Goal: Transaction & Acquisition: Purchase product/service

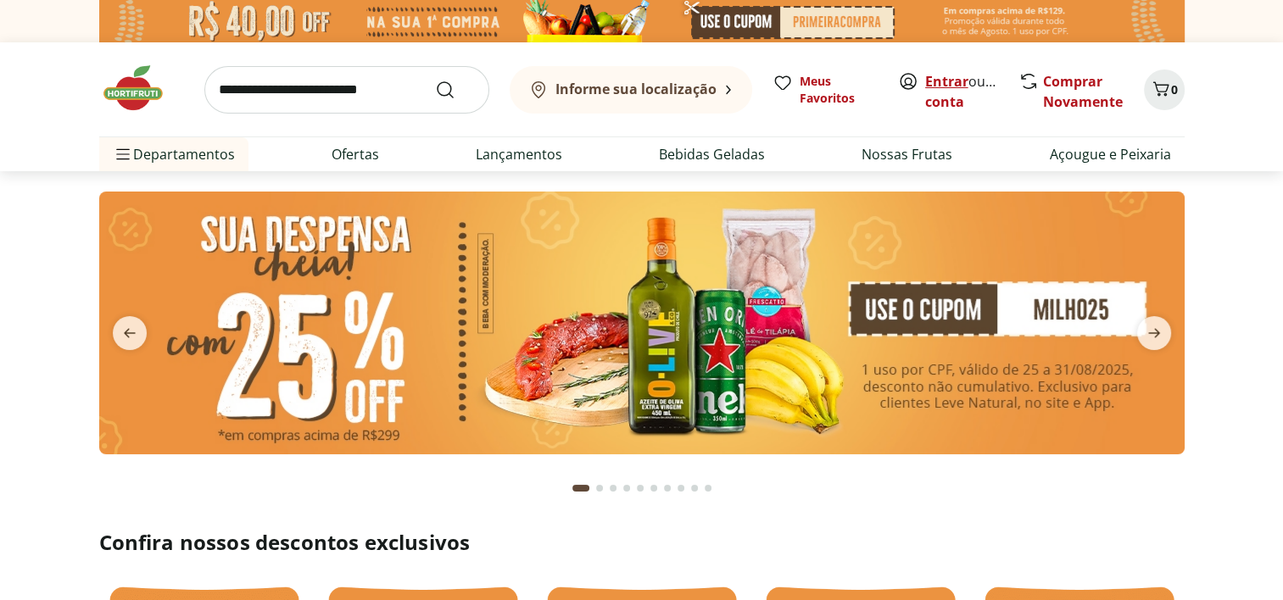
click at [953, 78] on link "Entrar" at bounding box center [946, 81] width 43 height 19
click at [824, 326] on img at bounding box center [641, 323] width 1085 height 263
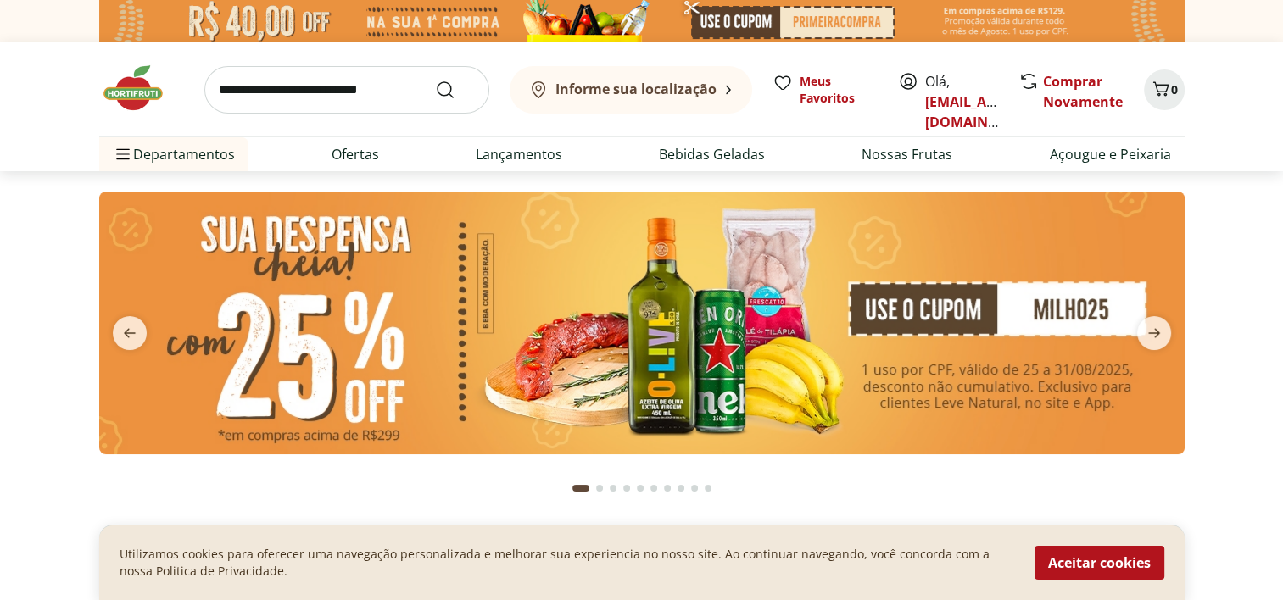
click at [939, 312] on img at bounding box center [641, 323] width 1085 height 263
click at [1147, 326] on icon "next" at bounding box center [1154, 333] width 20 height 20
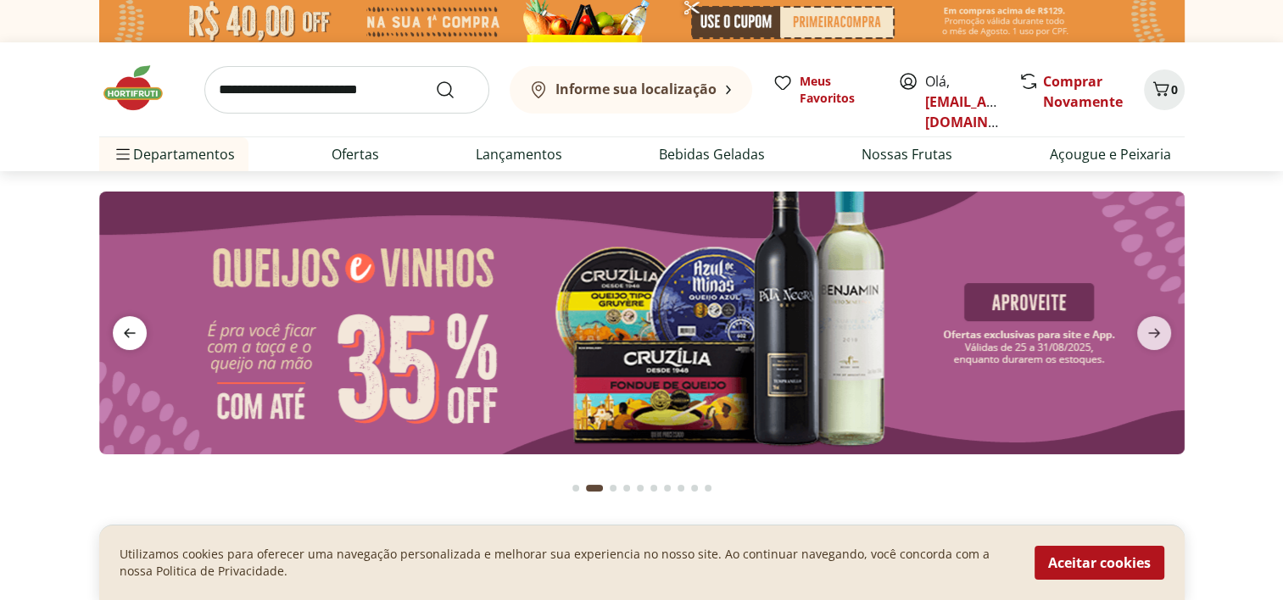
click at [136, 326] on icon "previous" at bounding box center [130, 333] width 20 height 20
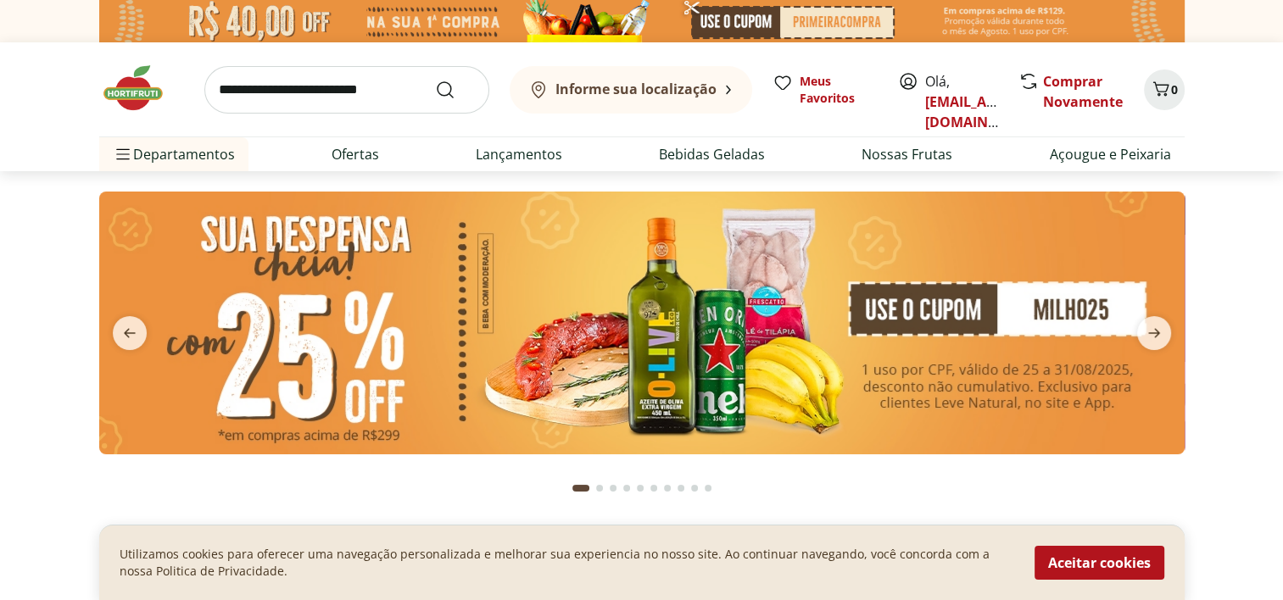
click at [951, 312] on img at bounding box center [641, 323] width 1085 height 263
click at [1105, 304] on img at bounding box center [641, 323] width 1085 height 263
click at [304, 334] on img at bounding box center [641, 323] width 1085 height 263
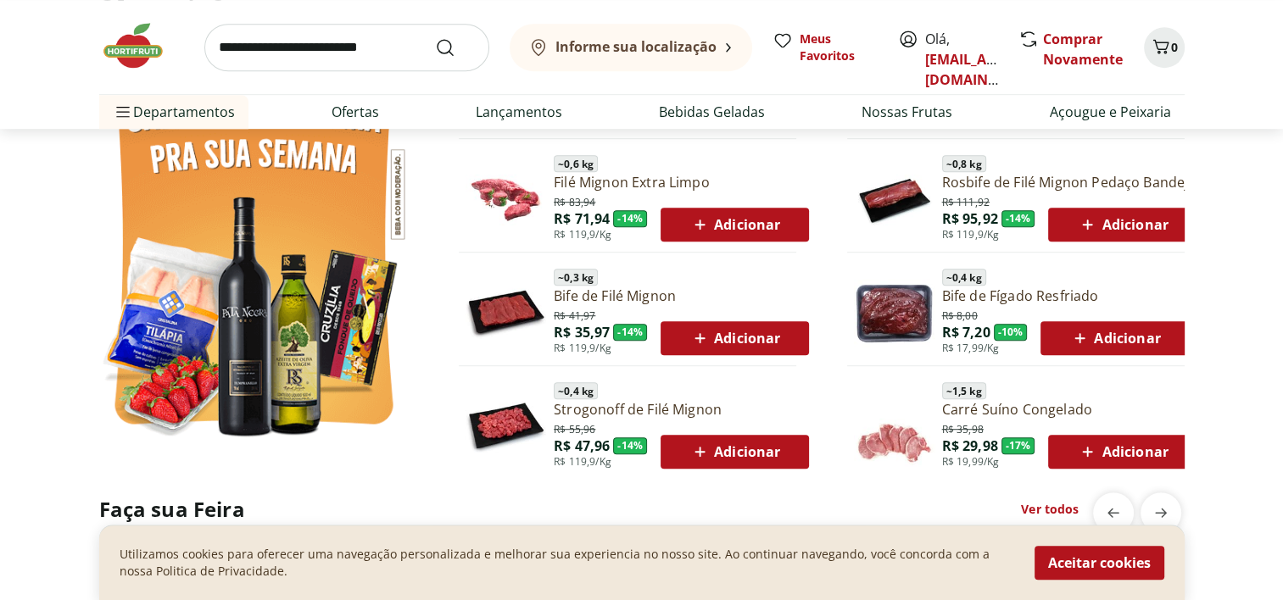
scroll to position [1010, 0]
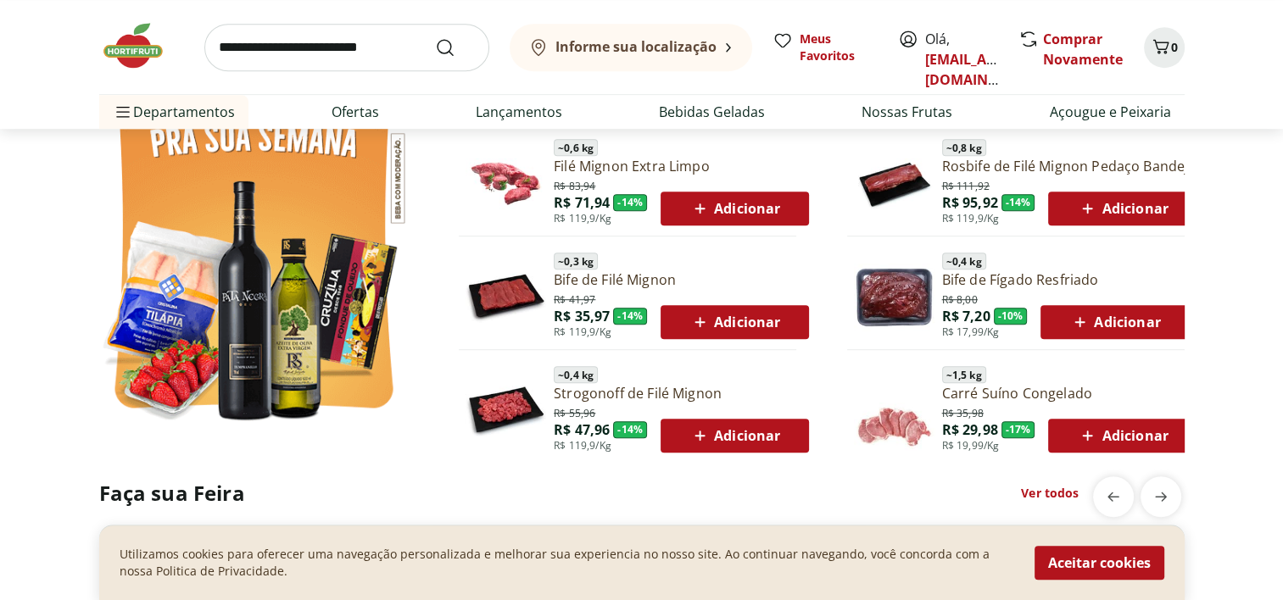
click at [1111, 332] on div "Adicionar" at bounding box center [1114, 322] width 121 height 31
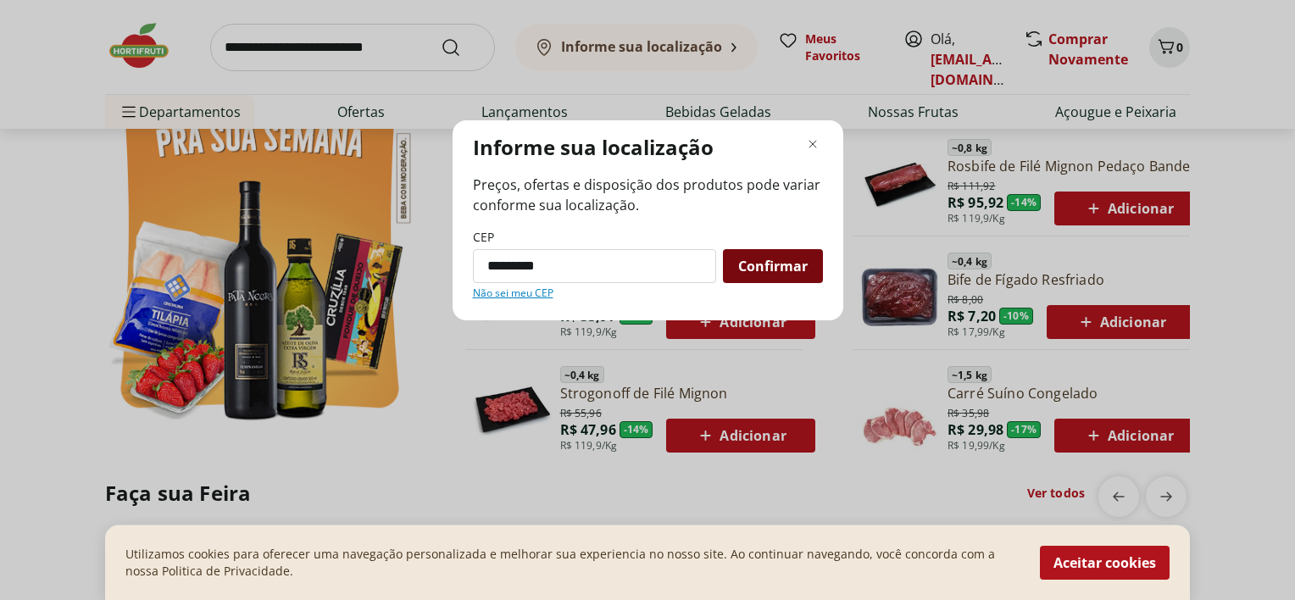
type input "*********"
click at [800, 272] on span "Confirmar" at bounding box center [773, 266] width 70 height 14
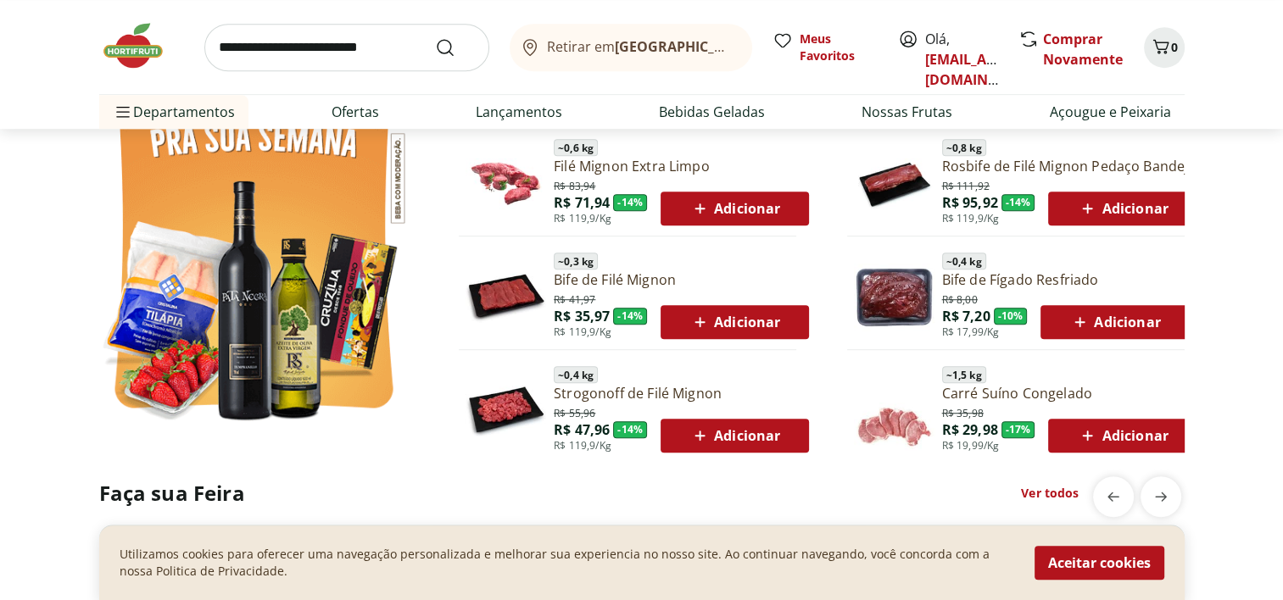
click at [1104, 312] on span "Adicionar" at bounding box center [1114, 322] width 91 height 20
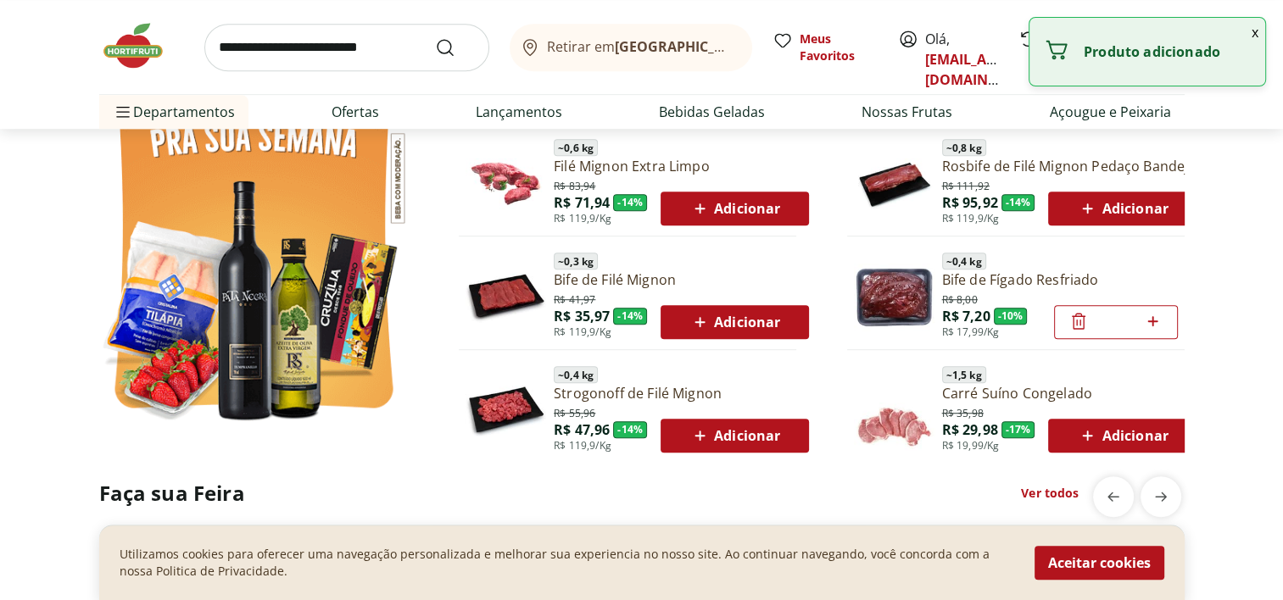
click at [1237, 234] on section "Ofertas da Semana ~ 0,4 kg Filé de Peito de Frango Resfriado R$ 12,00 R$ 10,00 …" at bounding box center [641, 211] width 1283 height 470
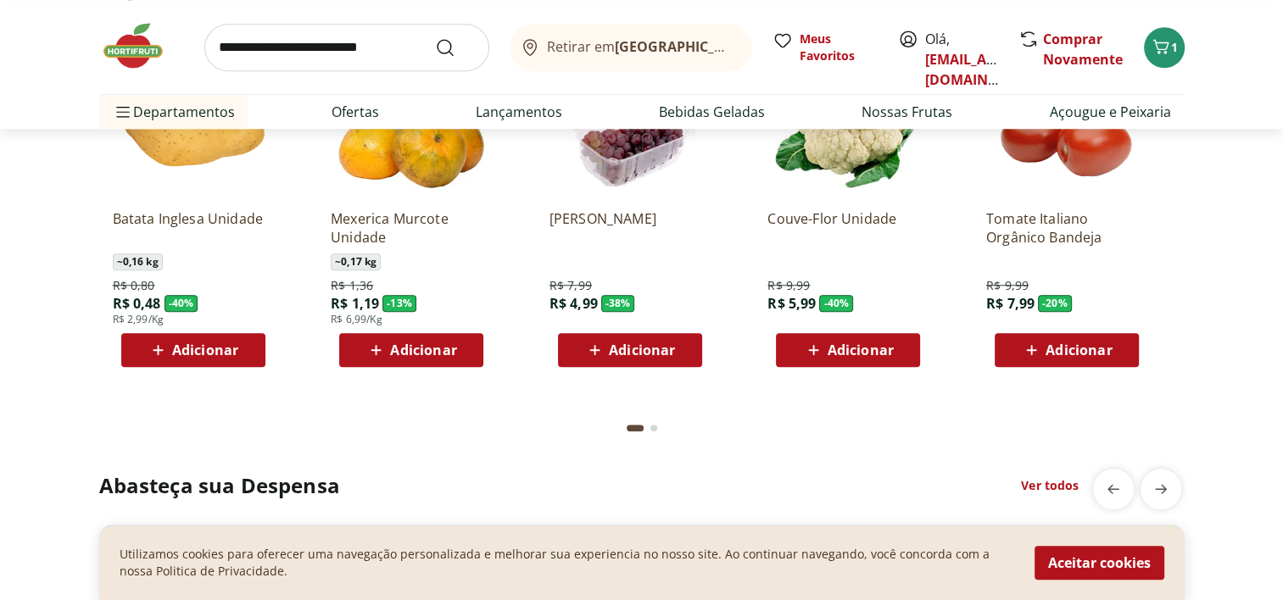
scroll to position [1417, 0]
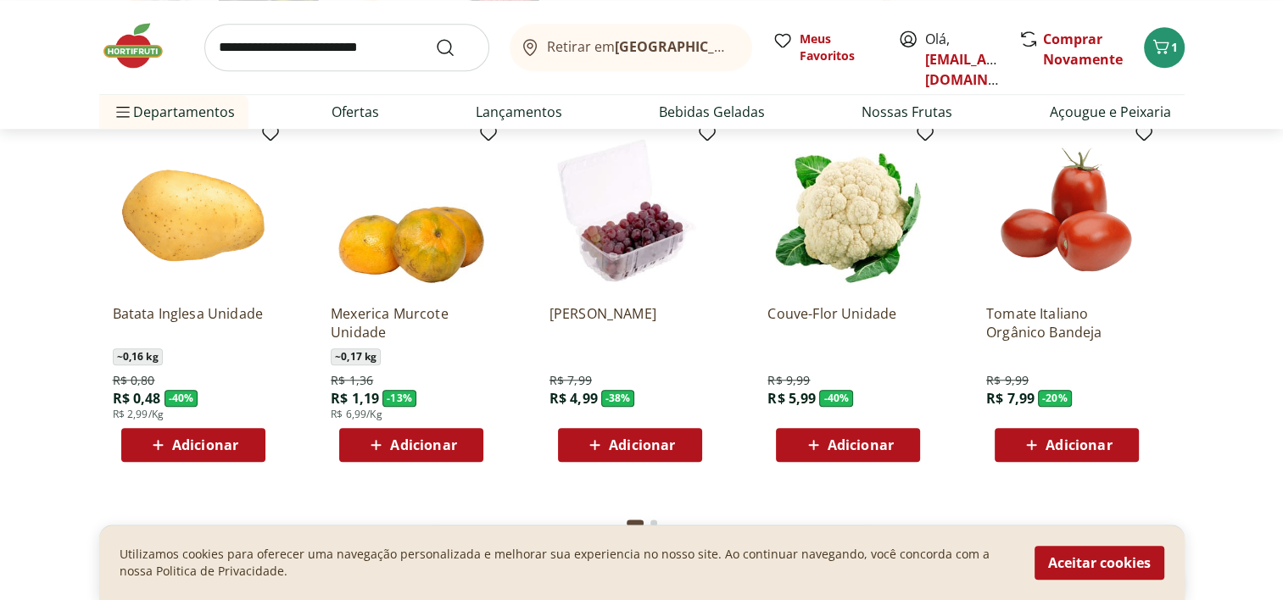
click at [643, 443] on span "Adicionar" at bounding box center [642, 445] width 66 height 14
click at [388, 441] on span "Adicionar" at bounding box center [410, 445] width 91 height 20
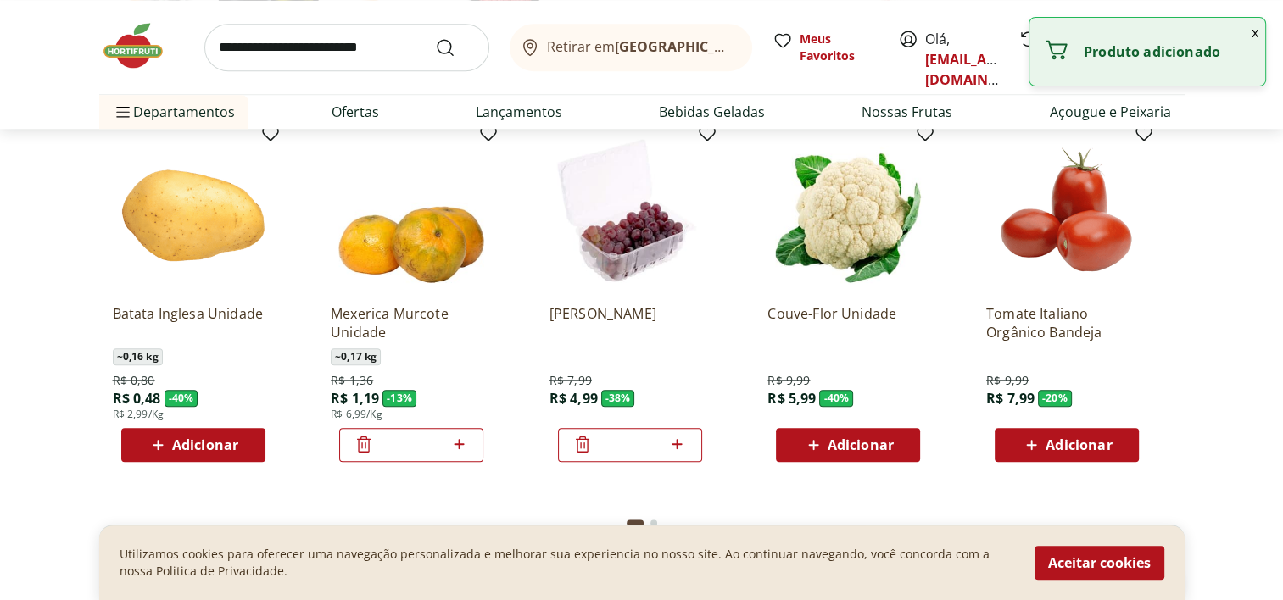
click at [461, 438] on icon at bounding box center [458, 444] width 21 height 20
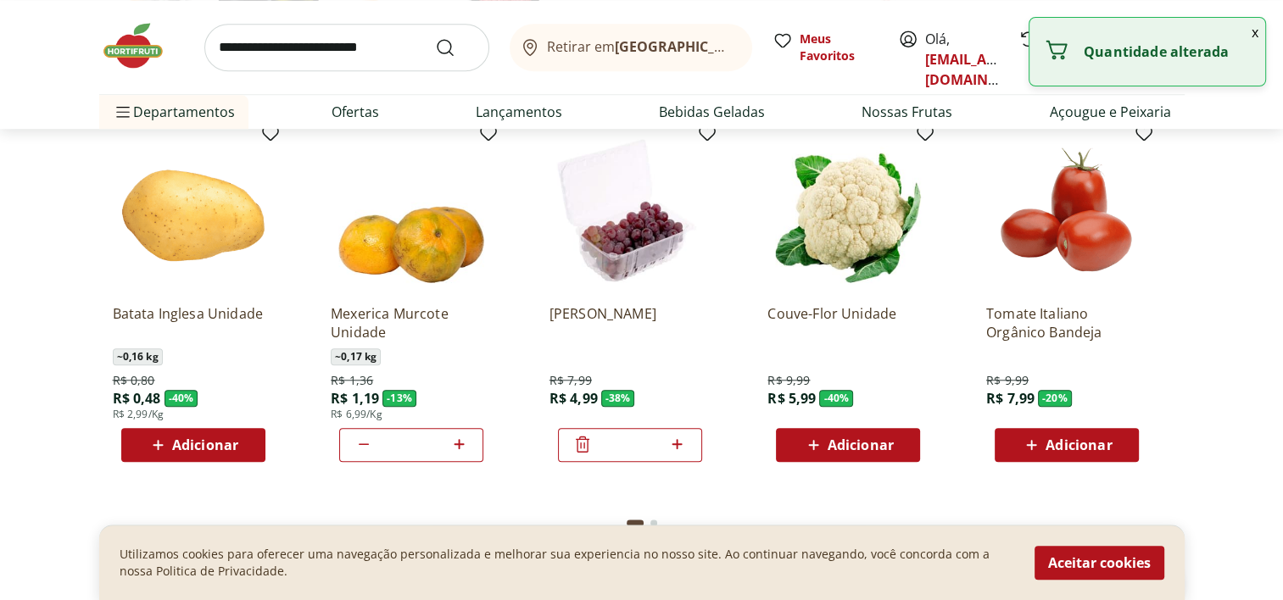
type input "*"
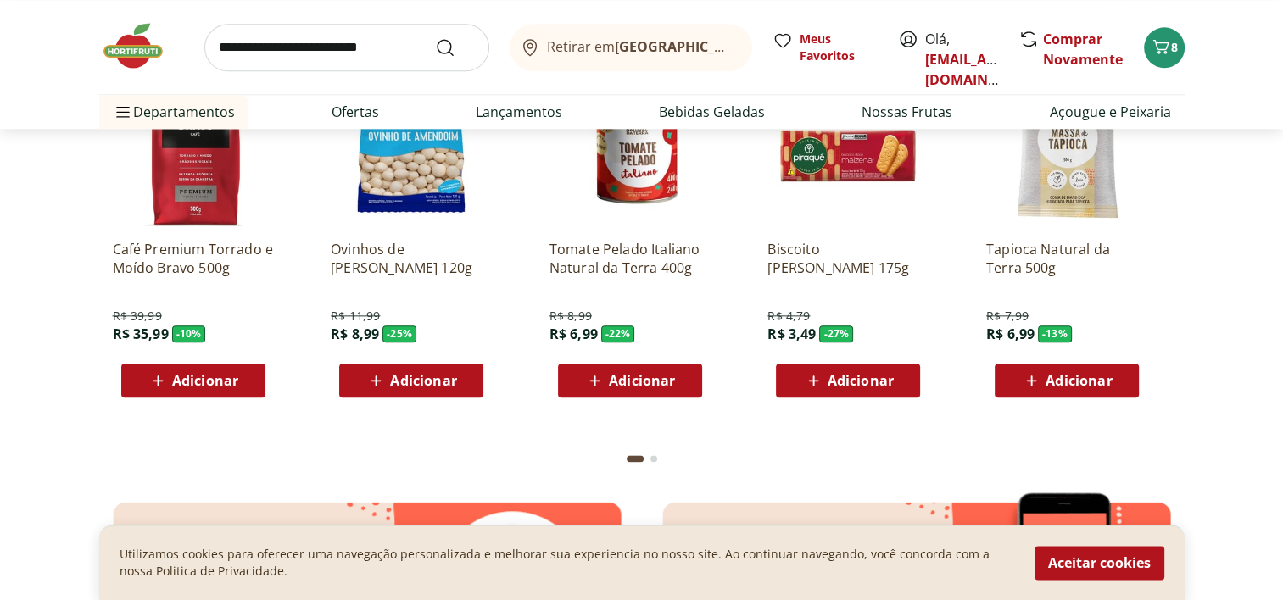
scroll to position [1889, 0]
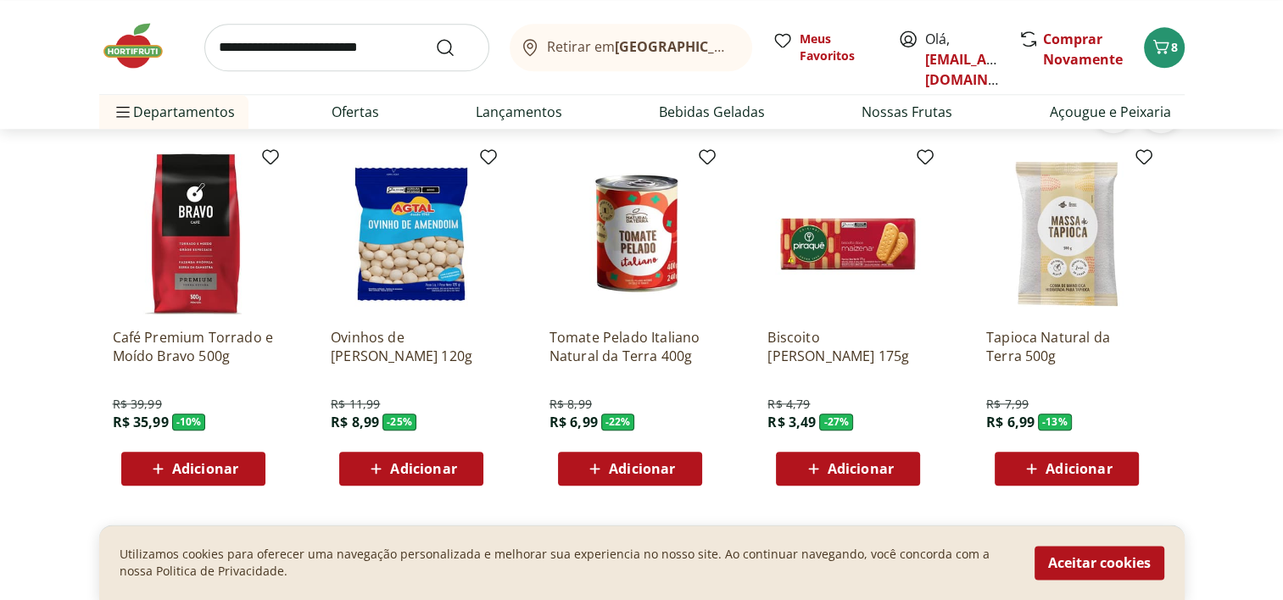
click at [620, 473] on span "Adicionar" at bounding box center [642, 469] width 66 height 14
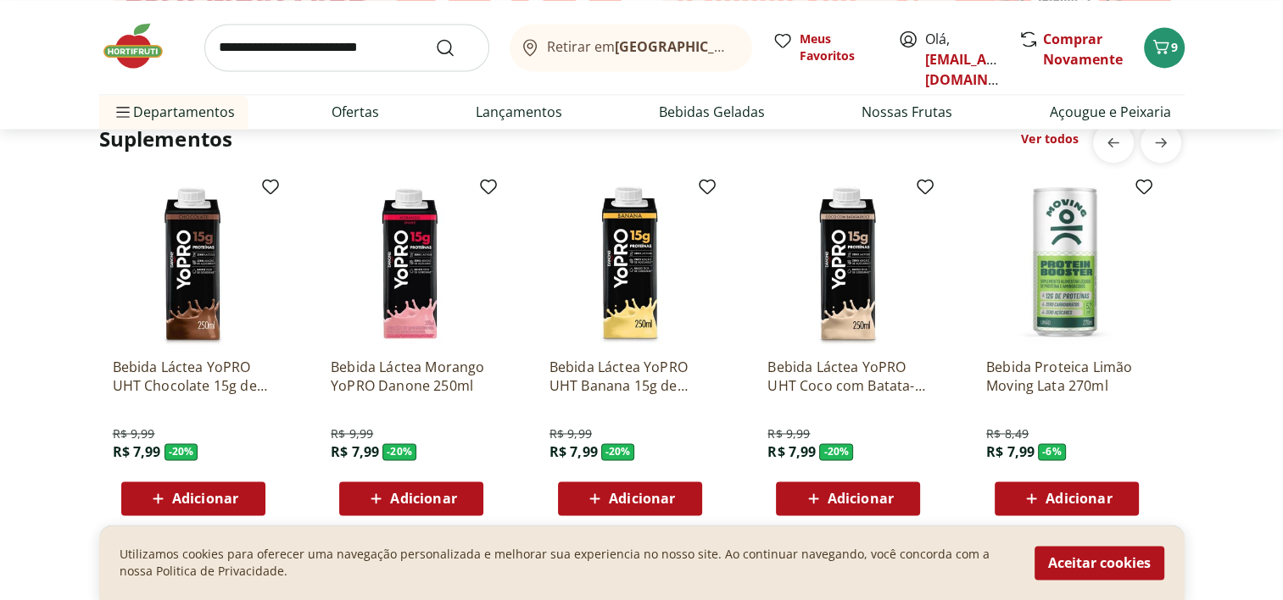
scroll to position [2594, 0]
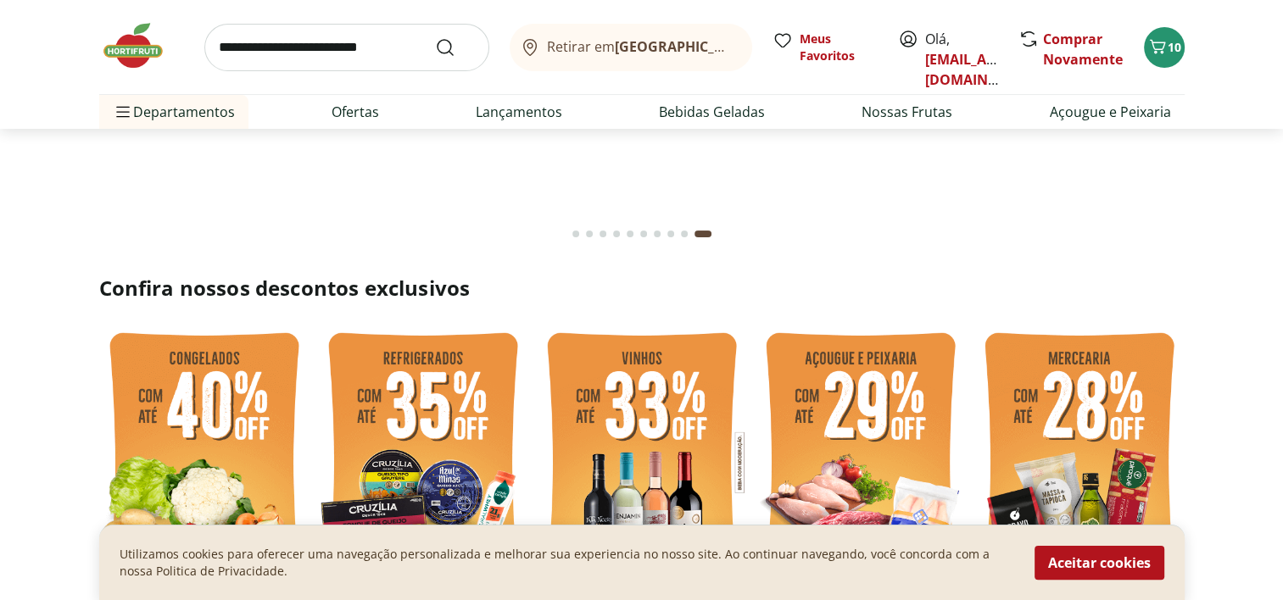
scroll to position [237, 0]
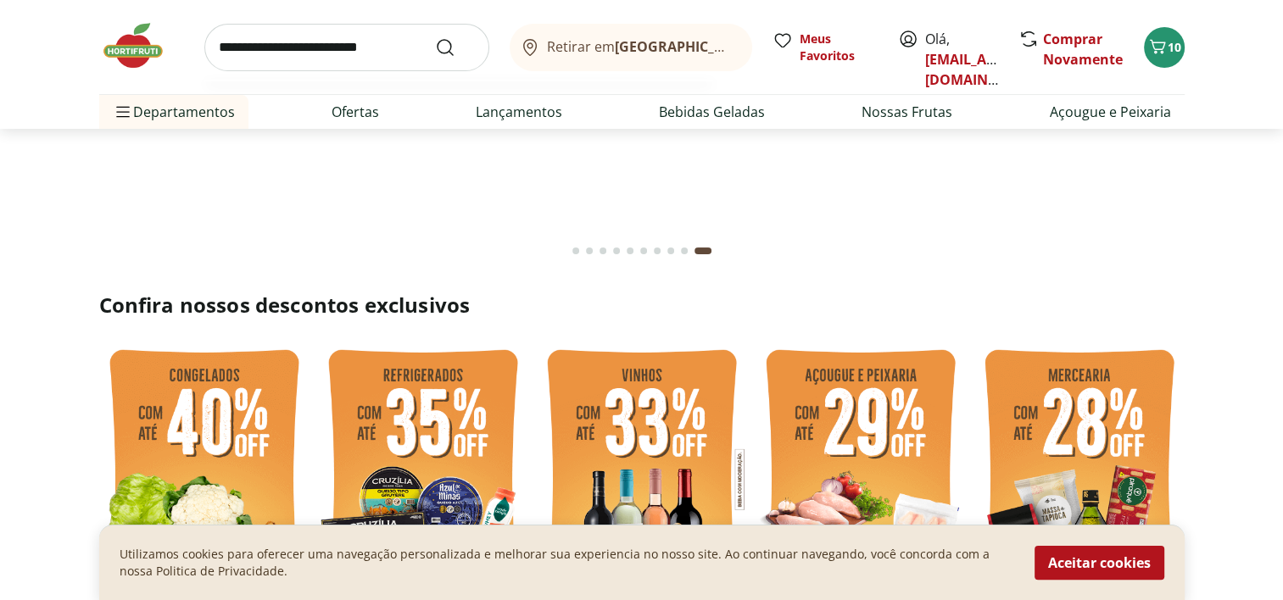
click at [261, 41] on input "search" at bounding box center [346, 47] width 285 height 47
type input "*****"
click at [435, 37] on button "Submit Search" at bounding box center [455, 47] width 41 height 20
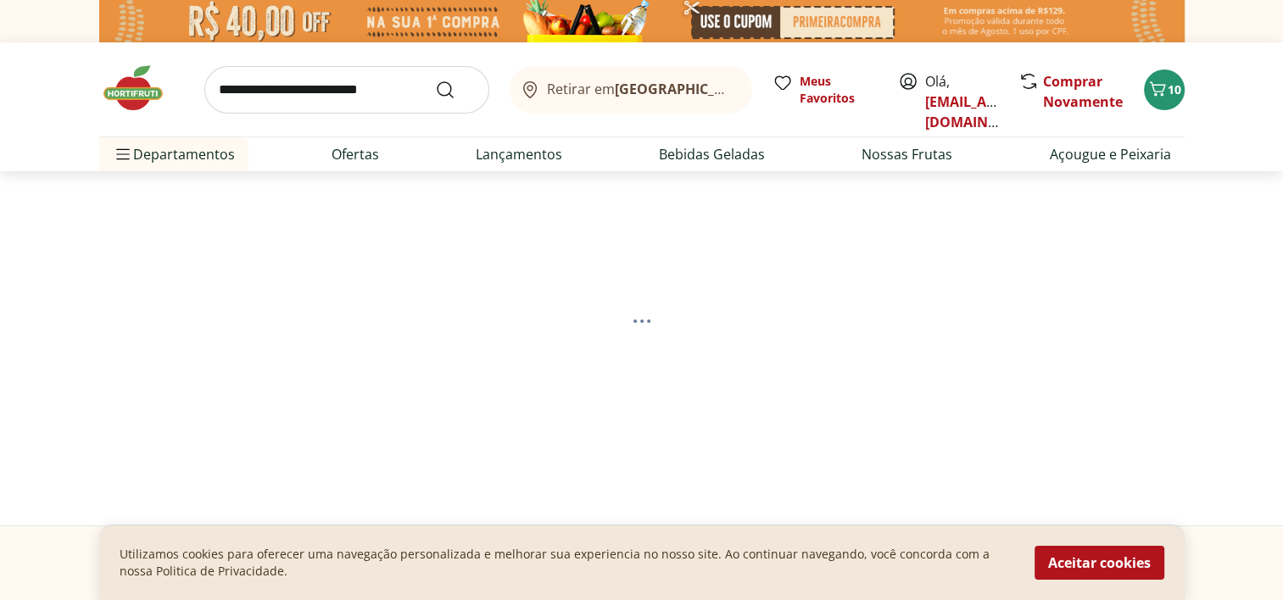
select select "**********"
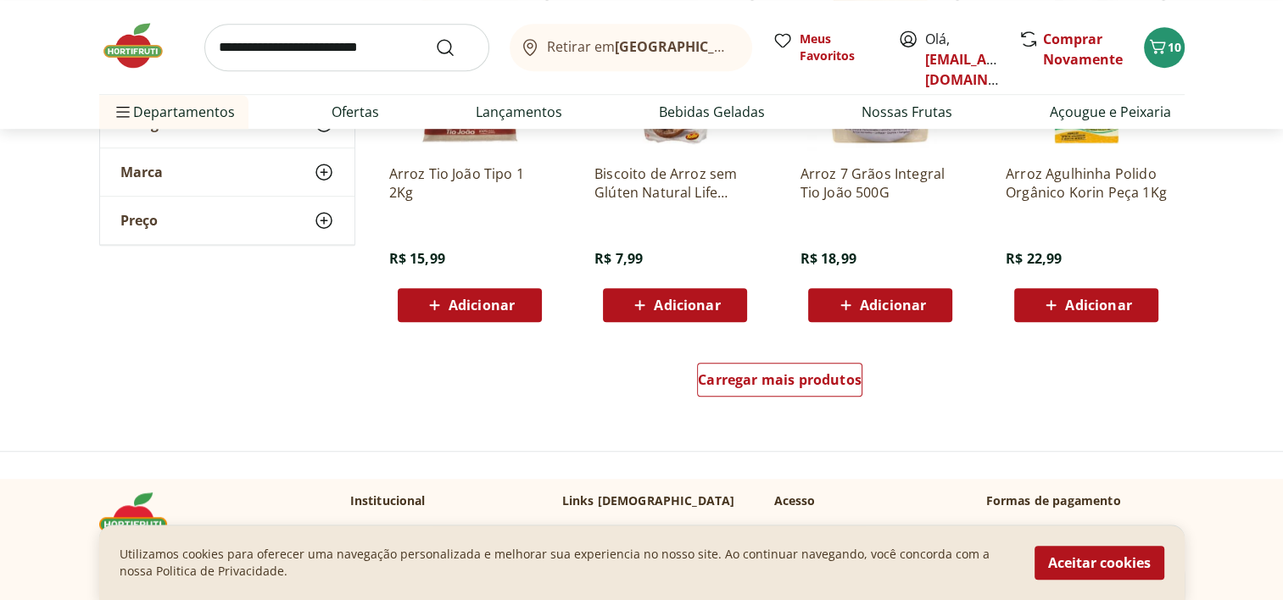
scroll to position [1155, 0]
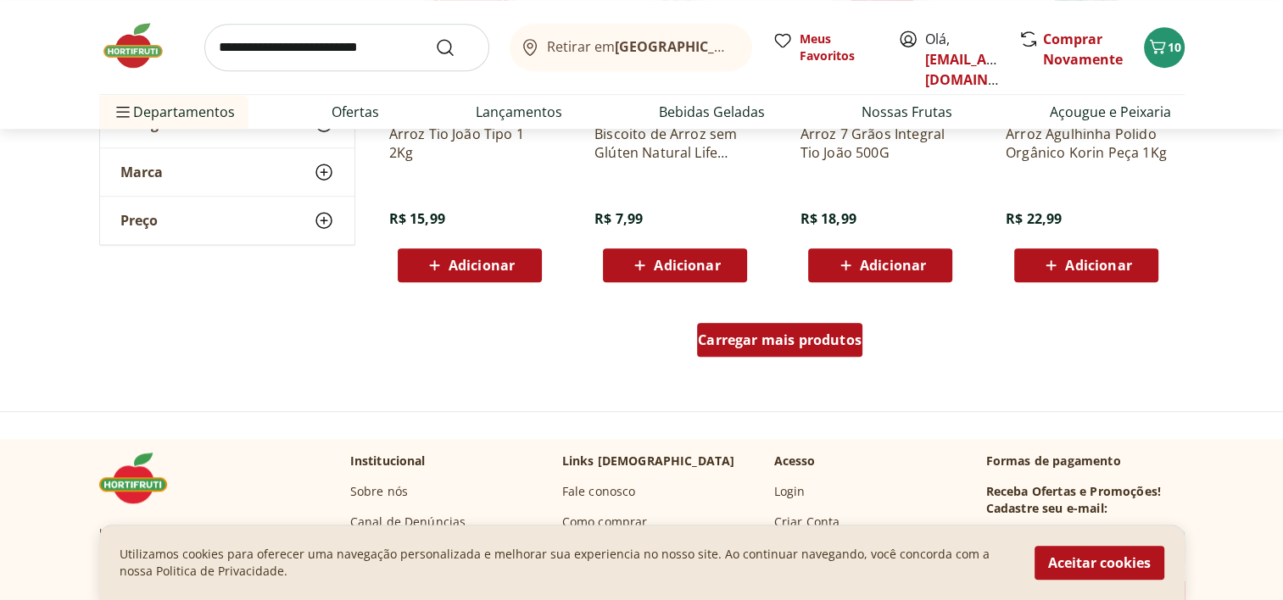
click at [797, 340] on span "Carregar mais produtos" at bounding box center [780, 340] width 164 height 14
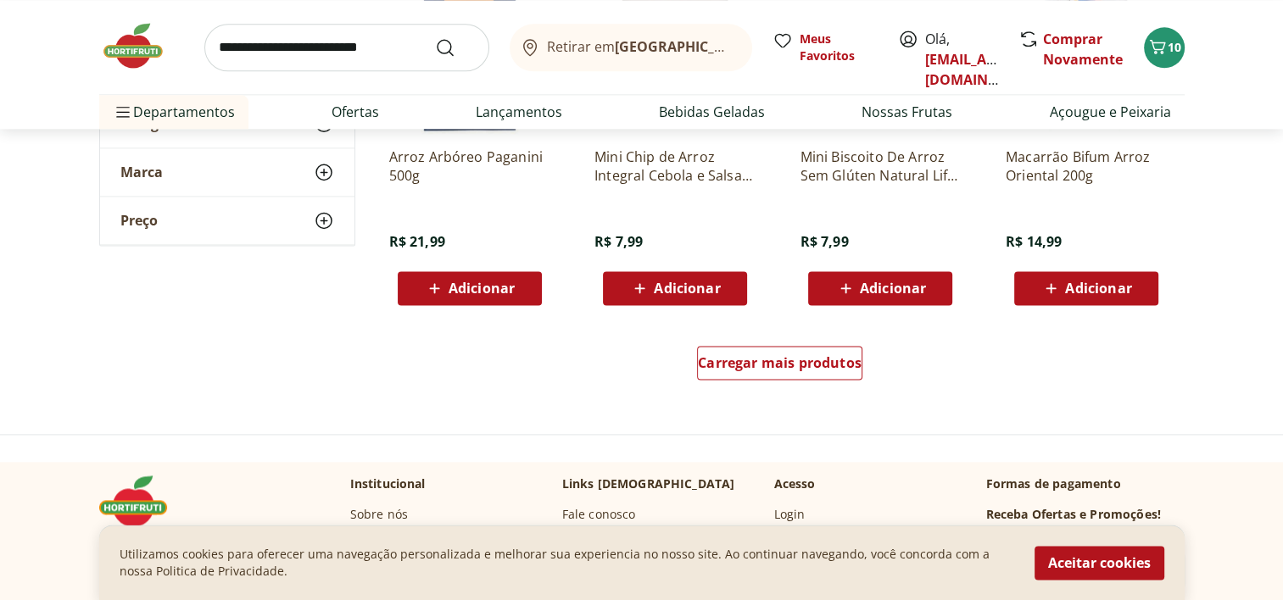
scroll to position [2266, 0]
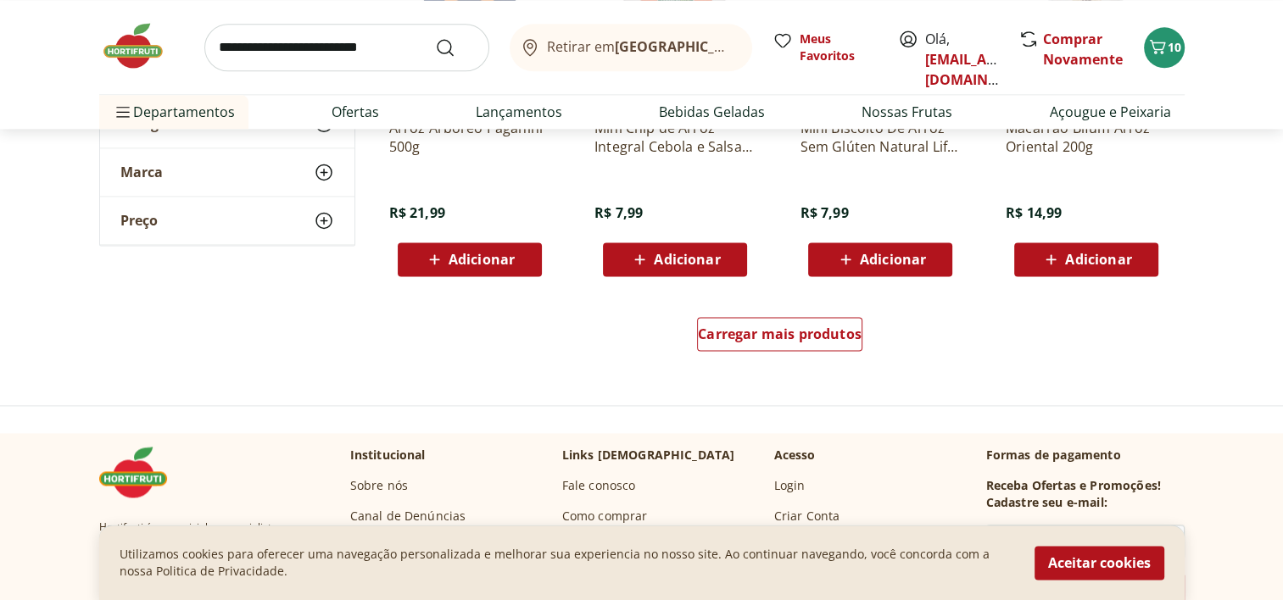
click at [778, 309] on div "Carregar mais produtos" at bounding box center [780, 337] width 822 height 81
click at [773, 331] on span "Carregar mais produtos" at bounding box center [780, 334] width 164 height 14
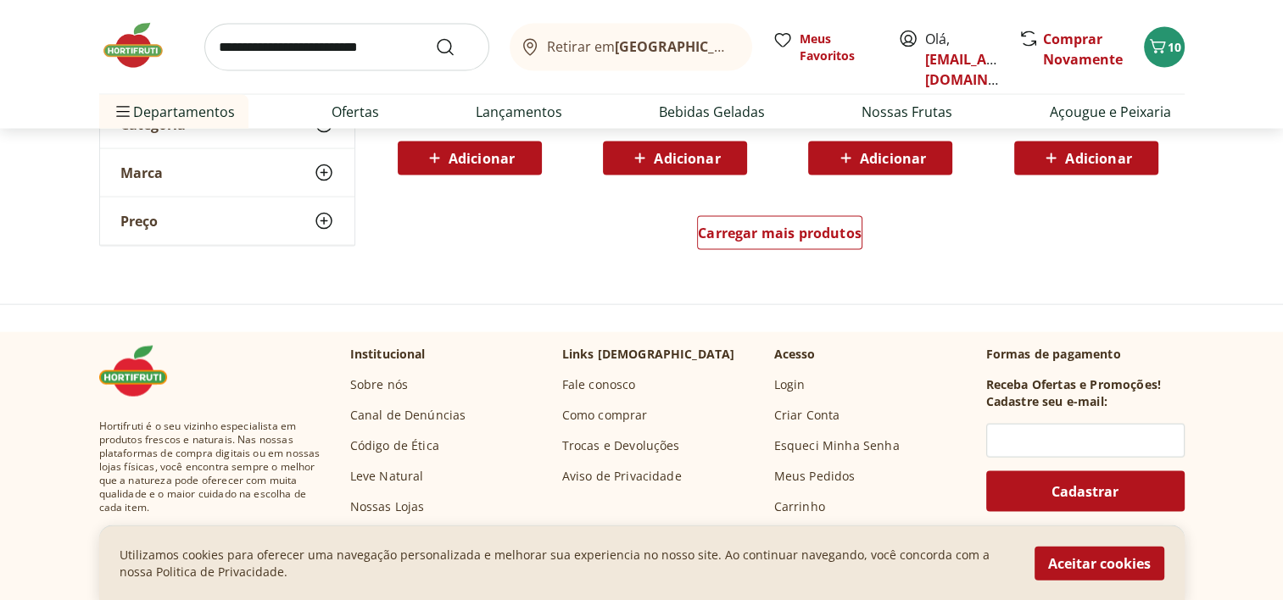
scroll to position [3467, 0]
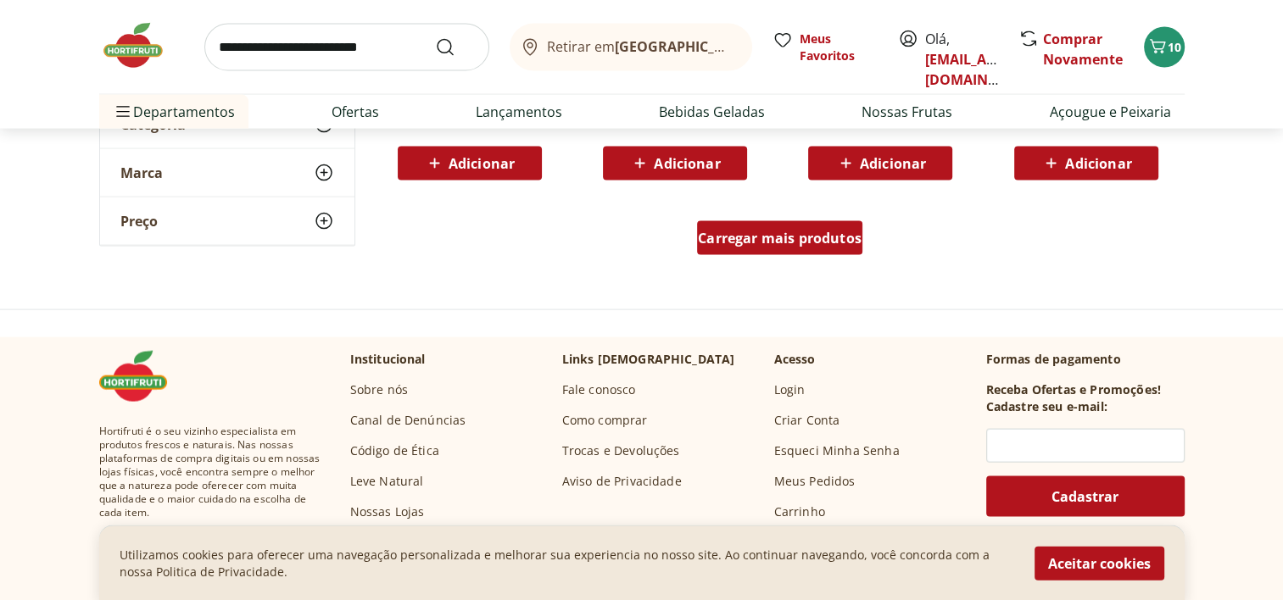
click at [810, 234] on span "Carregar mais produtos" at bounding box center [780, 238] width 164 height 14
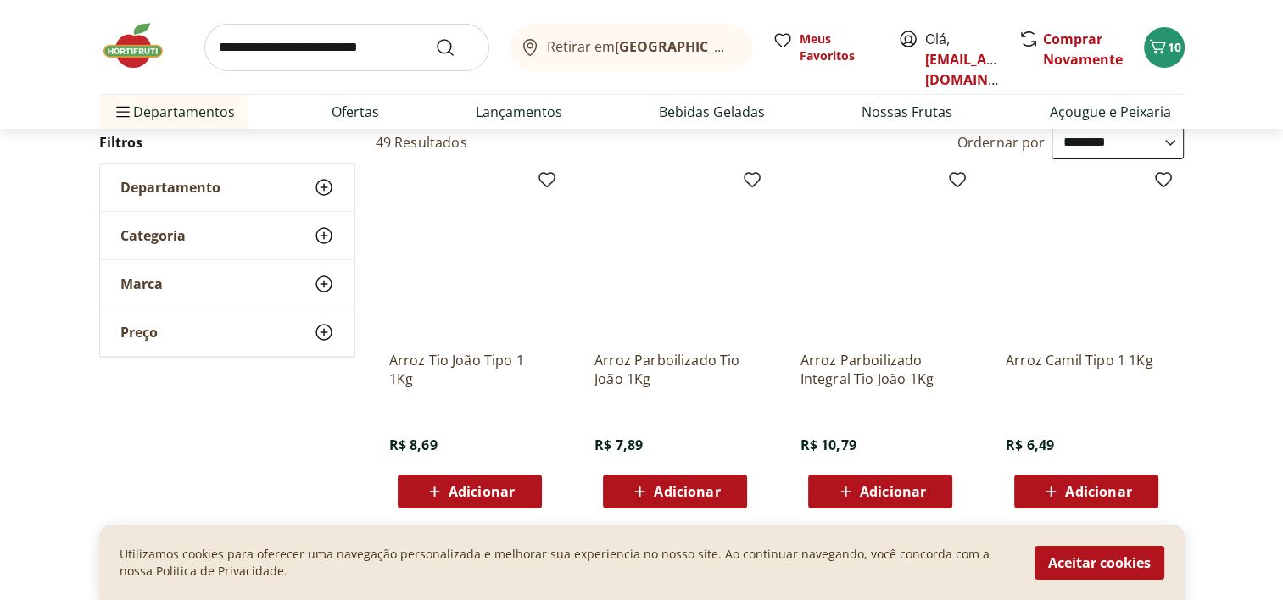
scroll to position [230, 0]
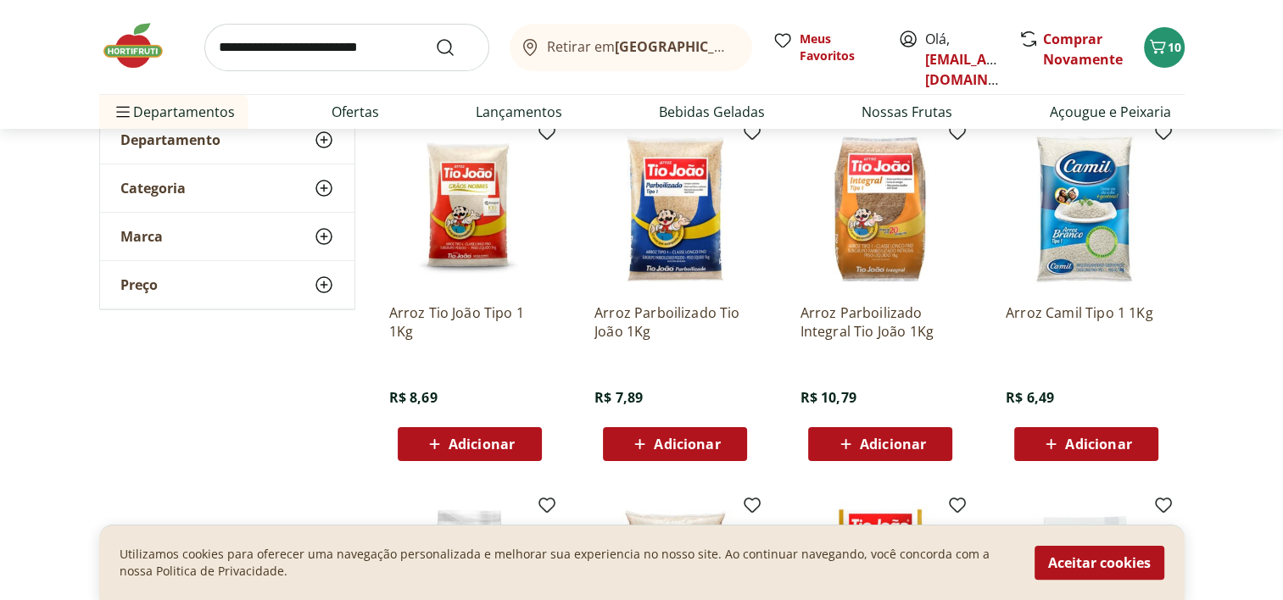
click at [490, 451] on span "Adicionar" at bounding box center [481, 444] width 66 height 14
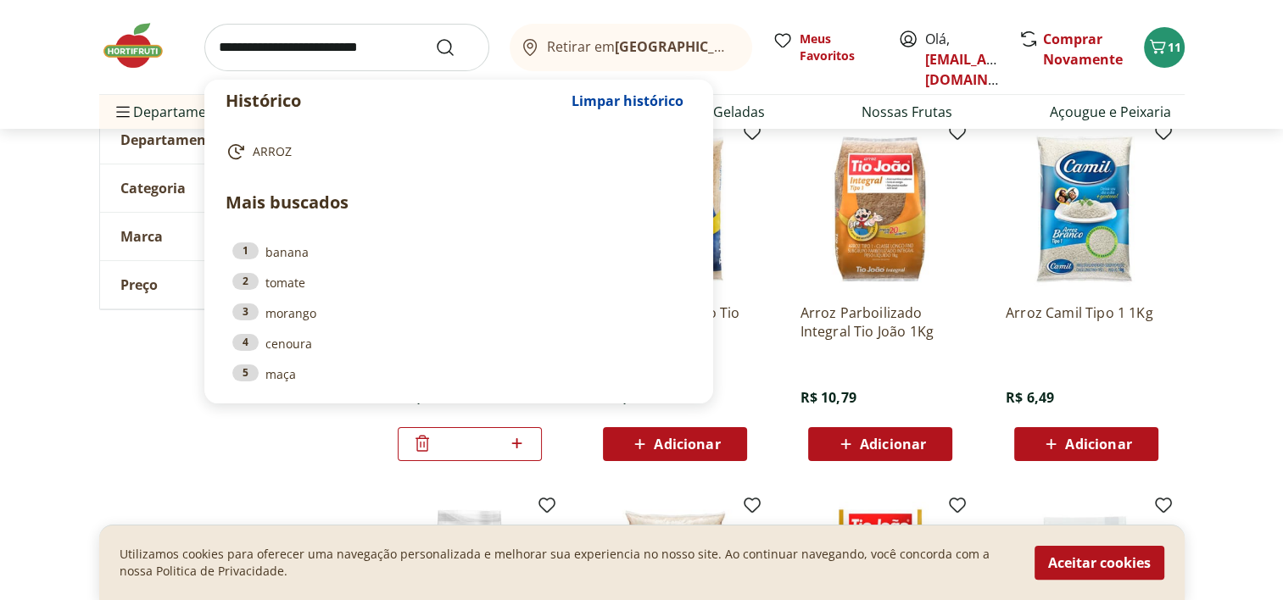
click at [315, 55] on input "search" at bounding box center [346, 47] width 285 height 47
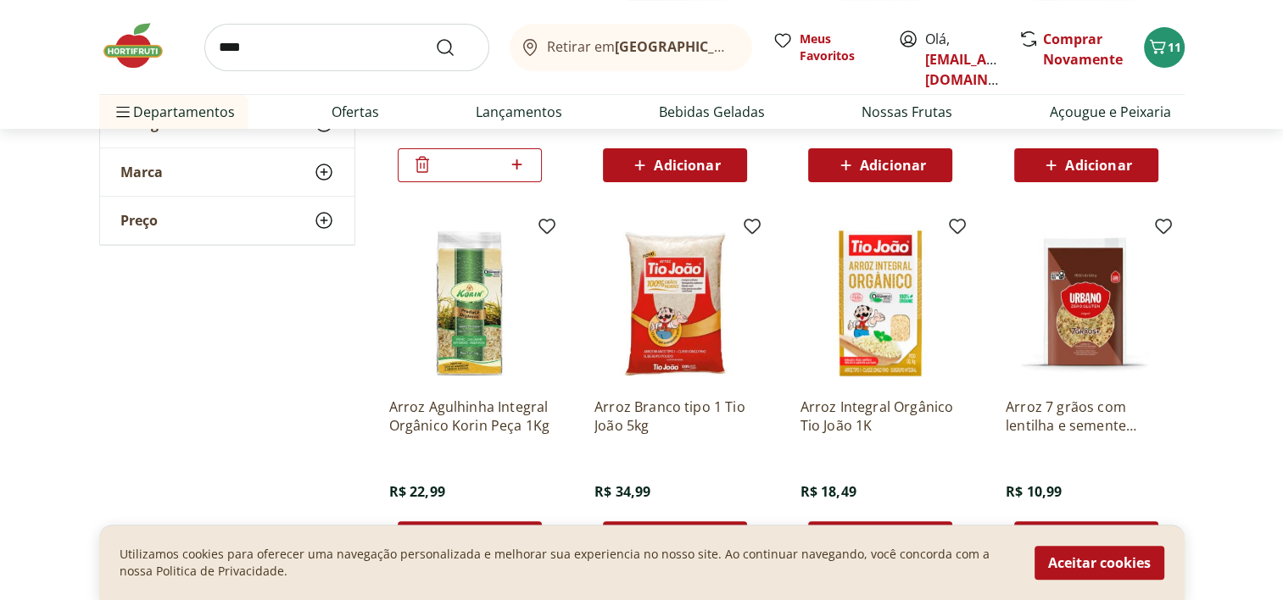
scroll to position [549, 0]
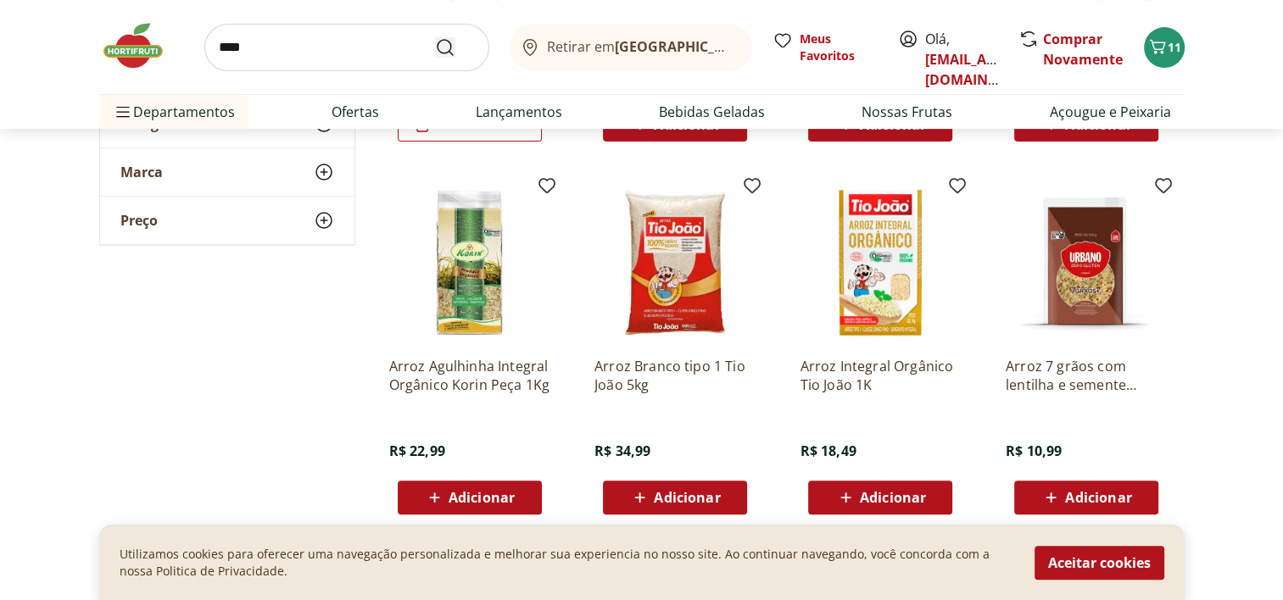
type input "****"
click at [451, 47] on icon "Submit Search" at bounding box center [445, 47] width 20 height 20
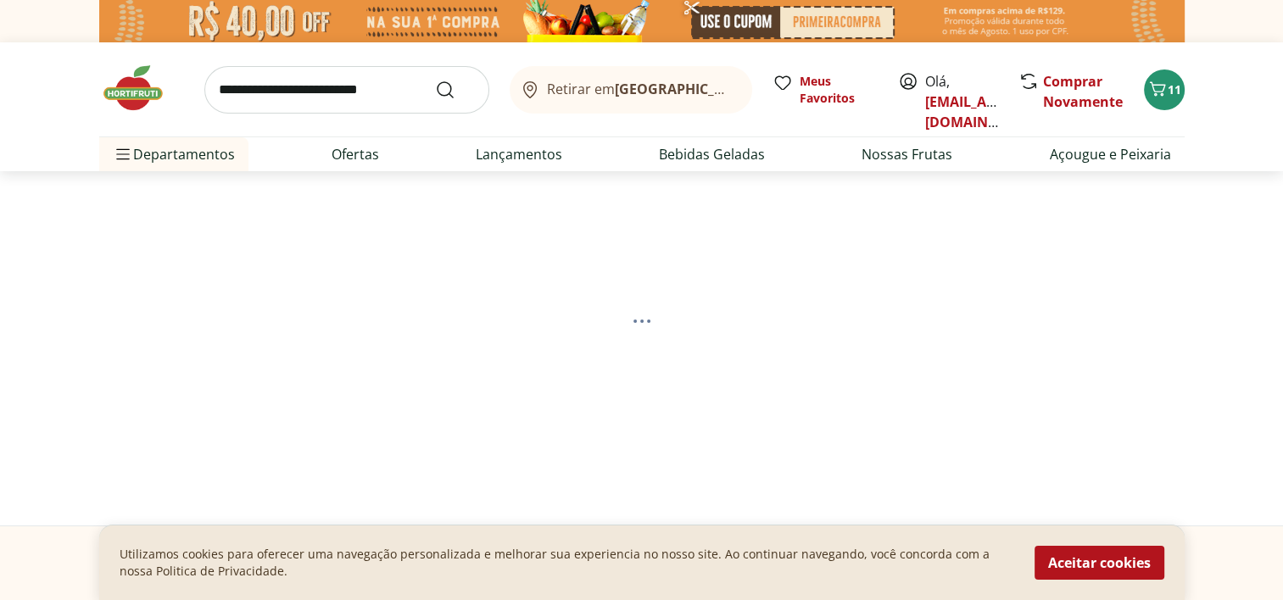
select select "**********"
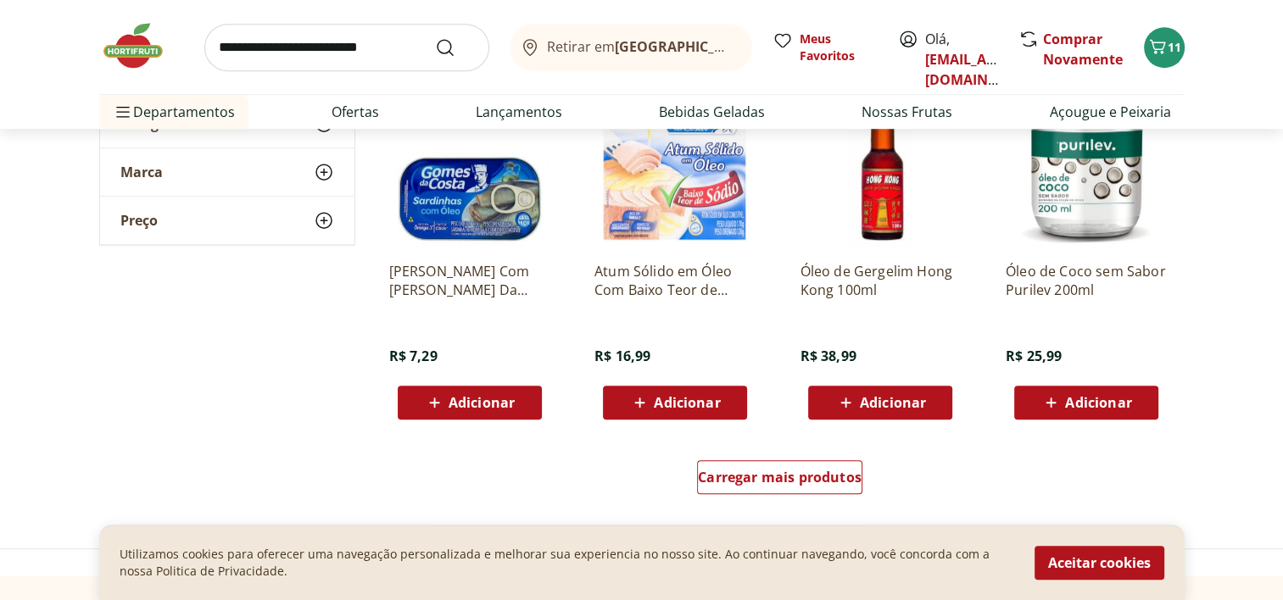
scroll to position [1021, 0]
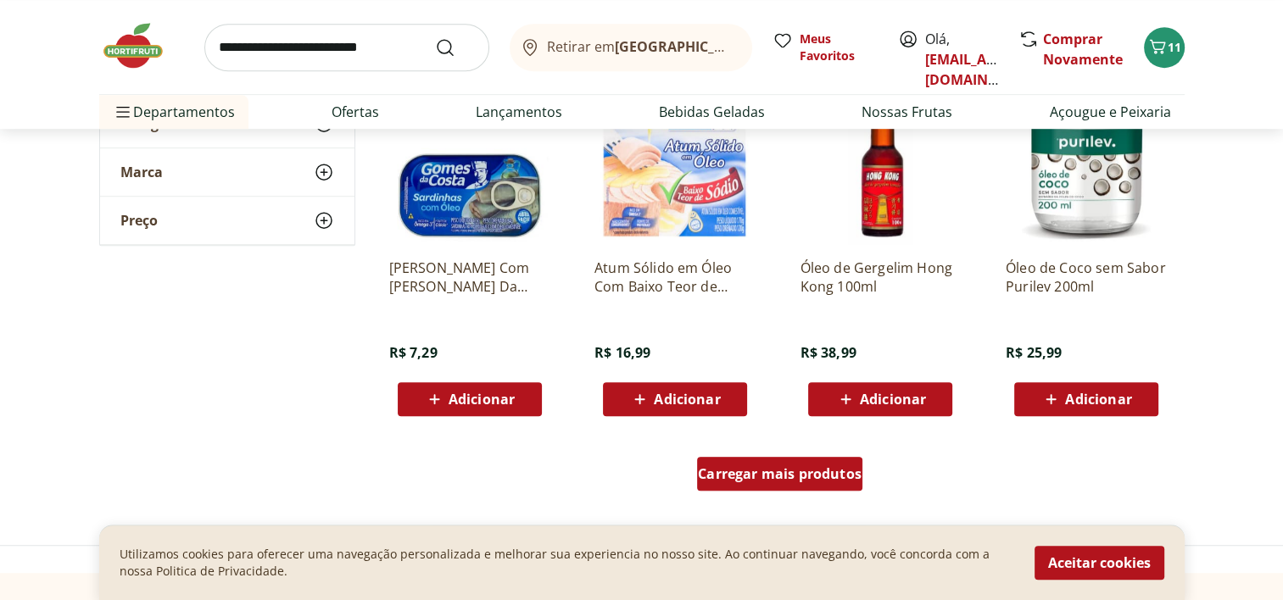
click at [827, 471] on span "Carregar mais produtos" at bounding box center [780, 474] width 164 height 14
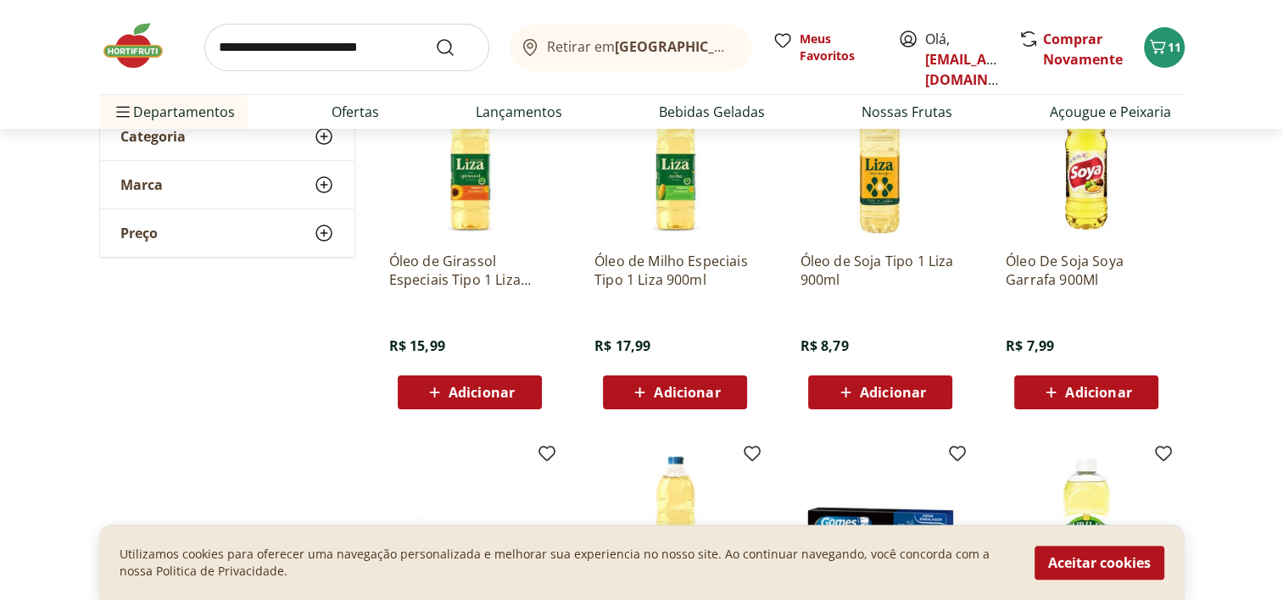
scroll to position [259, 0]
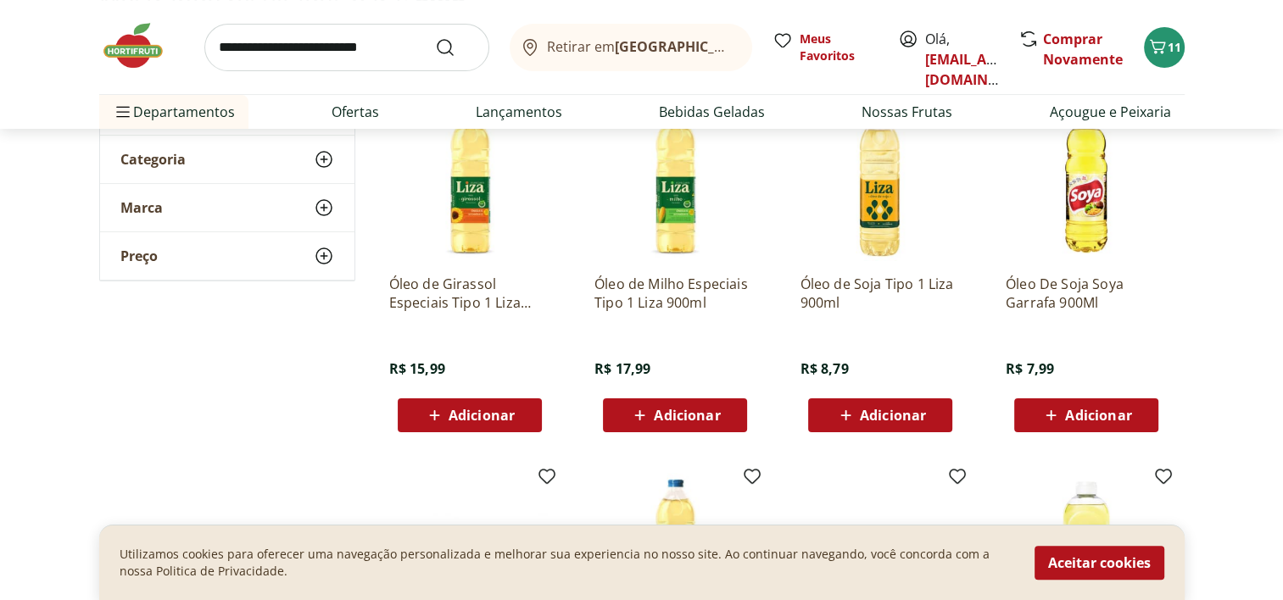
click at [1111, 417] on span "Adicionar" at bounding box center [1098, 416] width 66 height 14
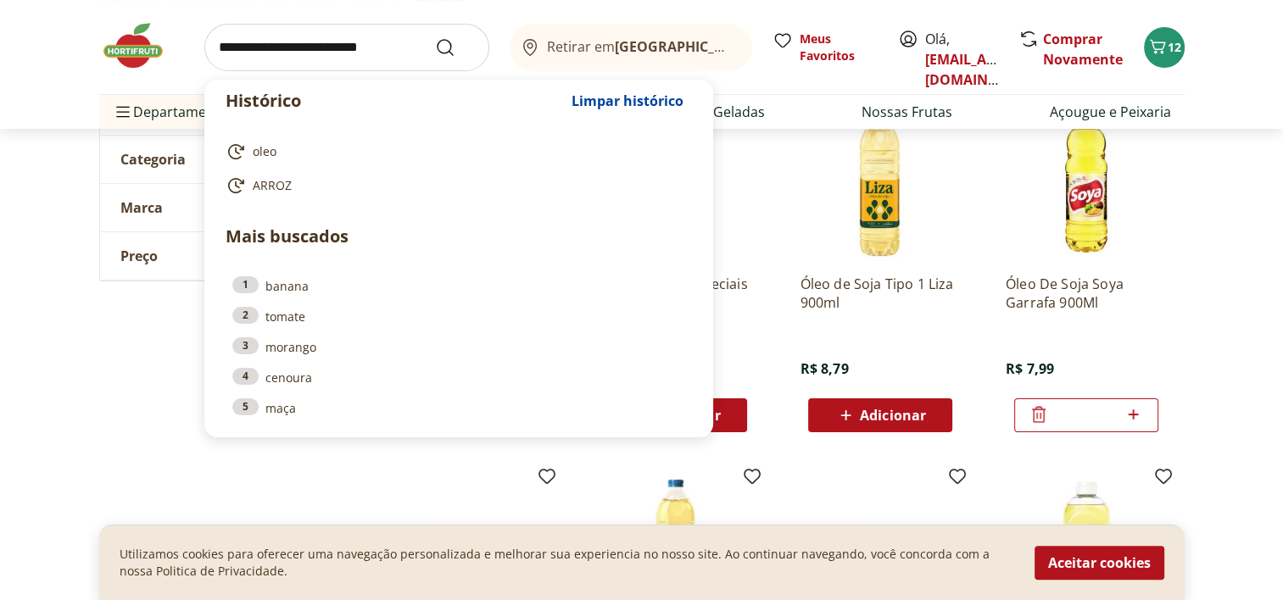
click at [325, 52] on input "search" at bounding box center [346, 47] width 285 height 47
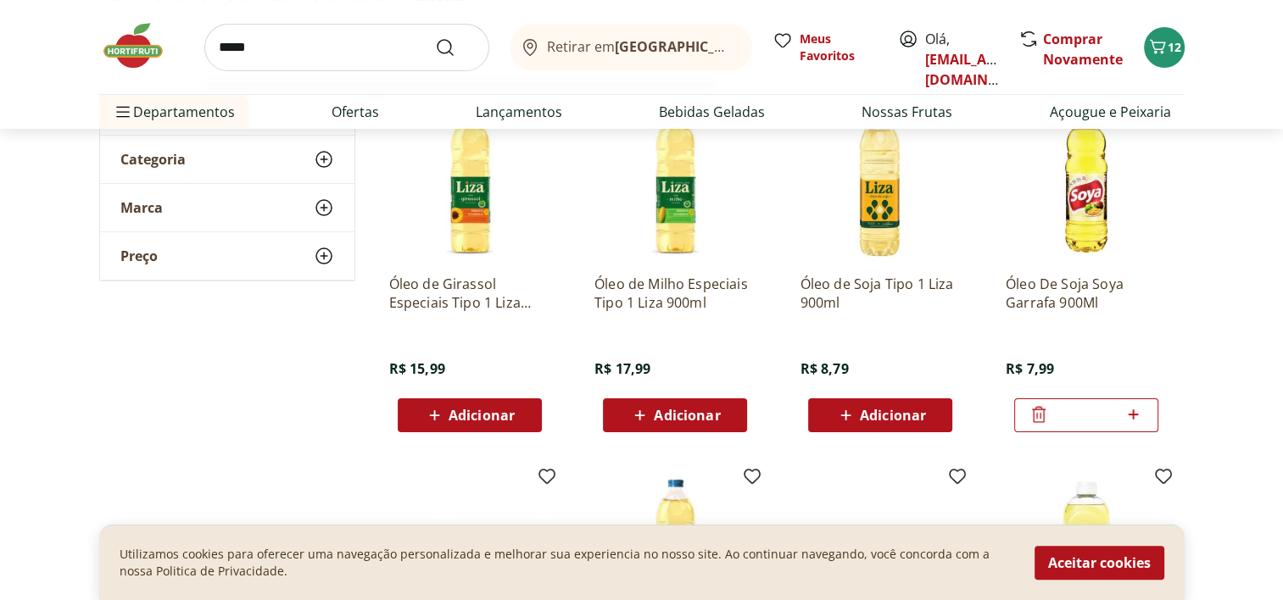
type input "*****"
click at [435, 37] on button "Submit Search" at bounding box center [455, 47] width 41 height 20
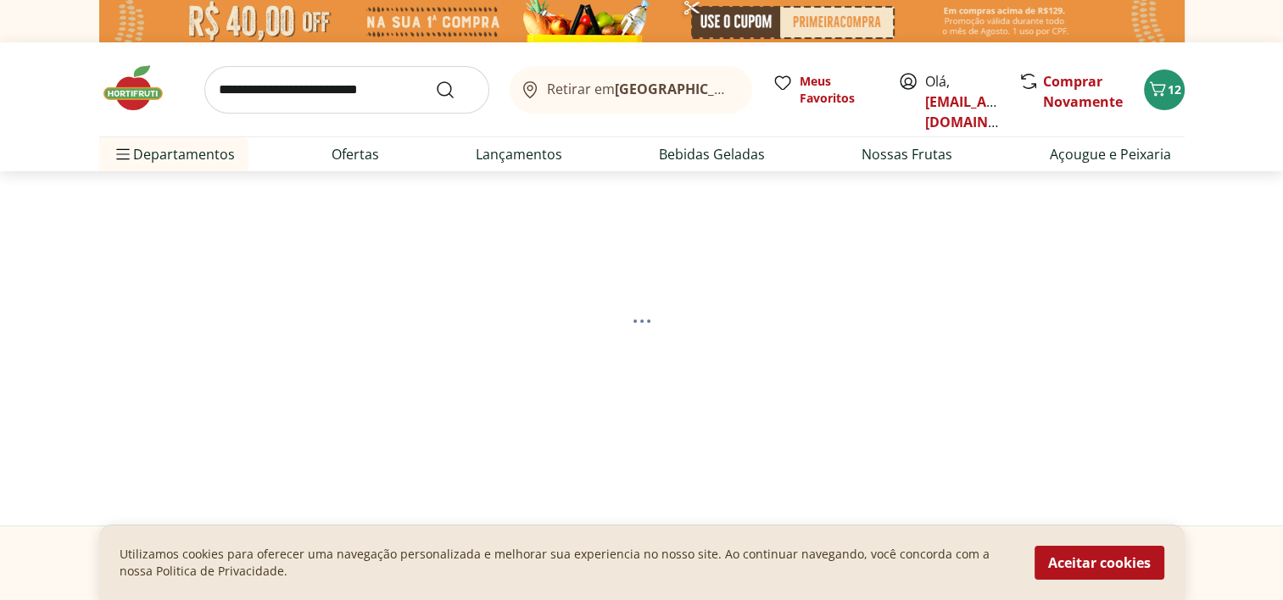
select select "**********"
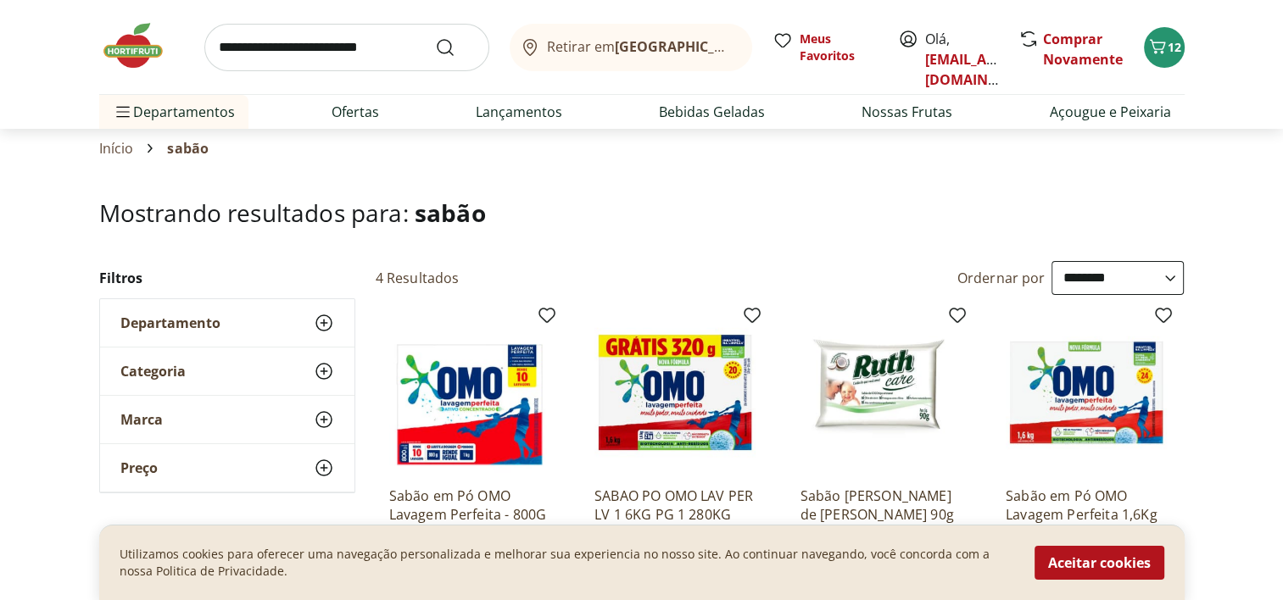
scroll to position [49, 0]
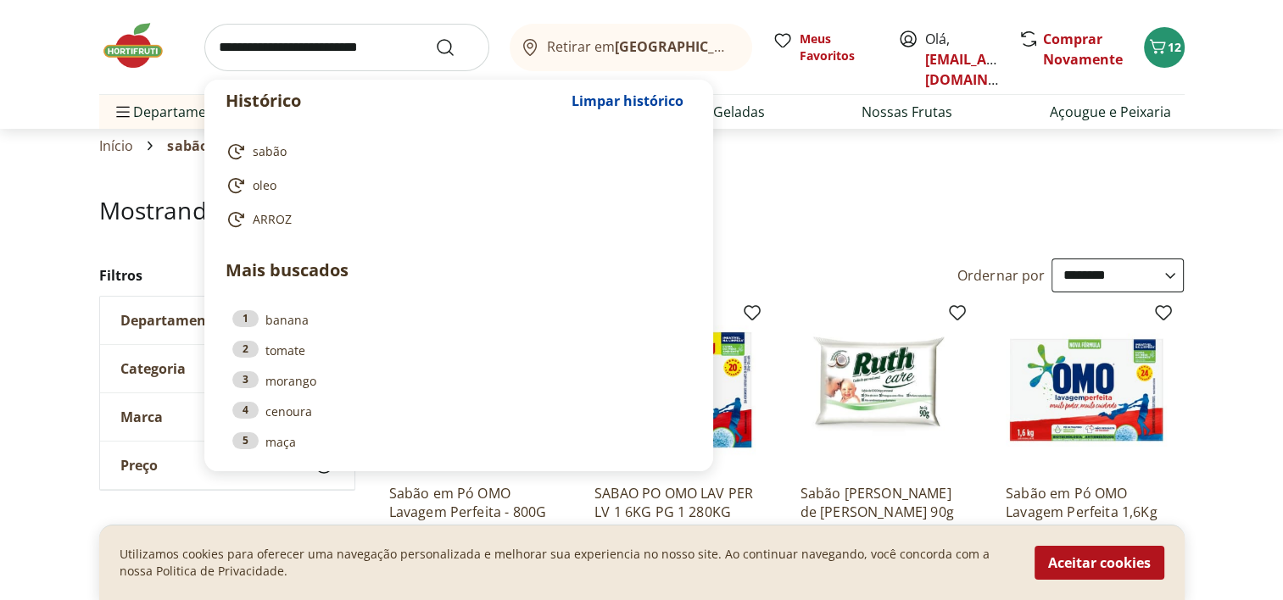
click at [336, 58] on input "search" at bounding box center [346, 47] width 285 height 47
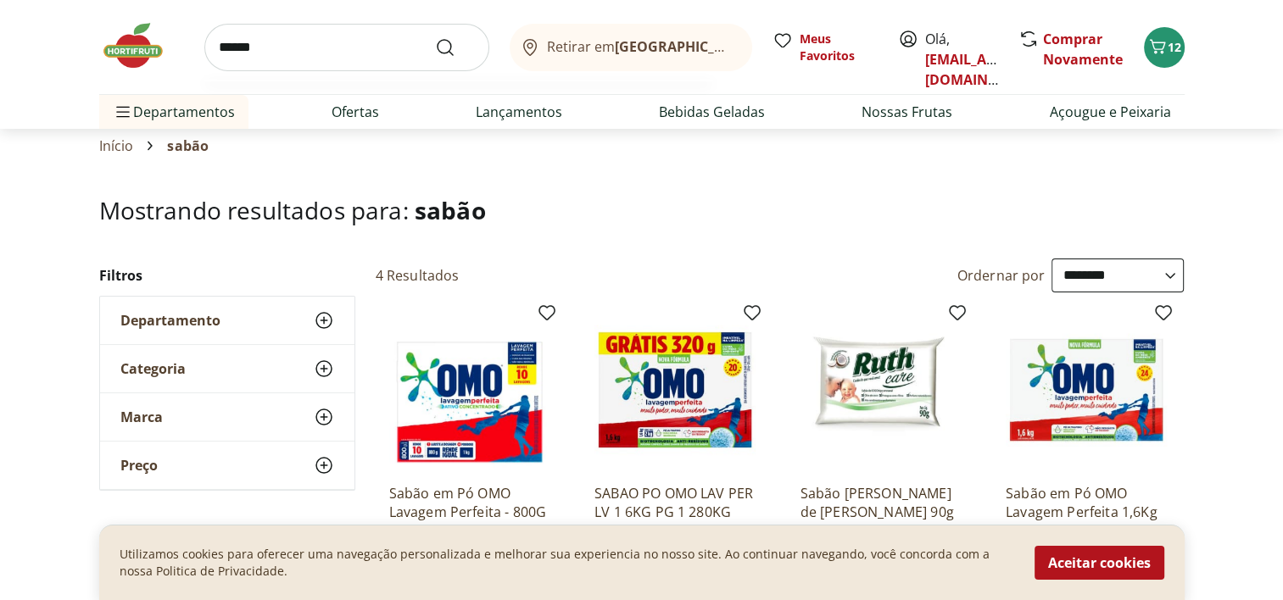
type input "******"
click at [435, 37] on button "Submit Search" at bounding box center [455, 47] width 41 height 20
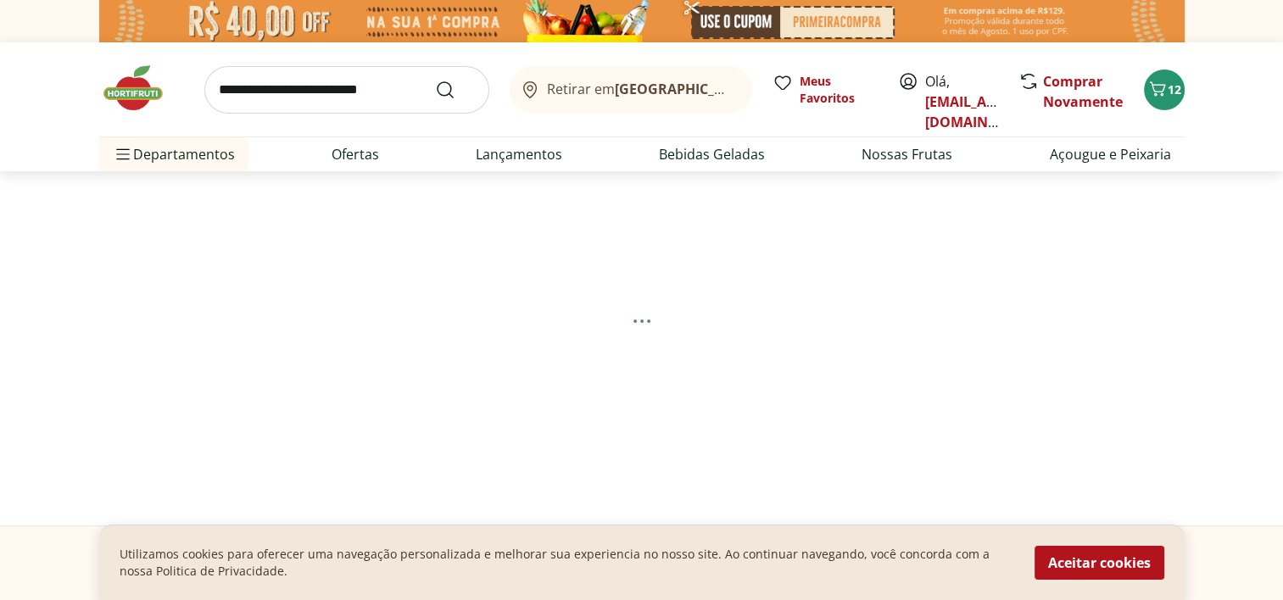
select select "**********"
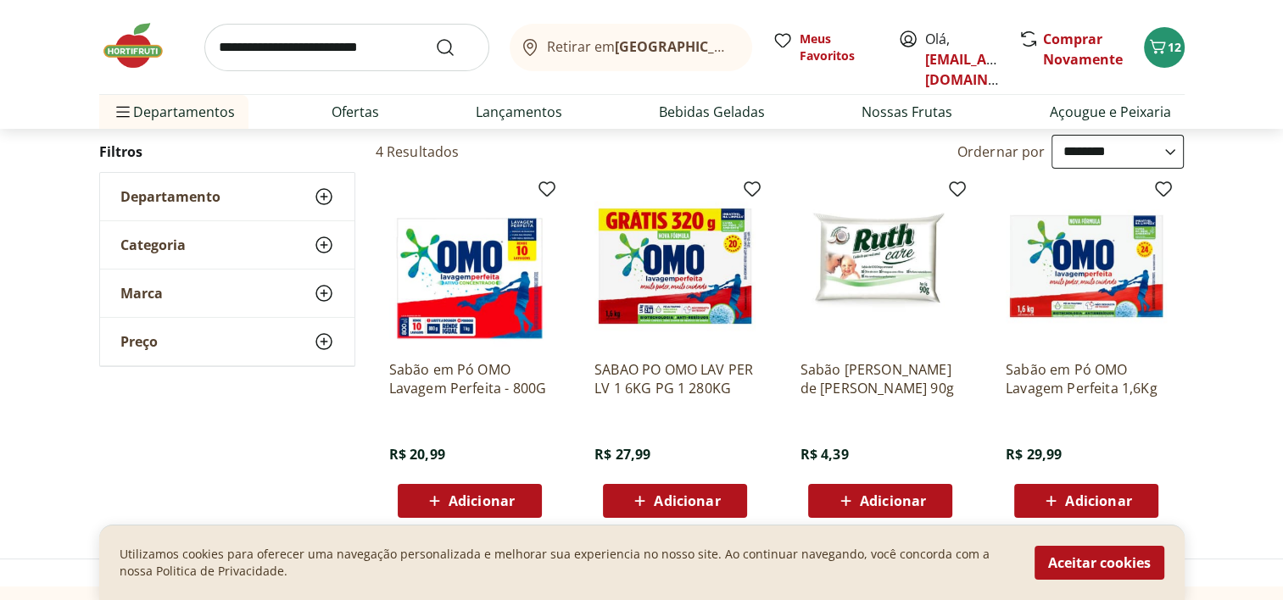
scroll to position [163, 0]
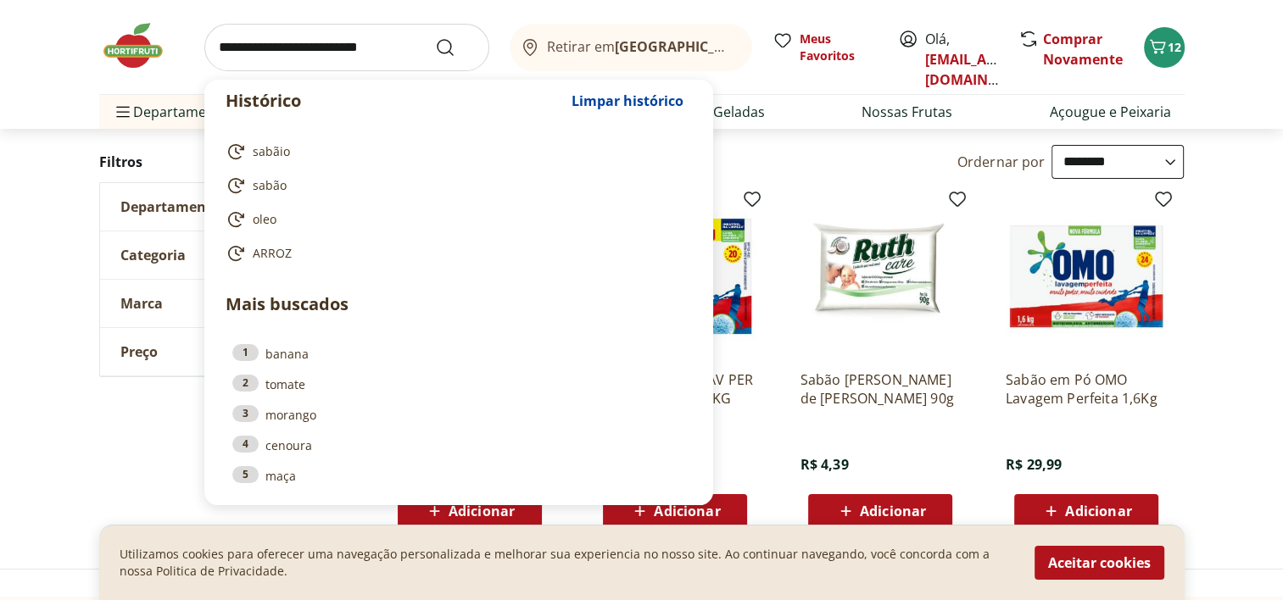
click at [310, 46] on input "search" at bounding box center [346, 47] width 285 height 47
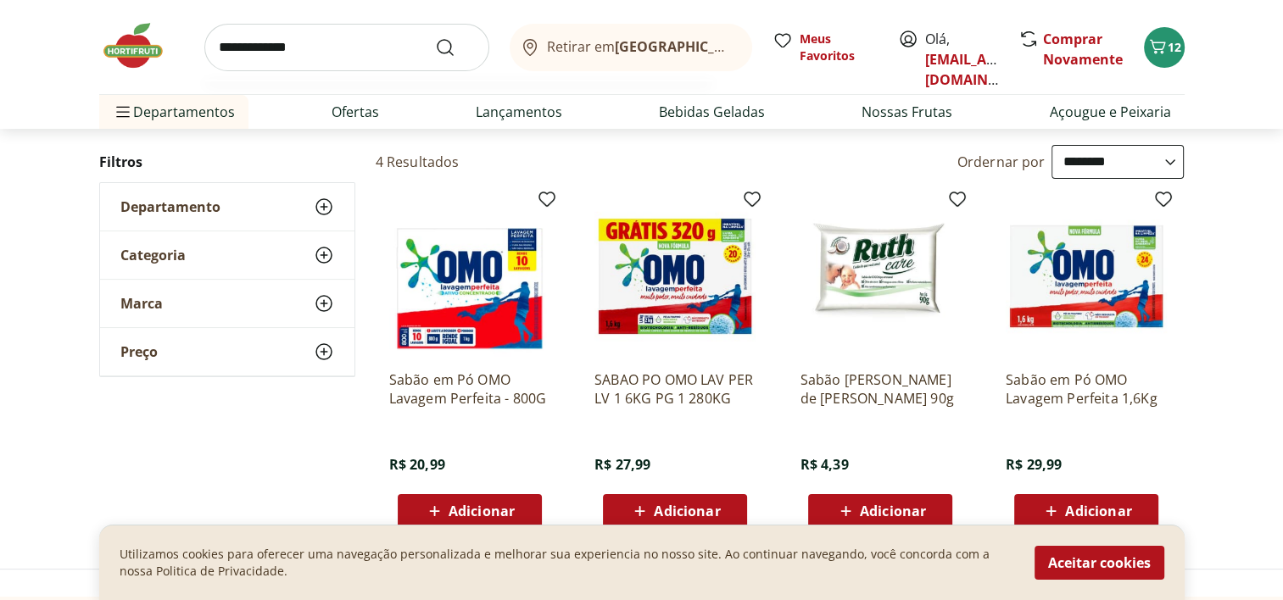
type input "**********"
click at [435, 37] on button "Submit Search" at bounding box center [455, 47] width 41 height 20
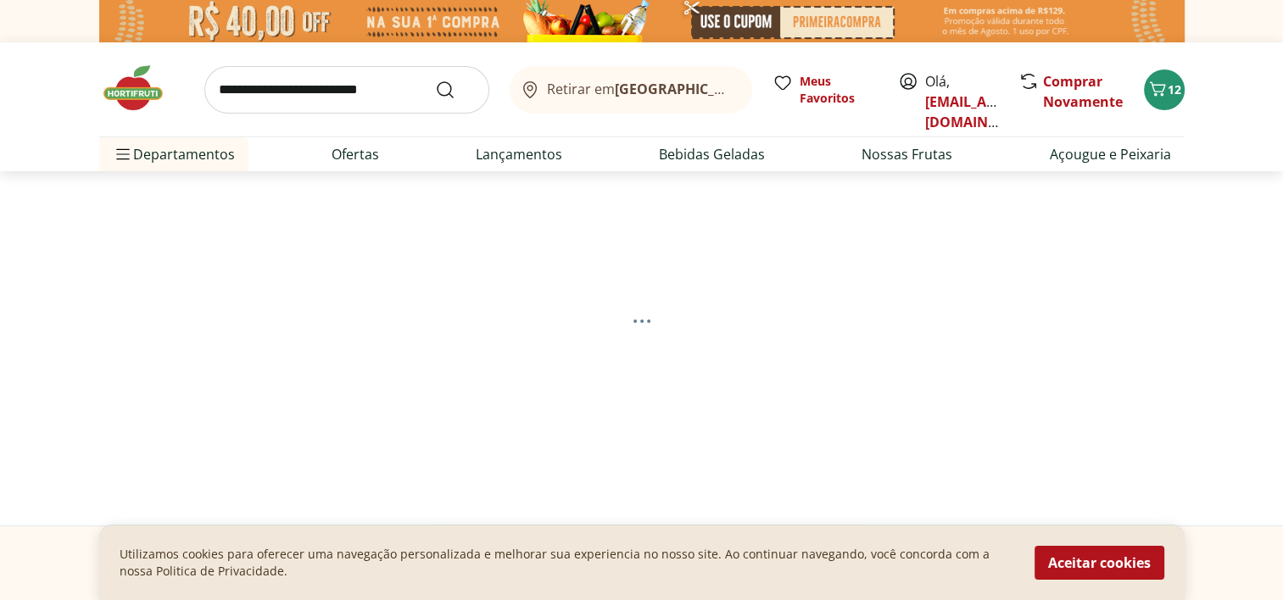
select select "**********"
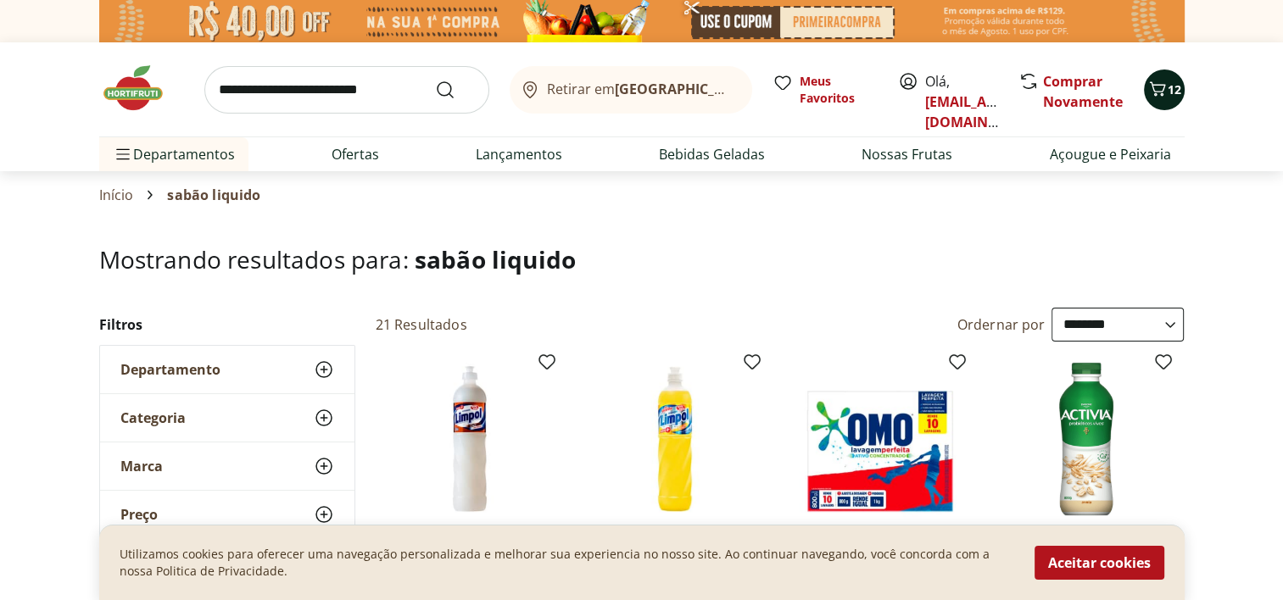
click at [1161, 91] on icon "Carrinho" at bounding box center [1157, 88] width 16 height 14
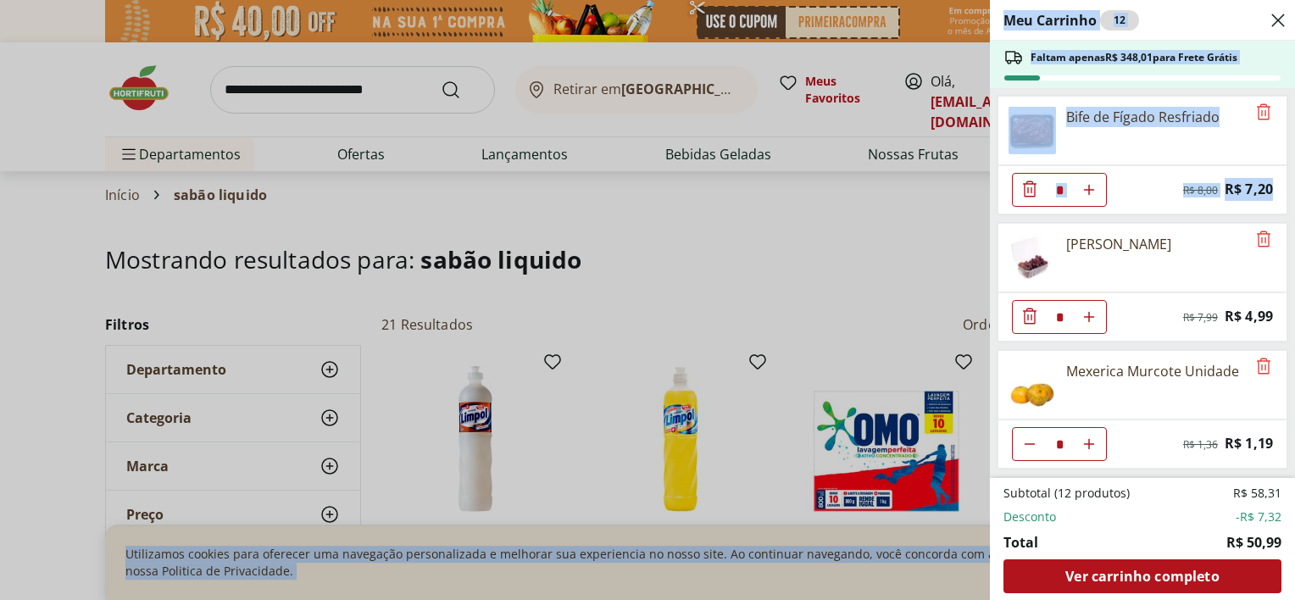
drag, startPoint x: 1293, startPoint y: 170, endPoint x: 1298, endPoint y: 355, distance: 185.7
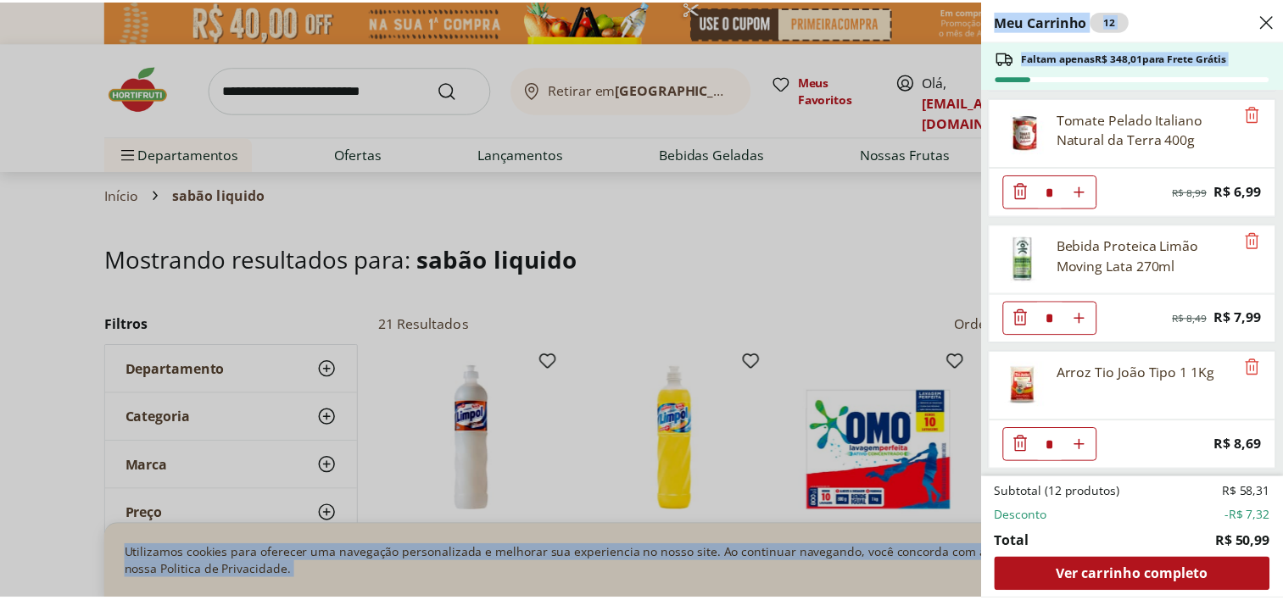
scroll to position [499, 0]
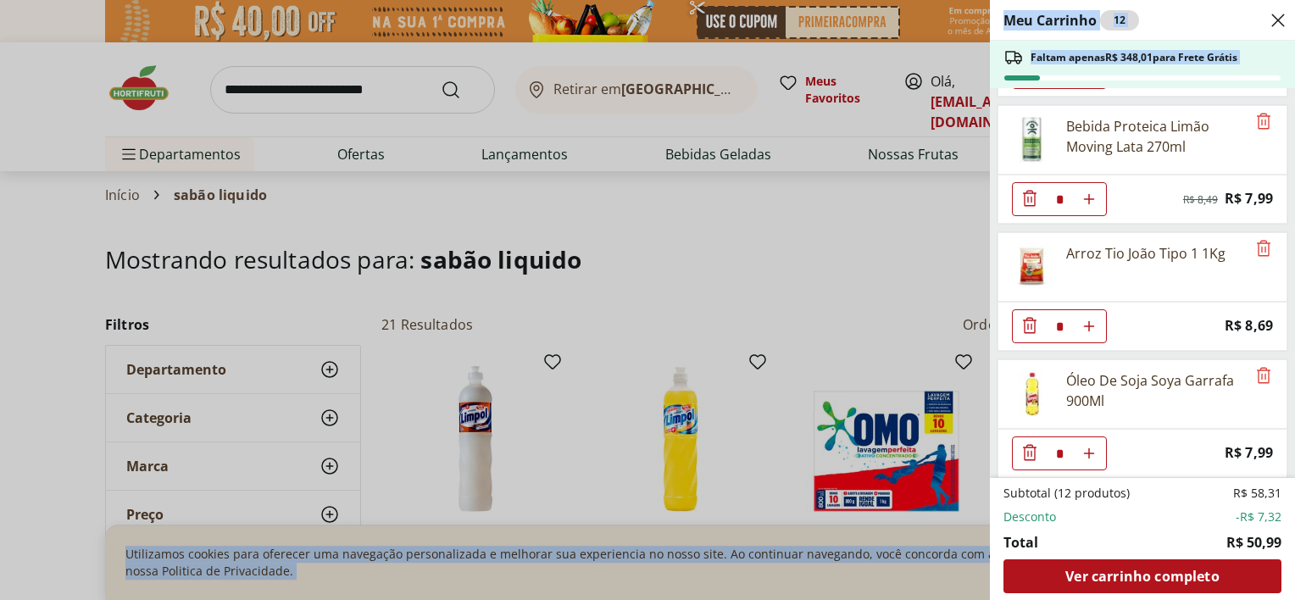
click at [274, 81] on div "Meu Carrinho 12 Faltam apenas R$ 348,01 para Frete Grátis Bife de Fígado Resfri…" at bounding box center [647, 300] width 1295 height 600
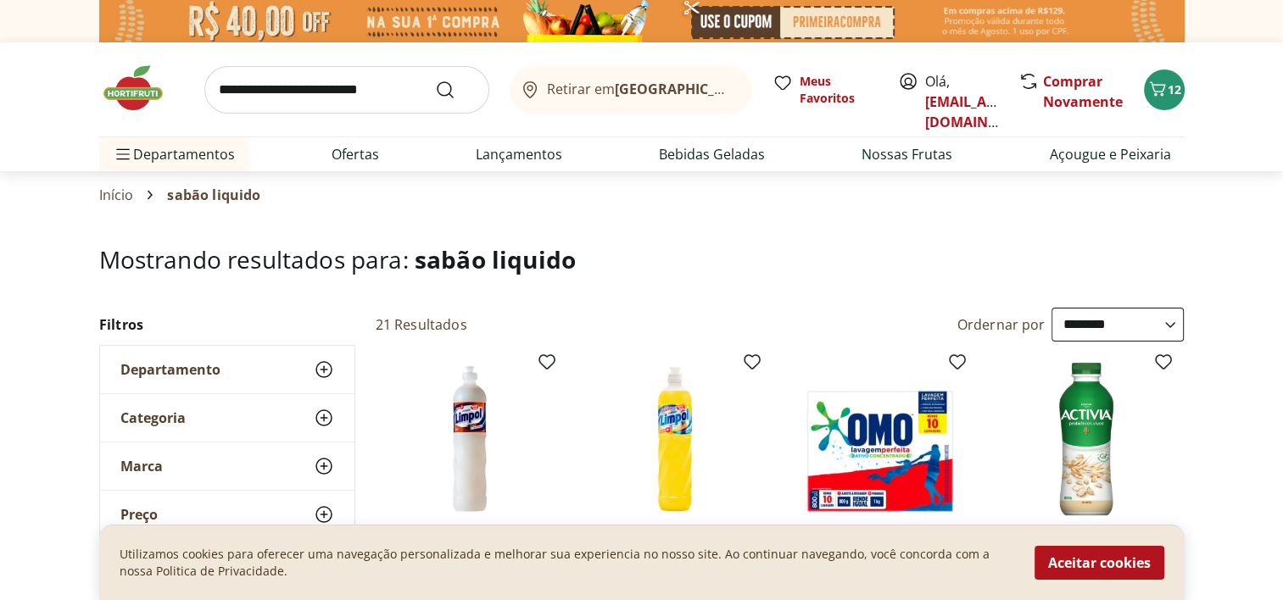
click at [263, 92] on input "search" at bounding box center [346, 89] width 285 height 47
type input "********"
click button "Submit Search" at bounding box center [455, 90] width 41 height 20
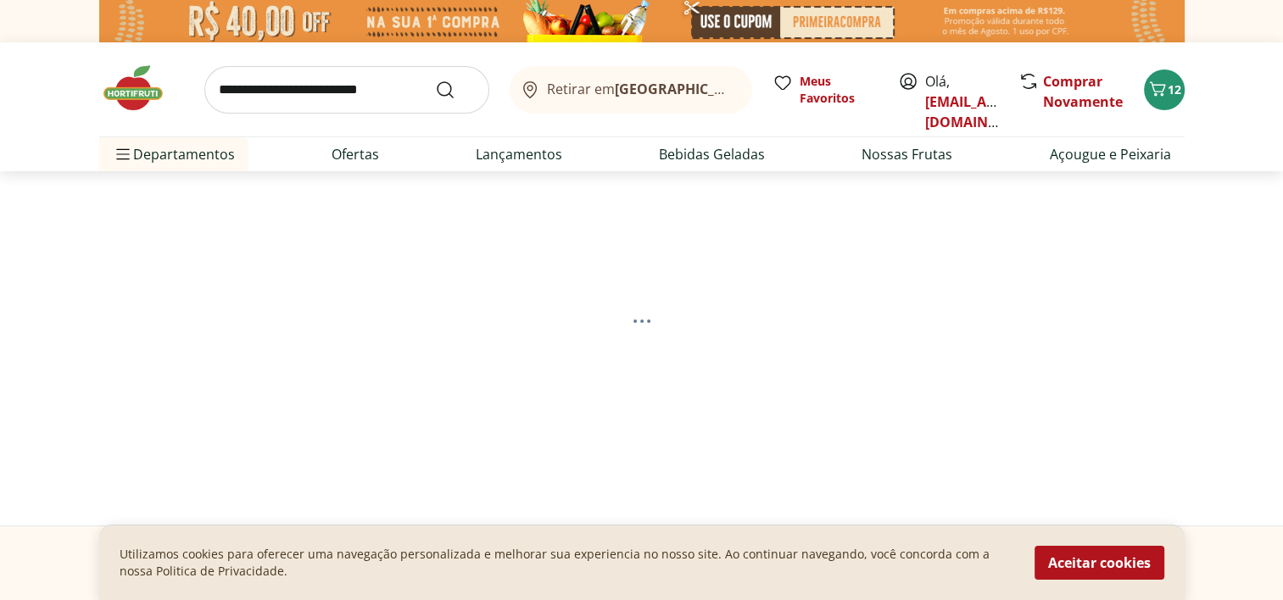
select select "**********"
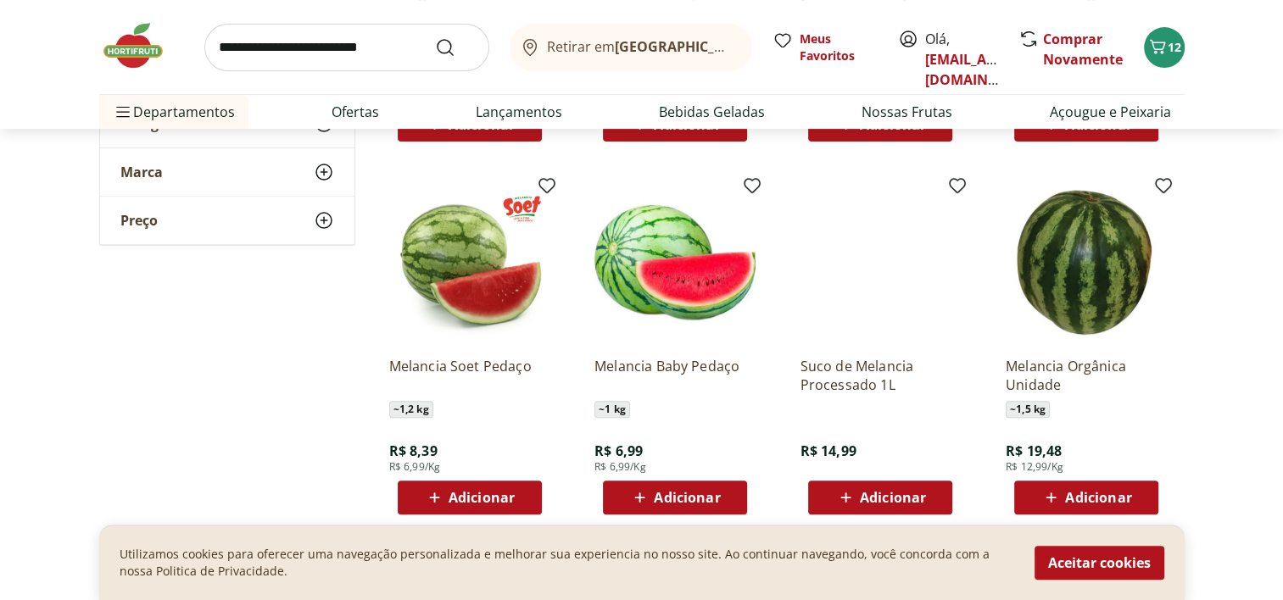
scroll to position [607, 0]
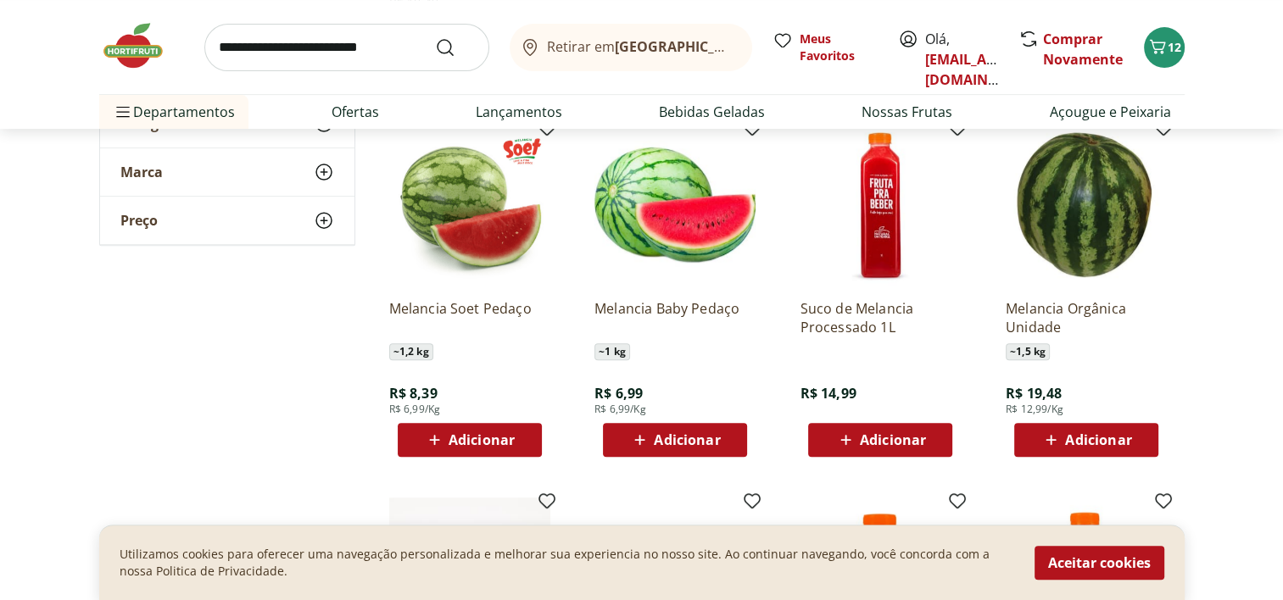
click at [716, 438] on span "Adicionar" at bounding box center [687, 440] width 66 height 14
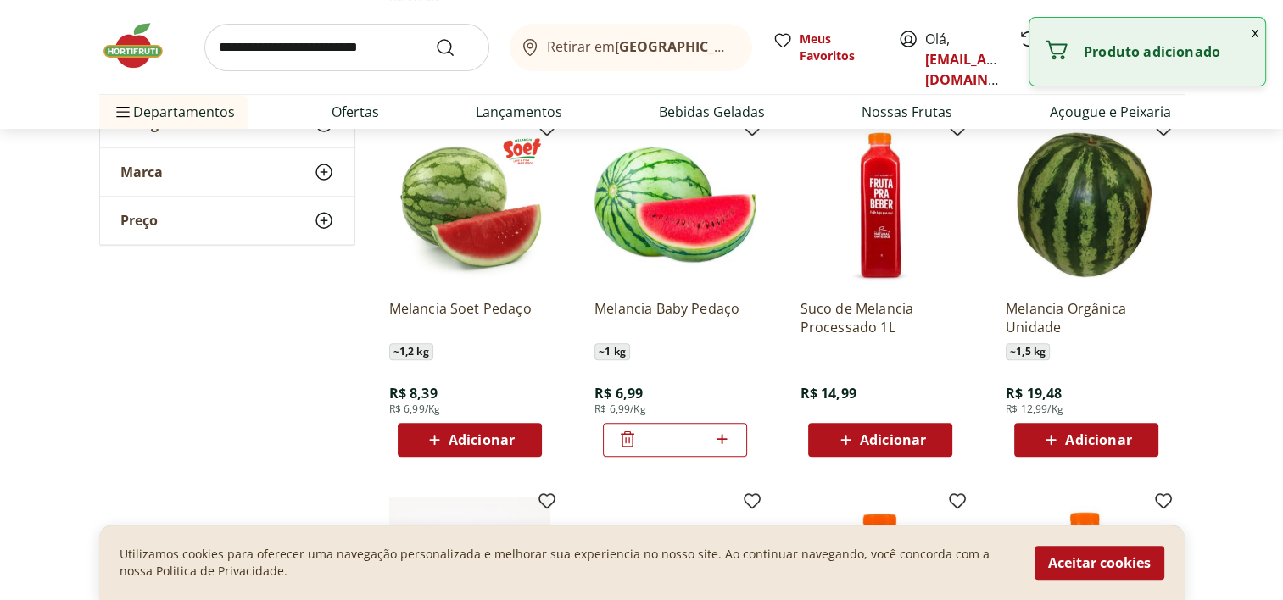
click at [618, 431] on icon at bounding box center [627, 439] width 20 height 20
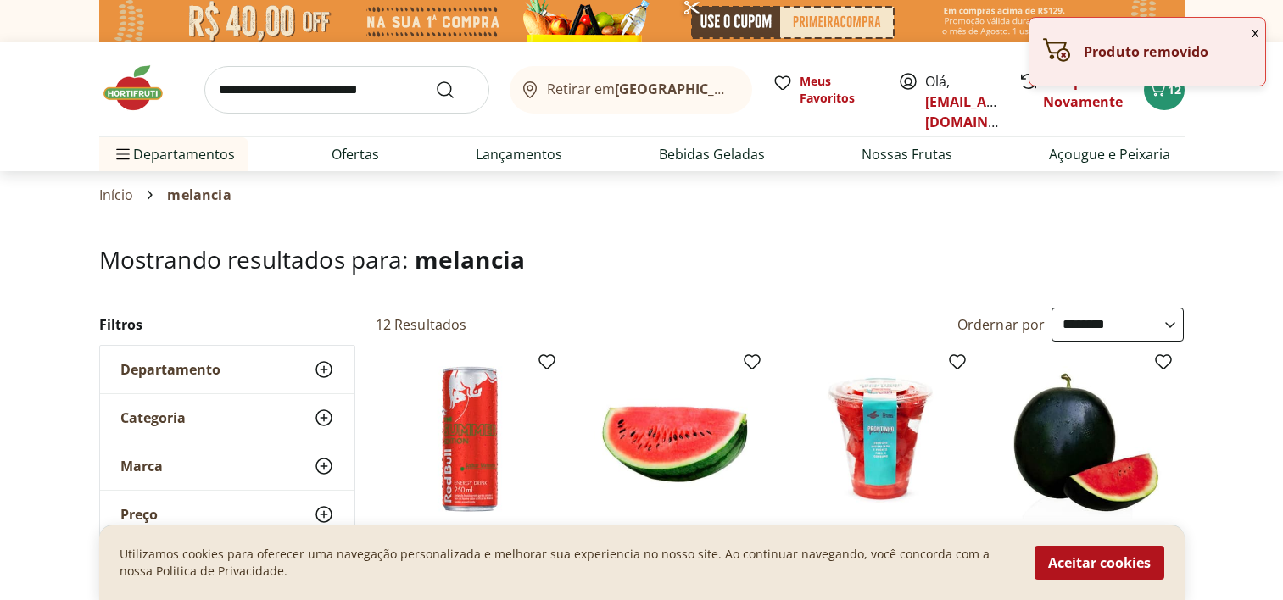
select select "**********"
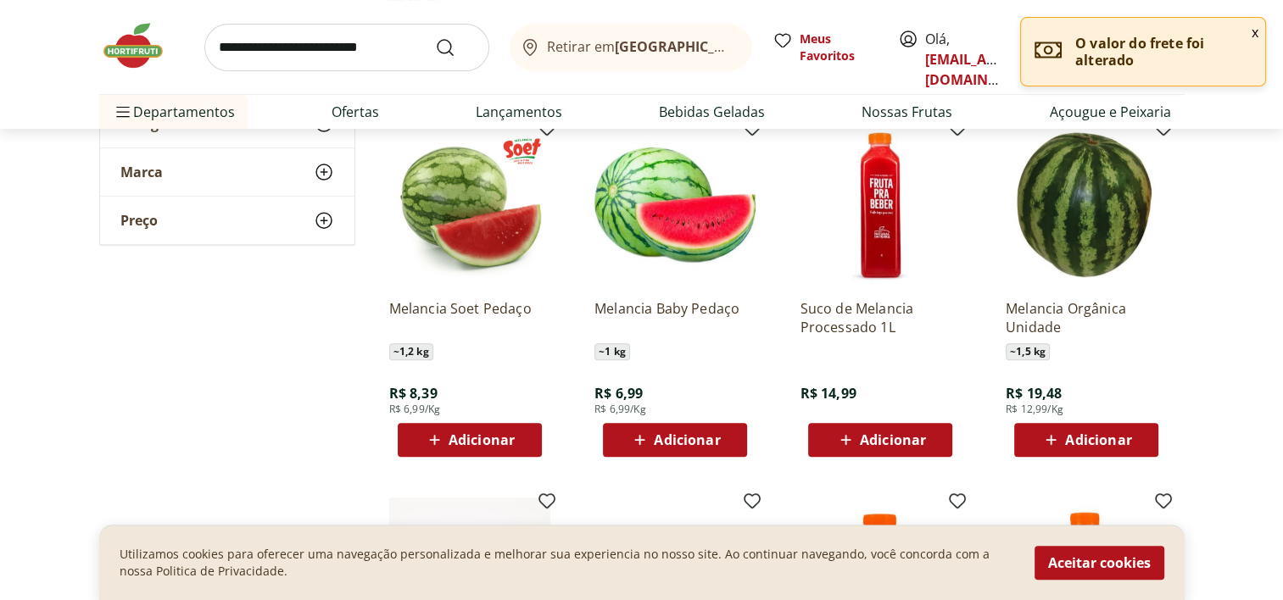
click at [462, 443] on span "Adicionar" at bounding box center [481, 440] width 66 height 14
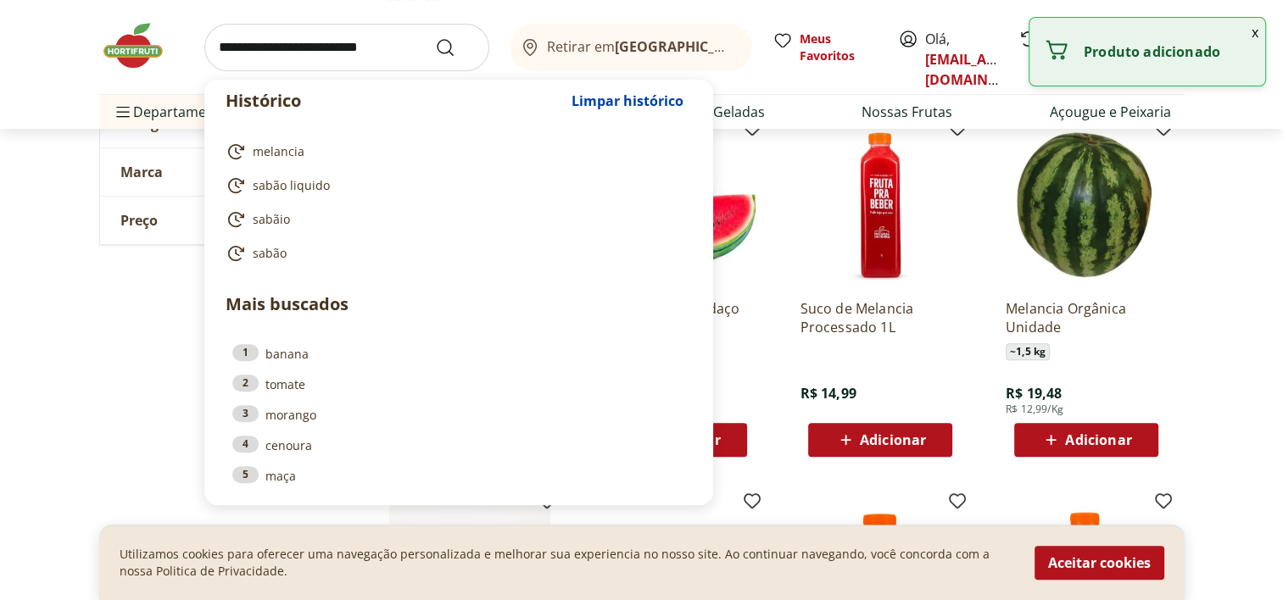
click at [383, 60] on input "search" at bounding box center [346, 47] width 285 height 47
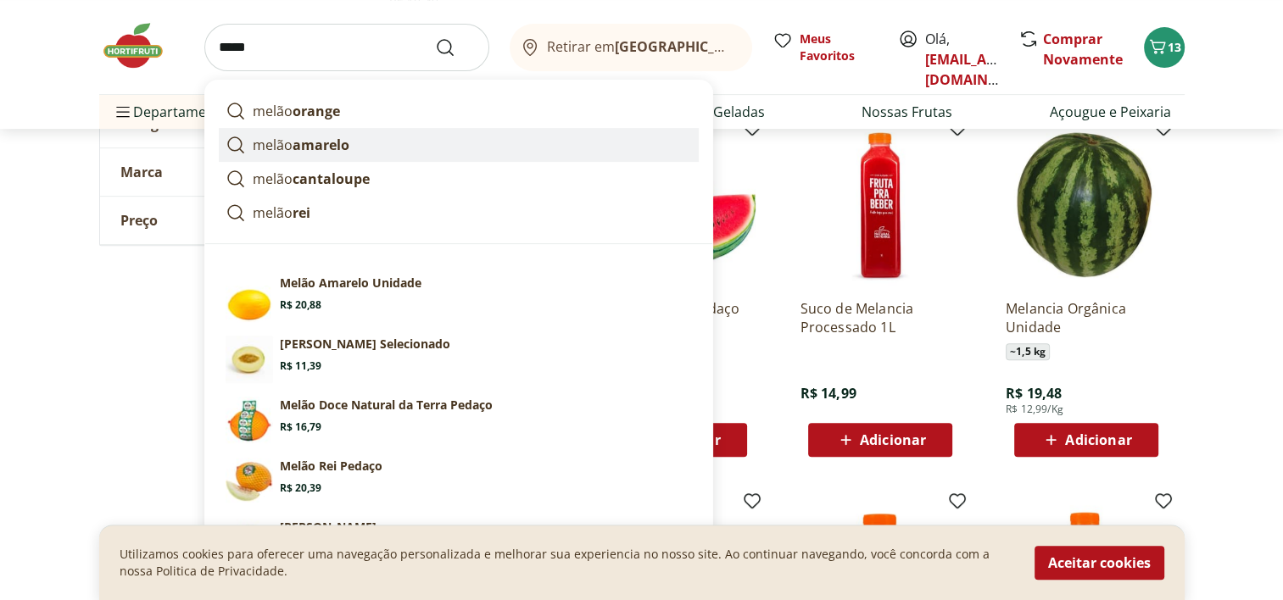
click at [335, 130] on link "melão amarelo" at bounding box center [459, 145] width 480 height 34
type input "**********"
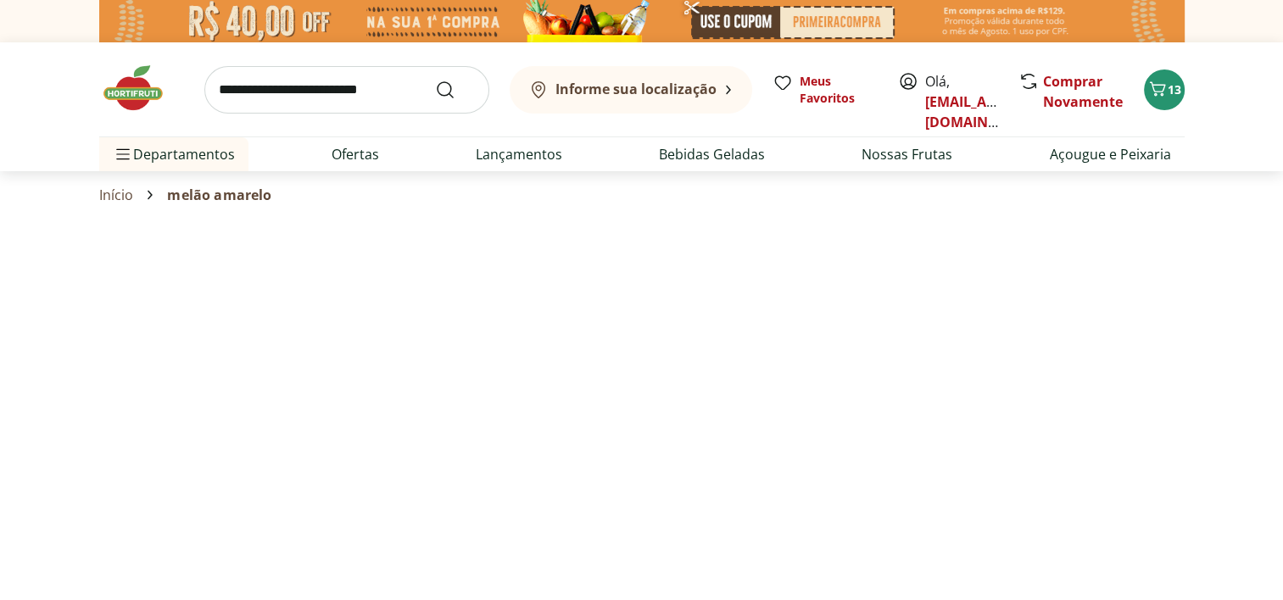
select select "**********"
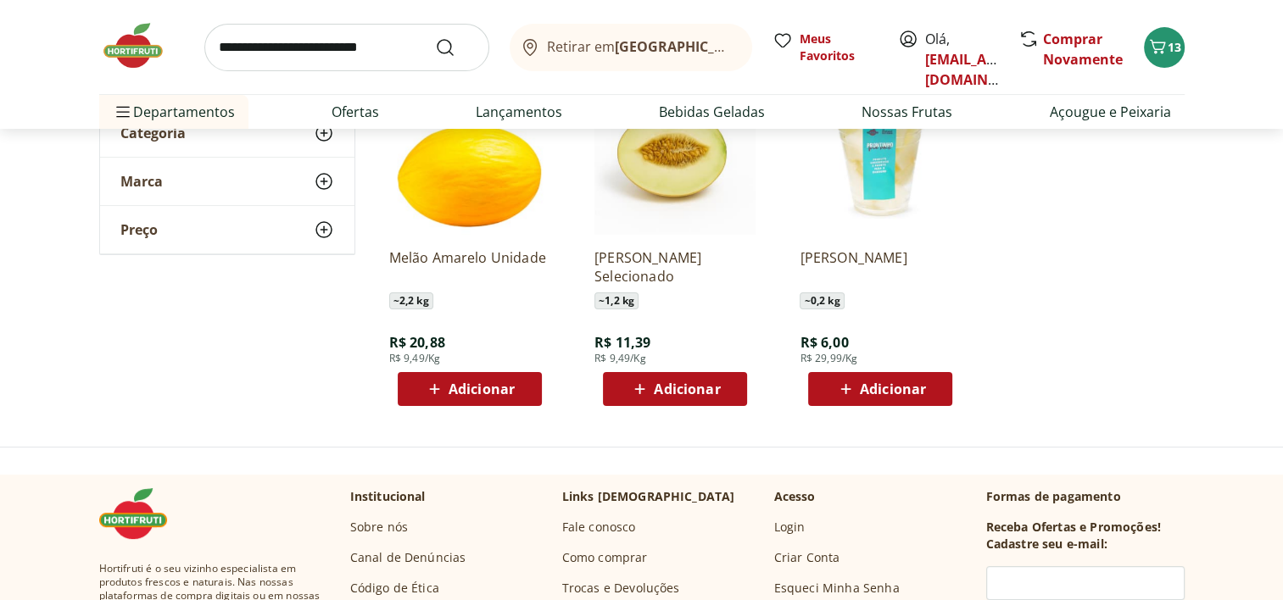
scroll to position [264, 0]
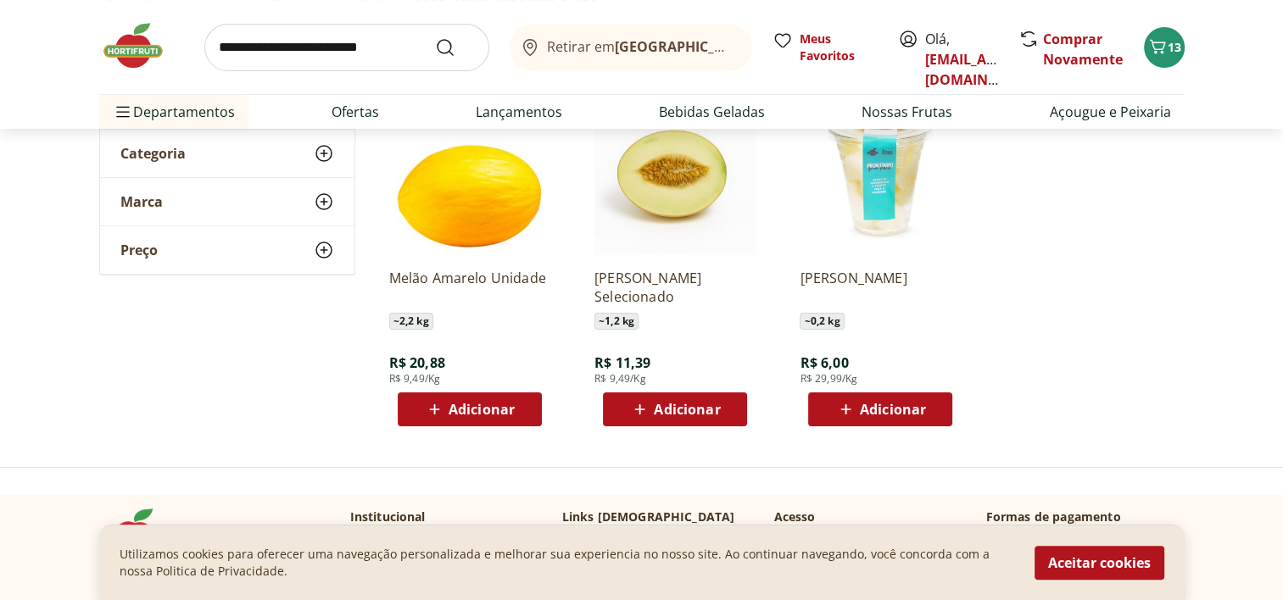
click at [717, 404] on span "Adicionar" at bounding box center [687, 410] width 66 height 14
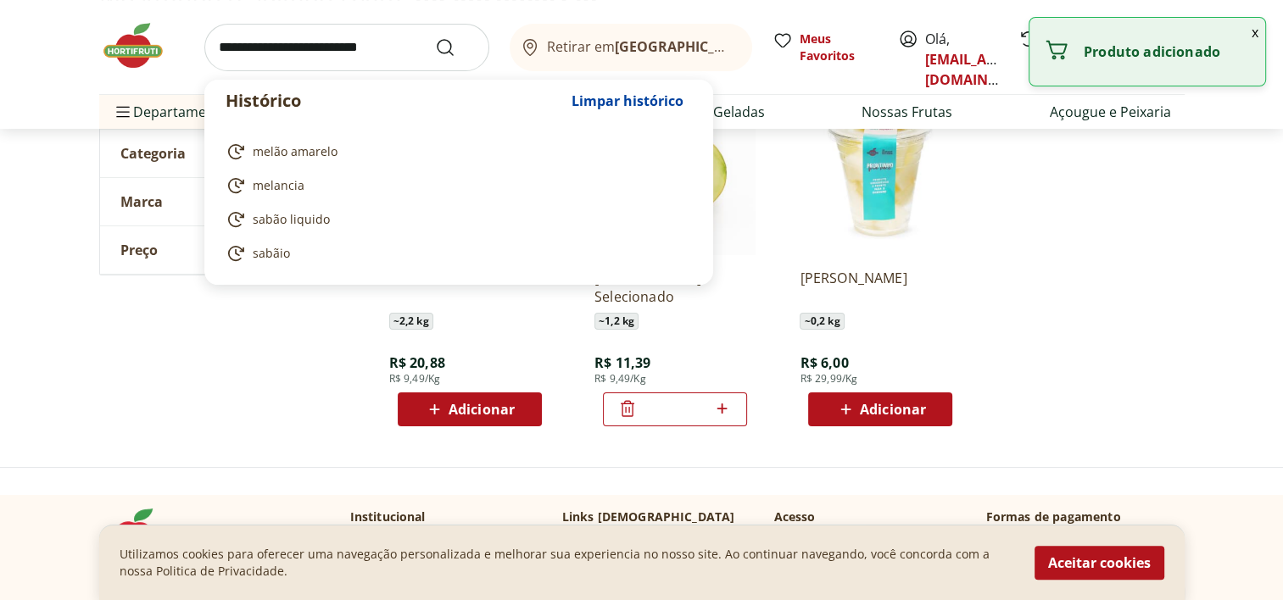
click at [366, 46] on input "search" at bounding box center [346, 47] width 285 height 47
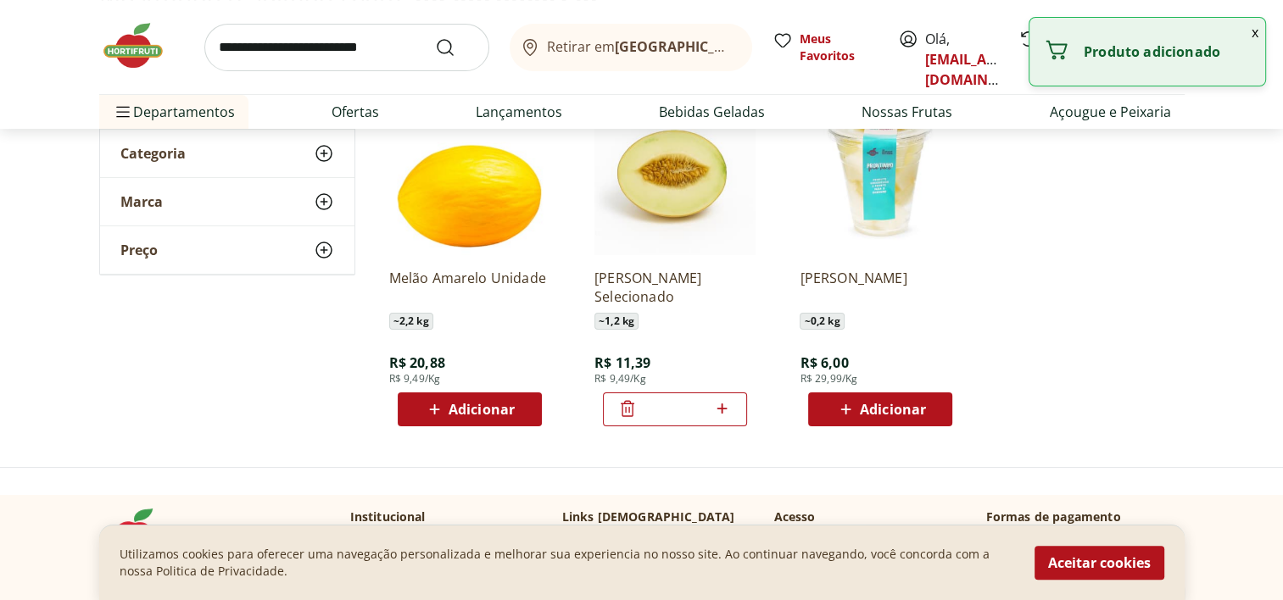
click at [49, 392] on section "**********" at bounding box center [641, 210] width 1283 height 458
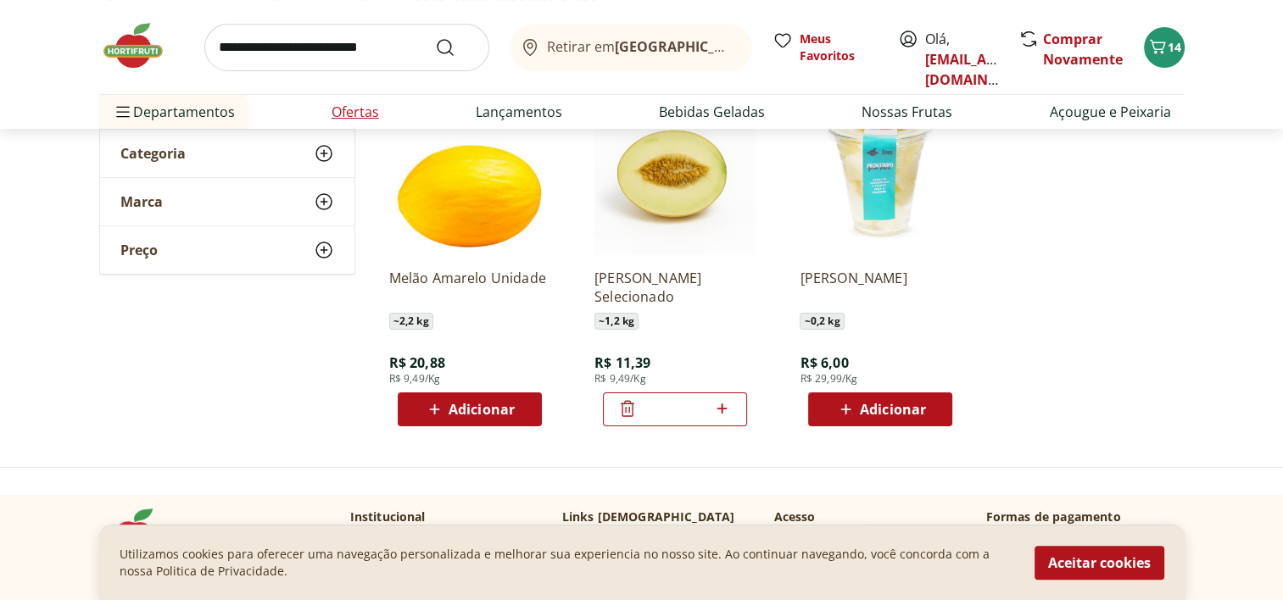
click at [327, 114] on li "Ofertas" at bounding box center [355, 112] width 75 height 34
click at [350, 111] on link "Ofertas" at bounding box center [354, 112] width 47 height 20
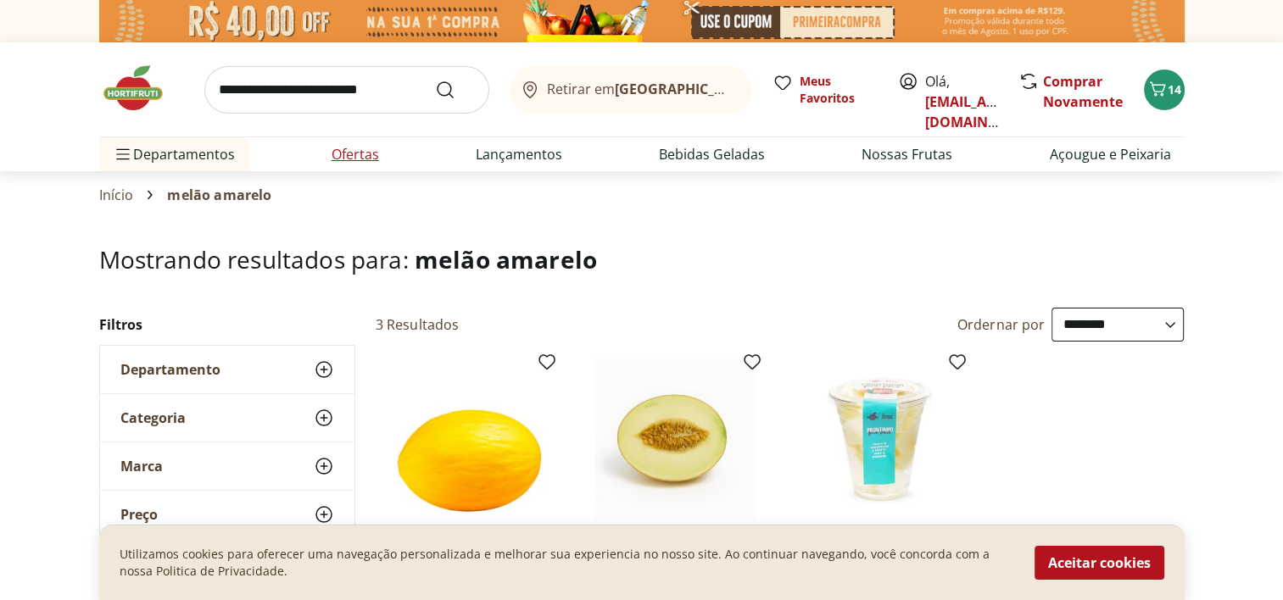
select select "**********"
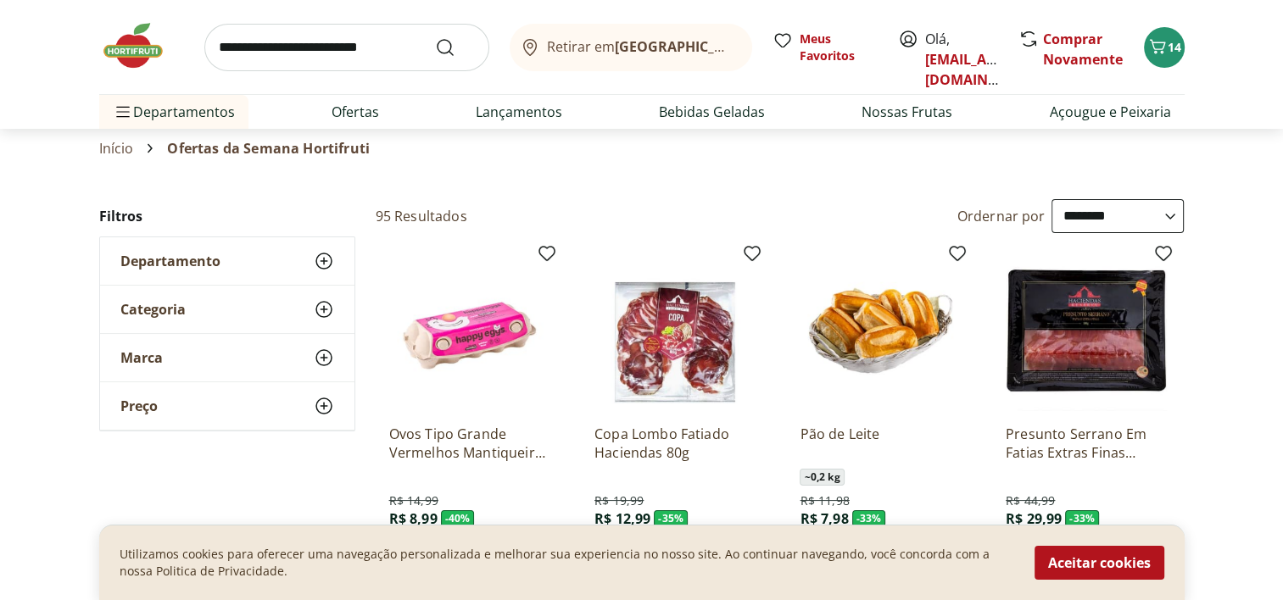
scroll to position [123, 0]
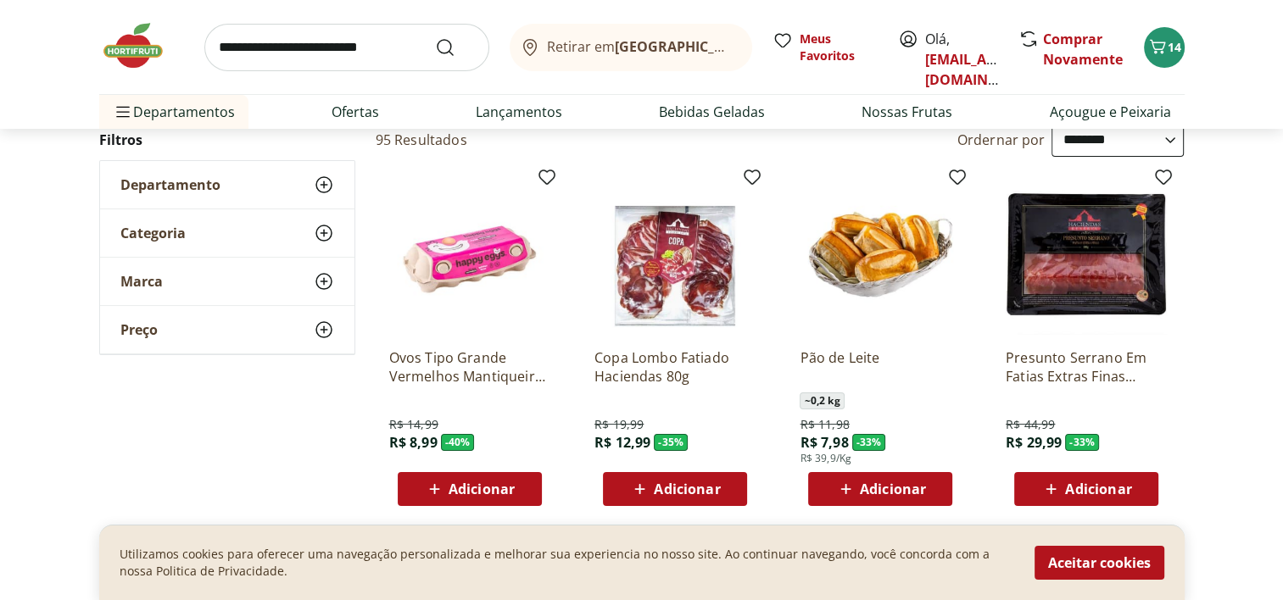
click at [470, 491] on span "Adicionar" at bounding box center [481, 489] width 66 height 14
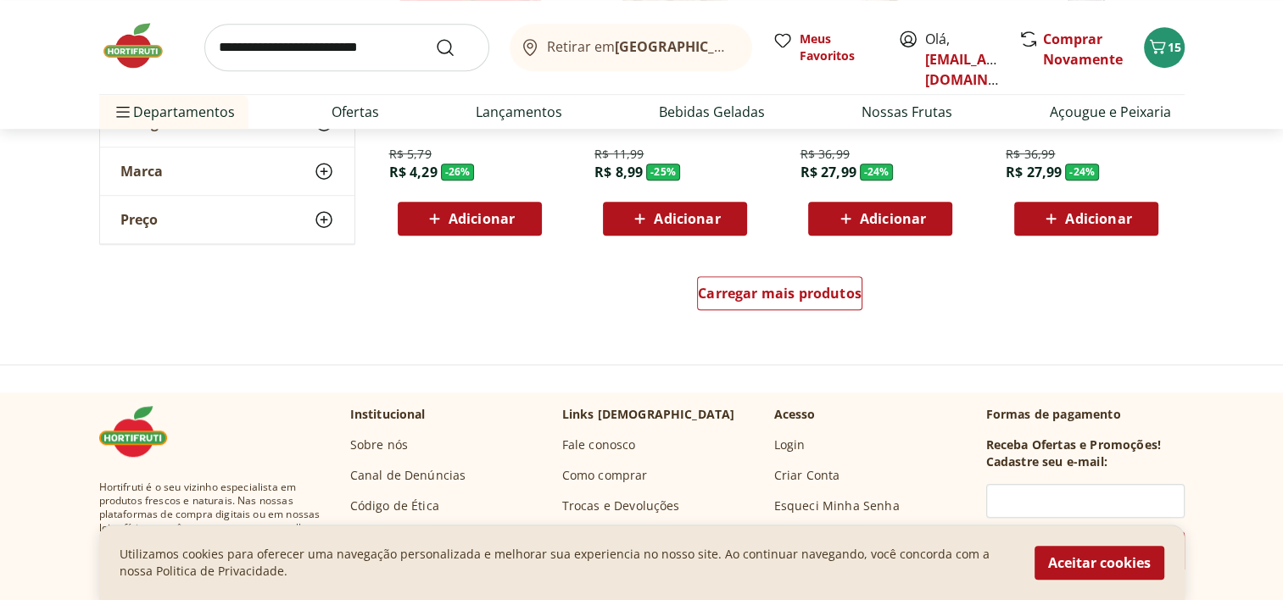
scroll to position [1150, 0]
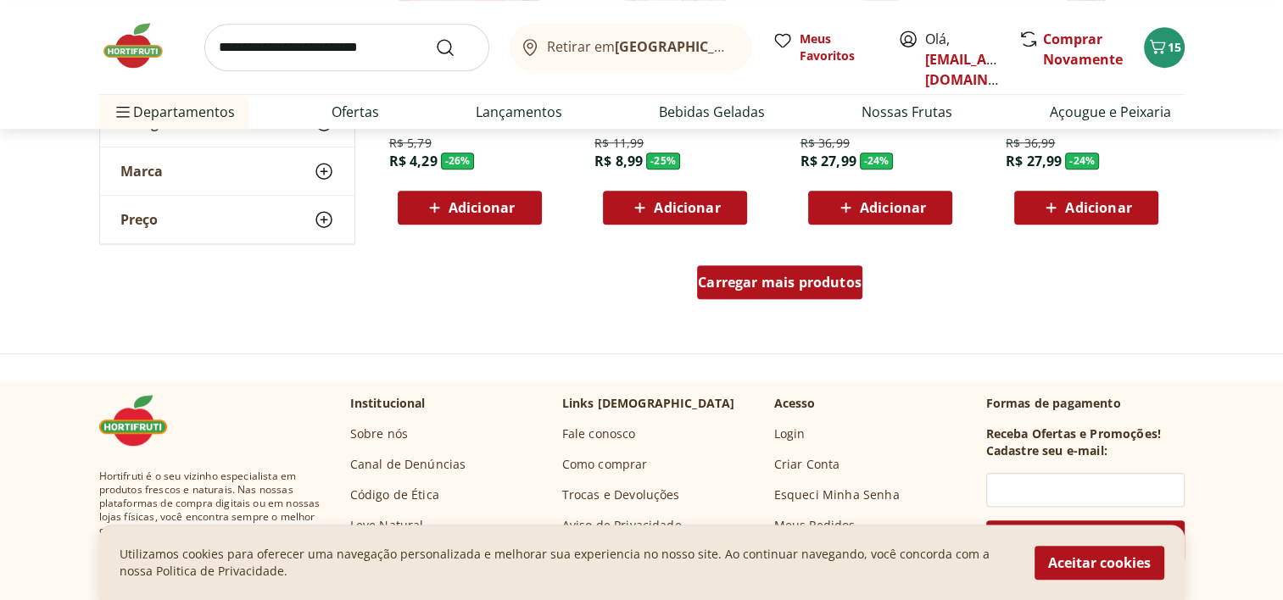
click at [736, 288] on span "Carregar mais produtos" at bounding box center [780, 283] width 164 height 14
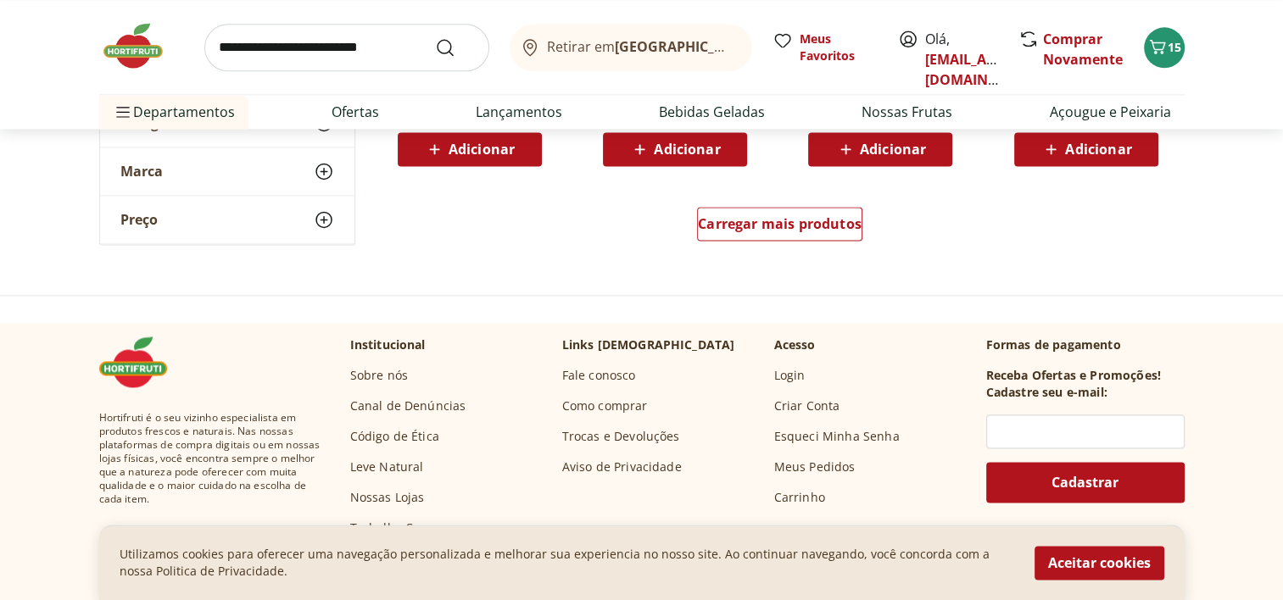
scroll to position [2319, 0]
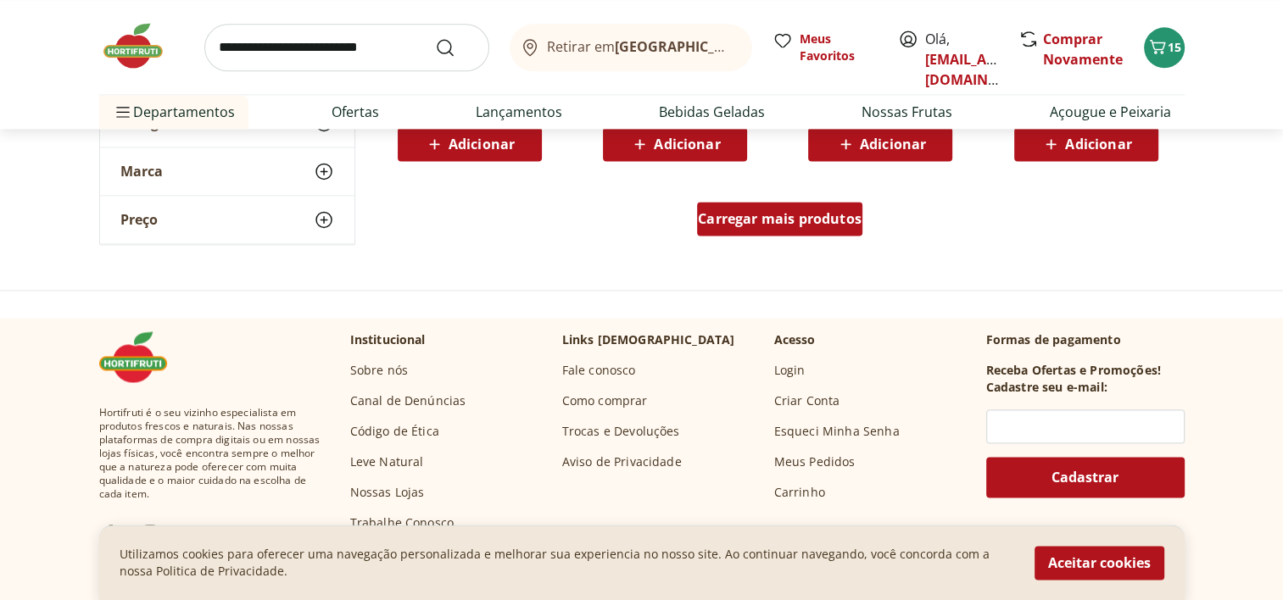
click at [779, 223] on span "Carregar mais produtos" at bounding box center [780, 219] width 164 height 14
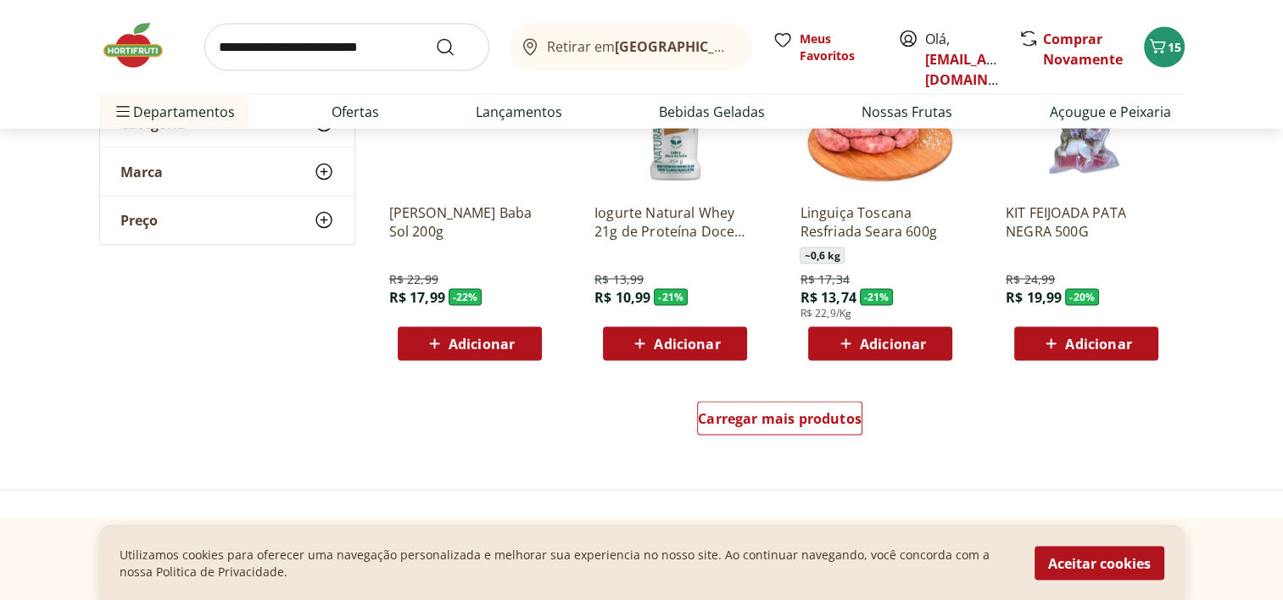
scroll to position [3232, 0]
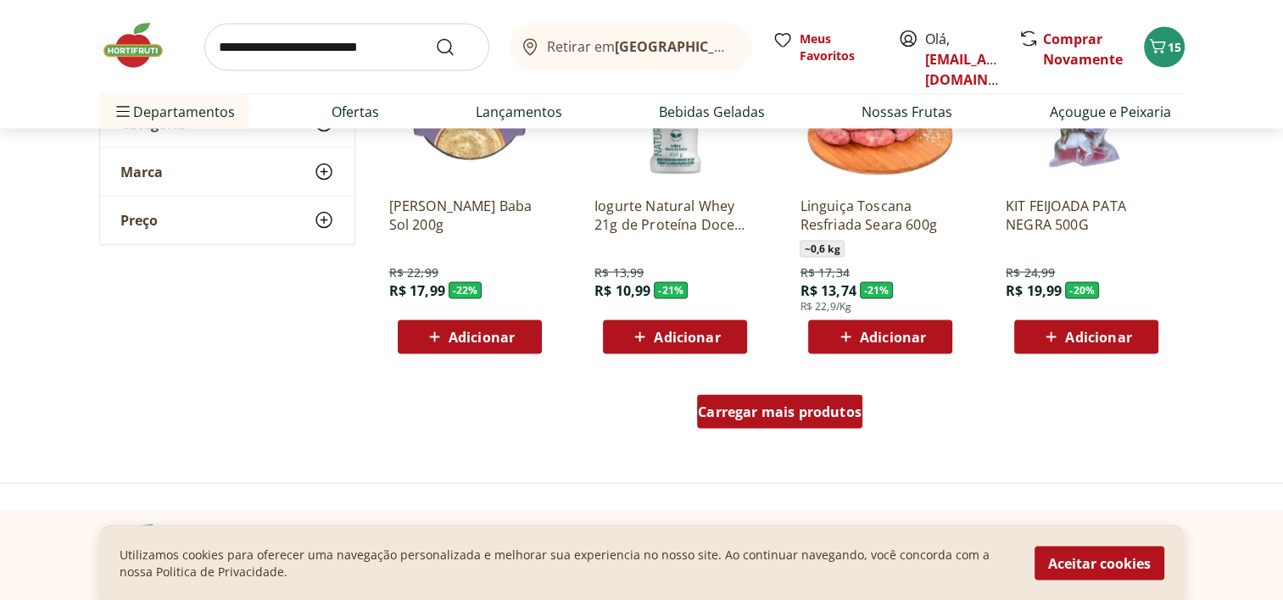
click at [774, 407] on span "Carregar mais produtos" at bounding box center [780, 412] width 164 height 14
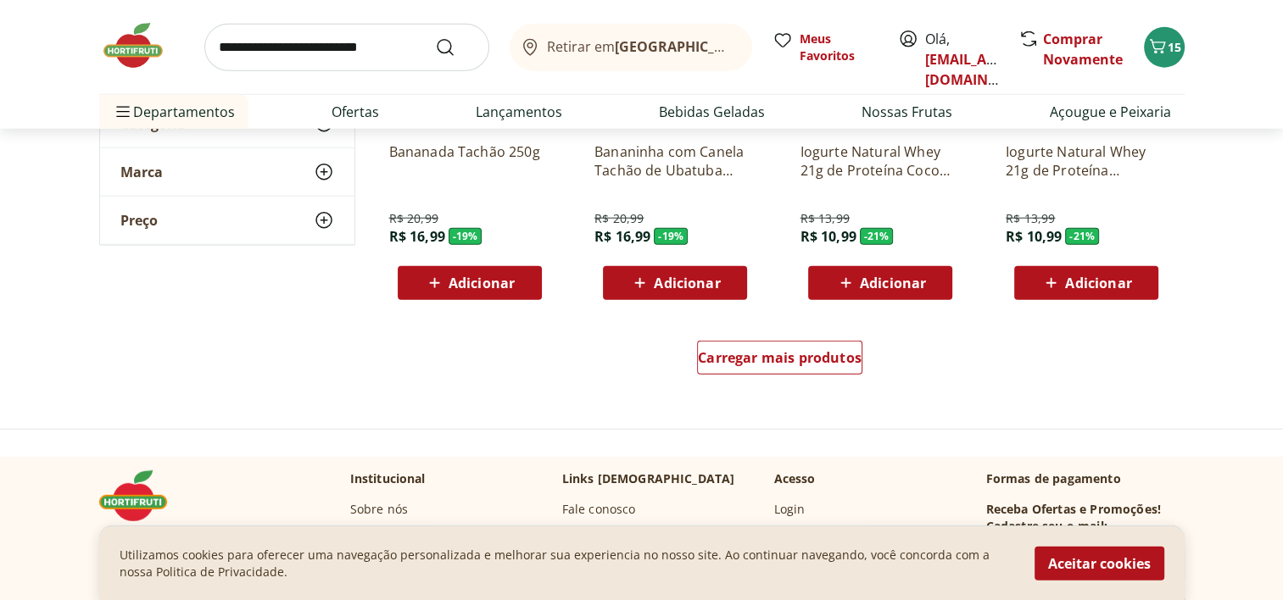
scroll to position [4483, 0]
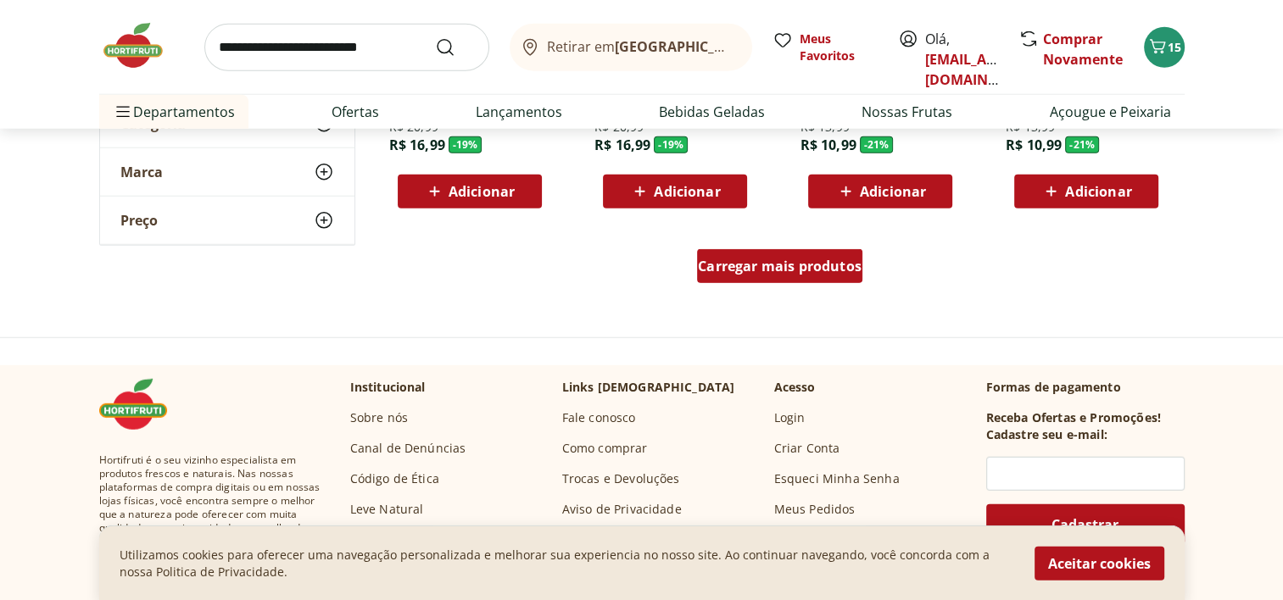
click at [840, 282] on div "Carregar mais produtos" at bounding box center [779, 266] width 165 height 34
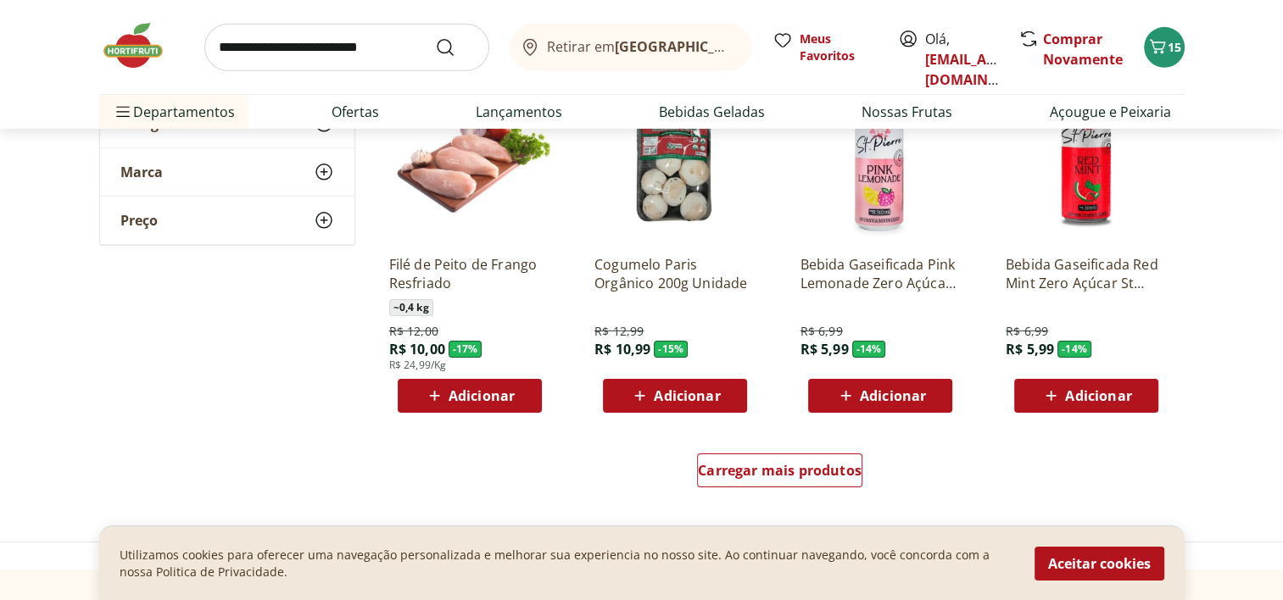
scroll to position [5393, 0]
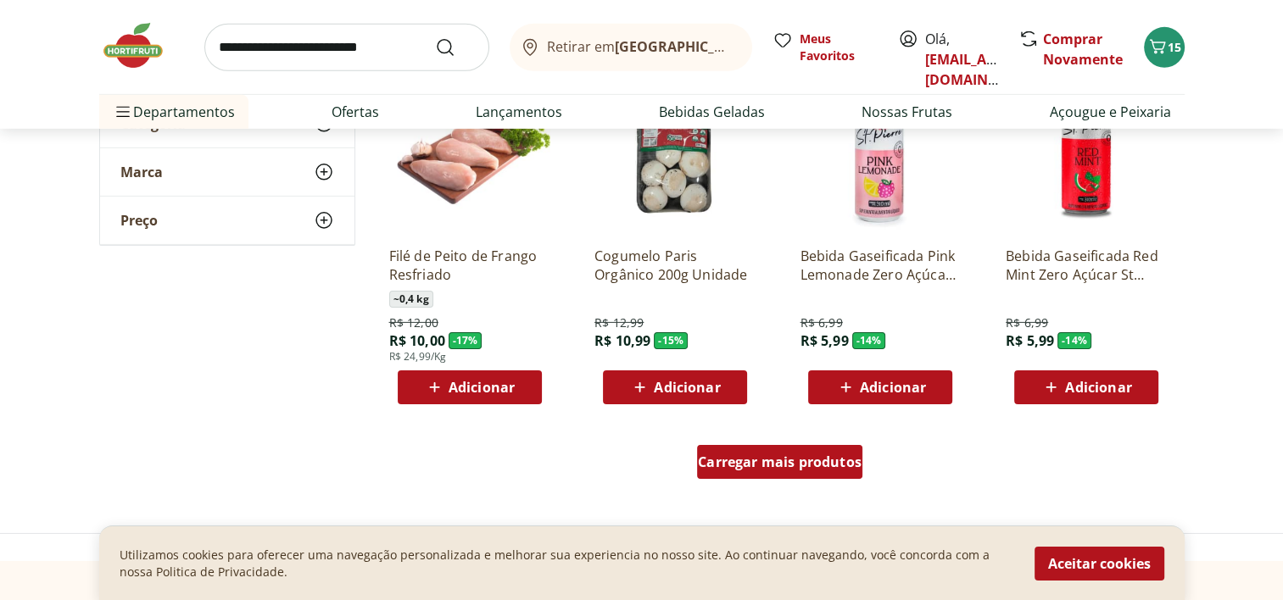
click at [767, 477] on div "Carregar mais produtos" at bounding box center [779, 462] width 165 height 34
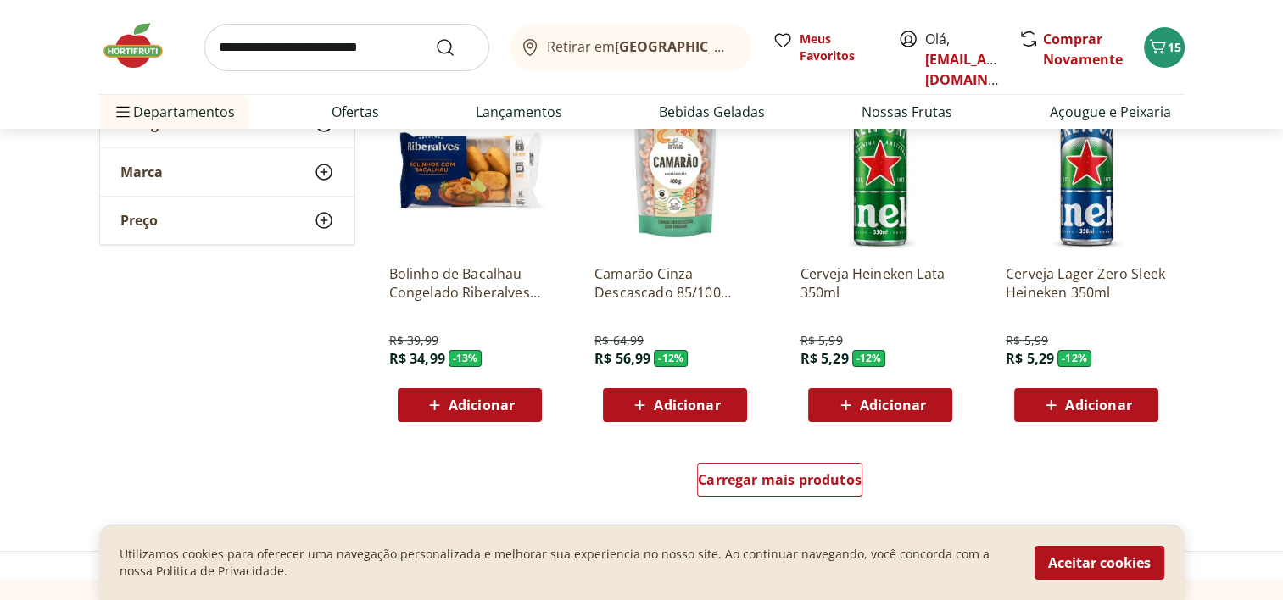
scroll to position [6490, 0]
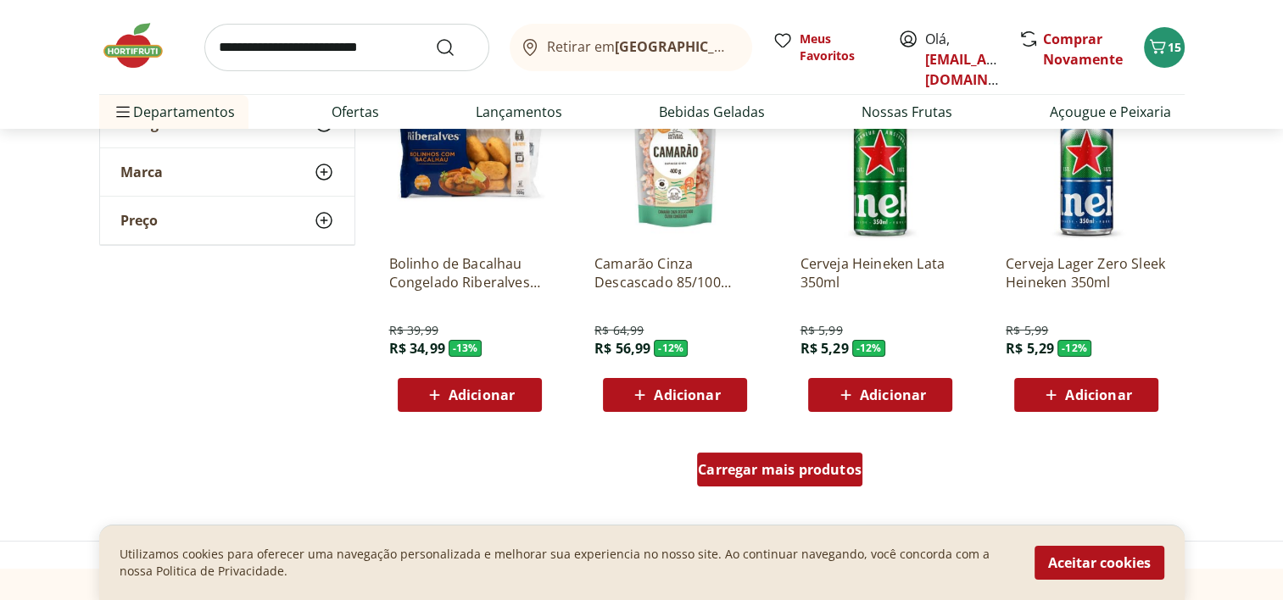
click at [770, 463] on span "Carregar mais produtos" at bounding box center [780, 470] width 164 height 14
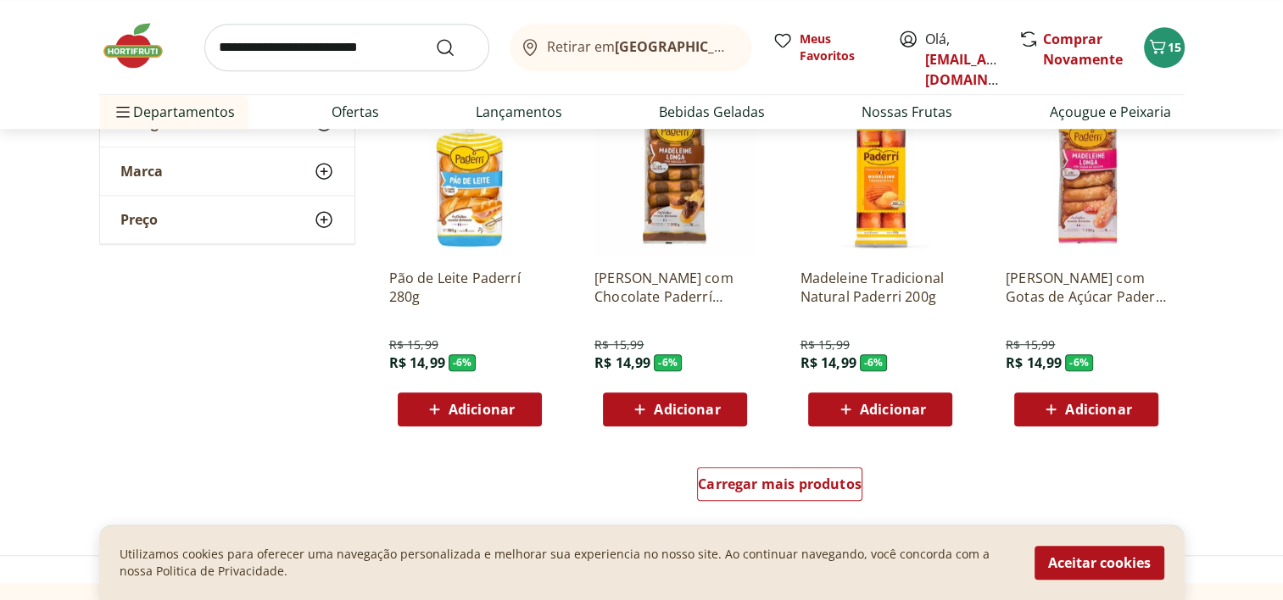
scroll to position [7592, 0]
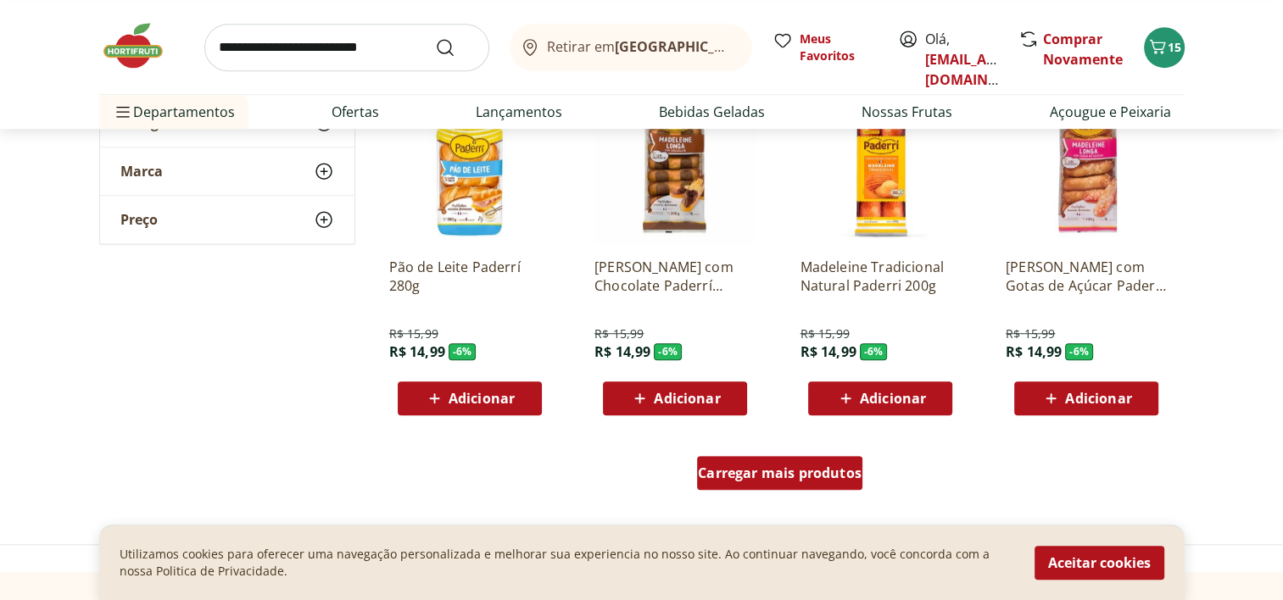
click at [807, 468] on span "Carregar mais produtos" at bounding box center [780, 473] width 164 height 14
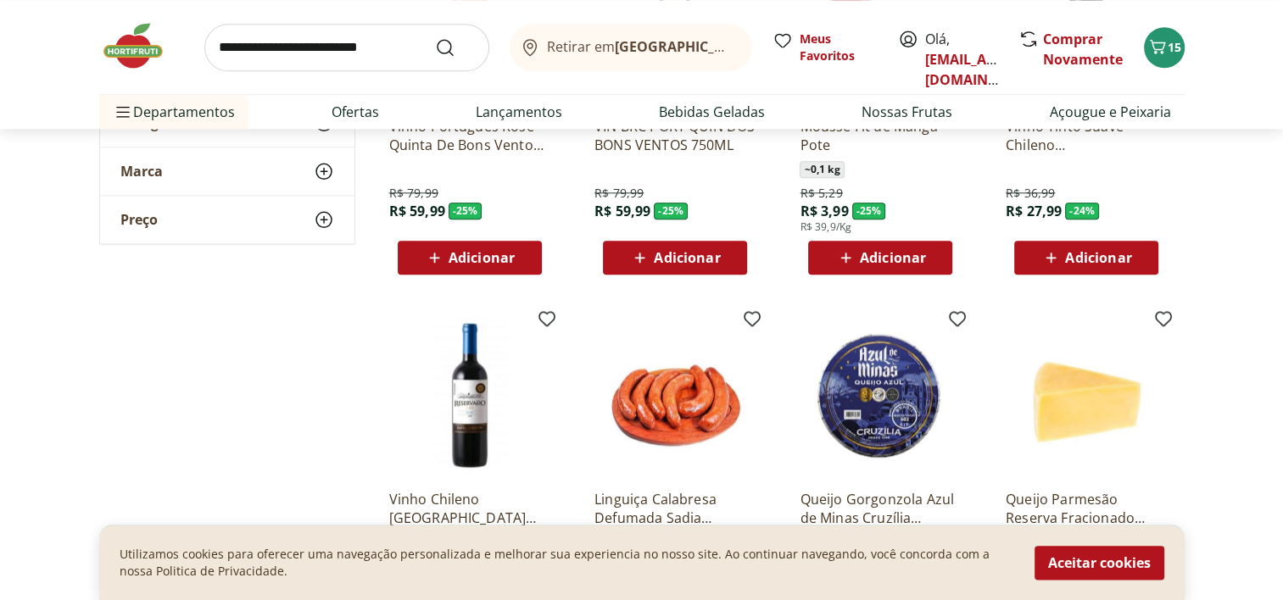
scroll to position [0, 0]
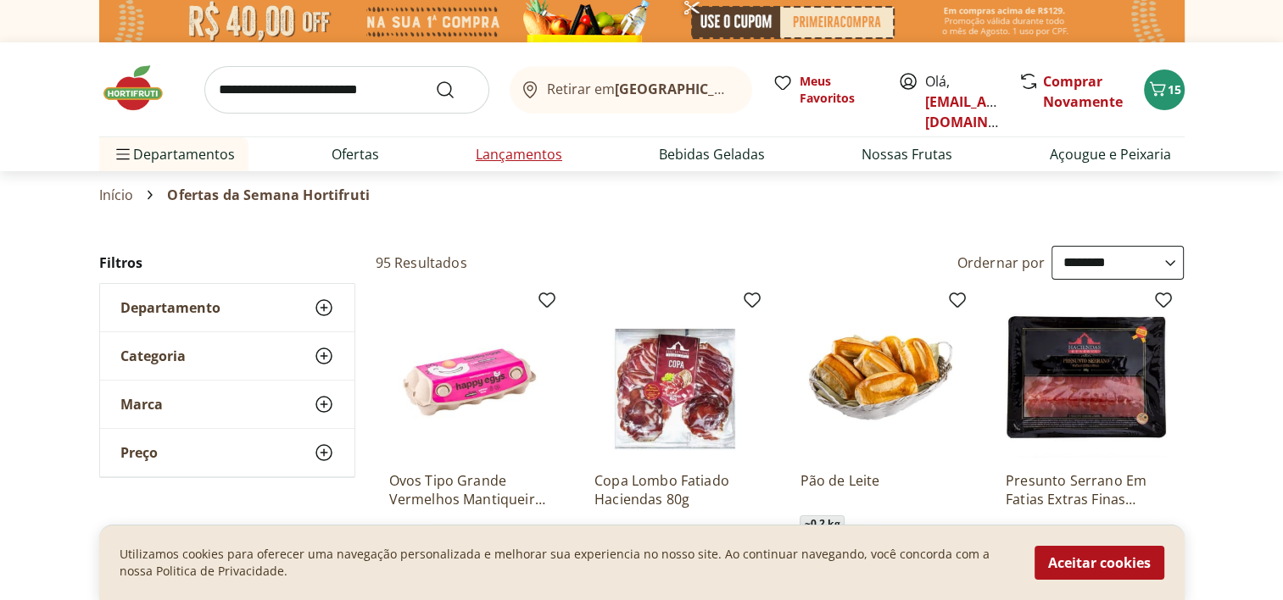
click at [528, 151] on link "Lançamentos" at bounding box center [519, 154] width 86 height 20
select select "**********"
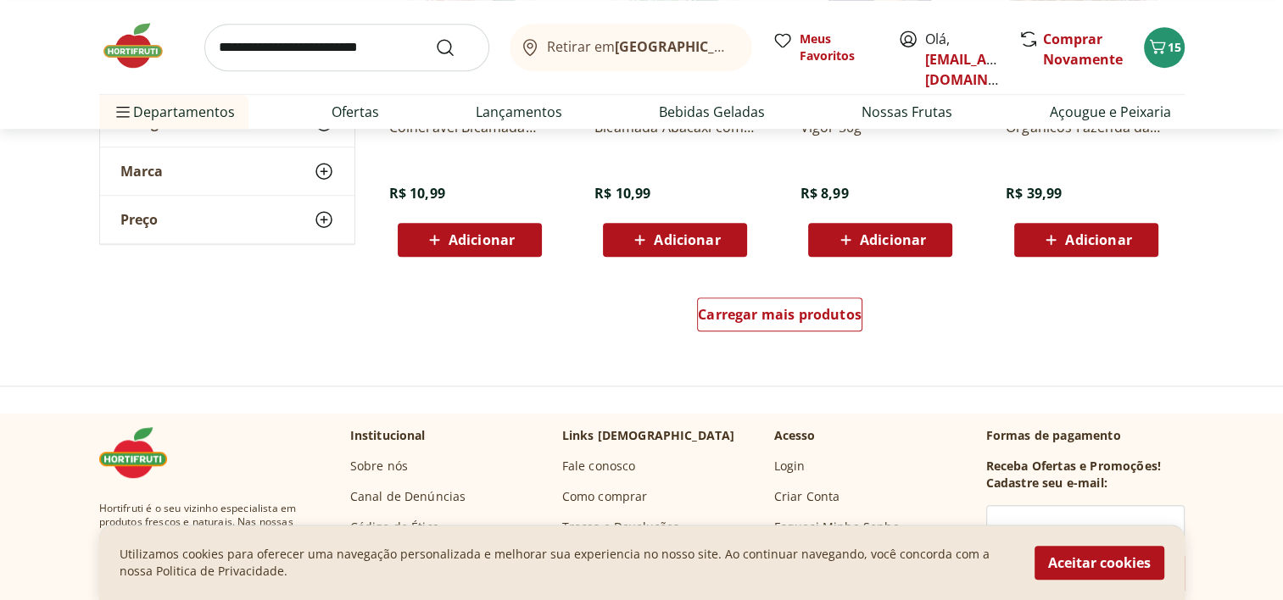
scroll to position [1133, 0]
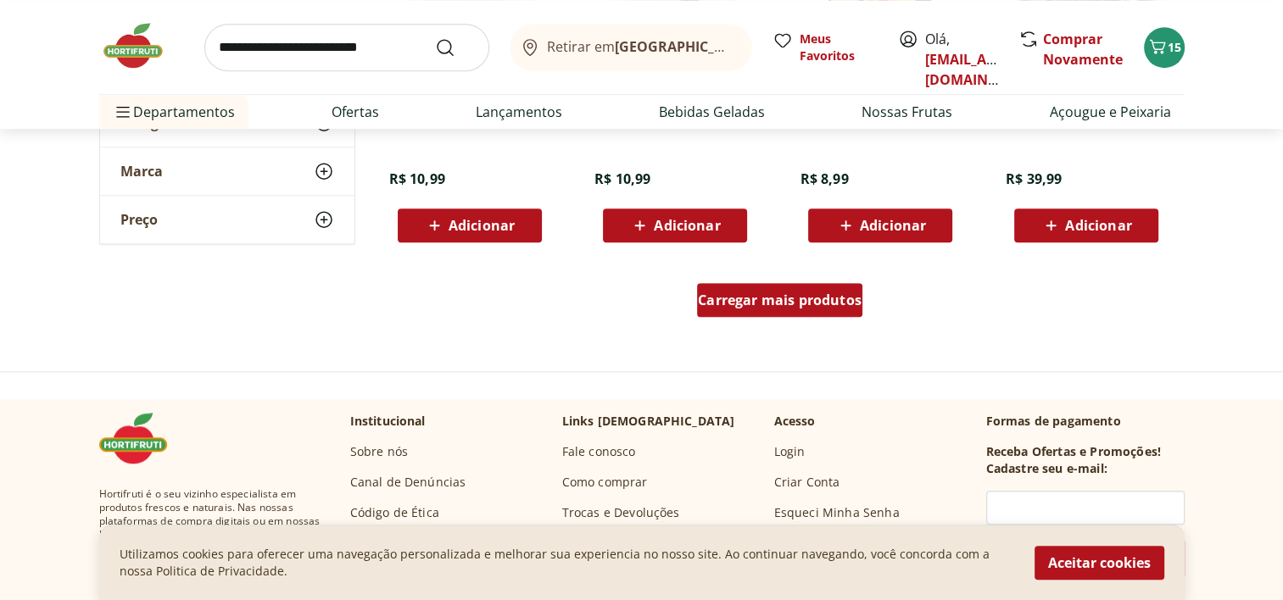
click at [770, 302] on span "Carregar mais produtos" at bounding box center [780, 300] width 164 height 14
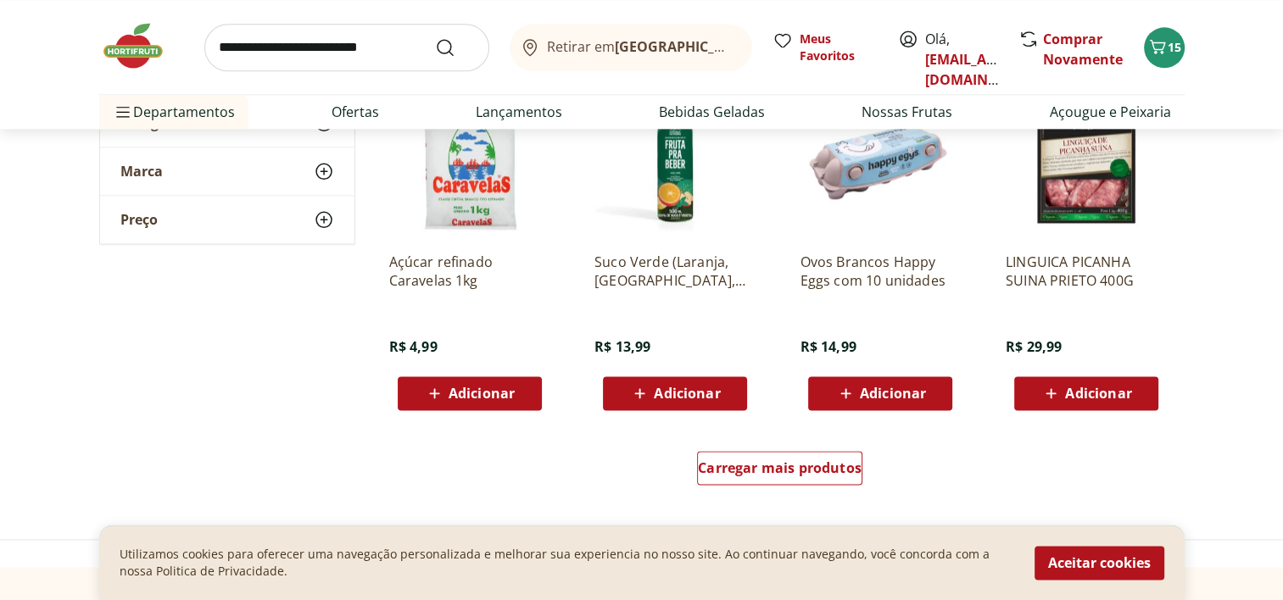
scroll to position [2266, 0]
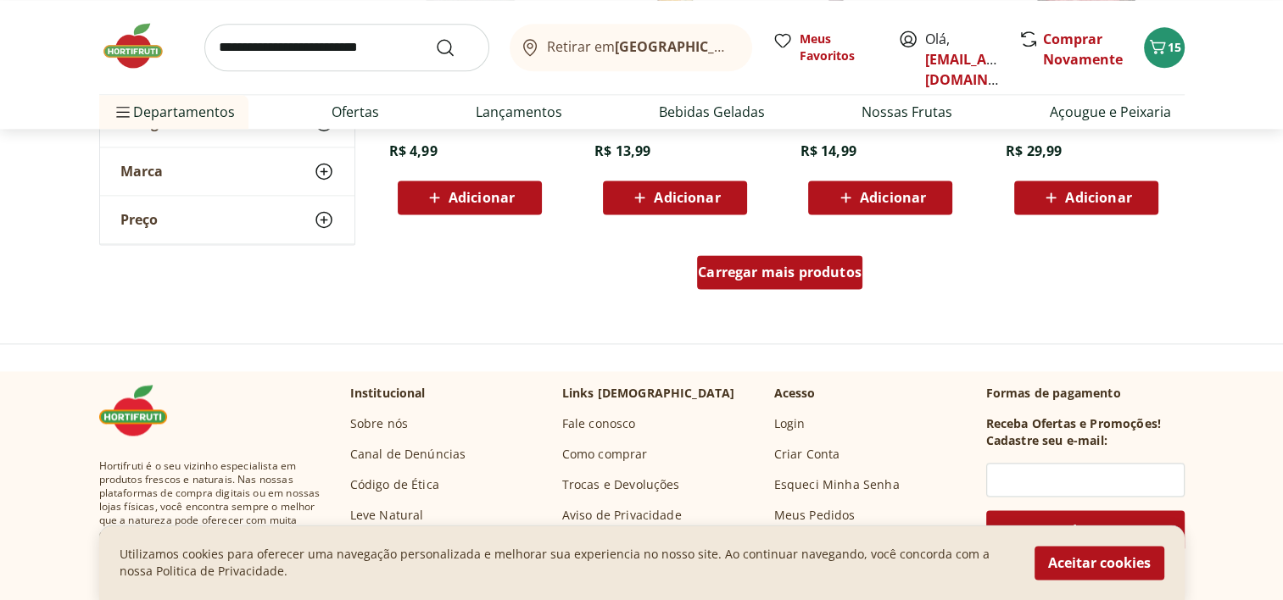
click at [804, 275] on span "Carregar mais produtos" at bounding box center [780, 272] width 164 height 14
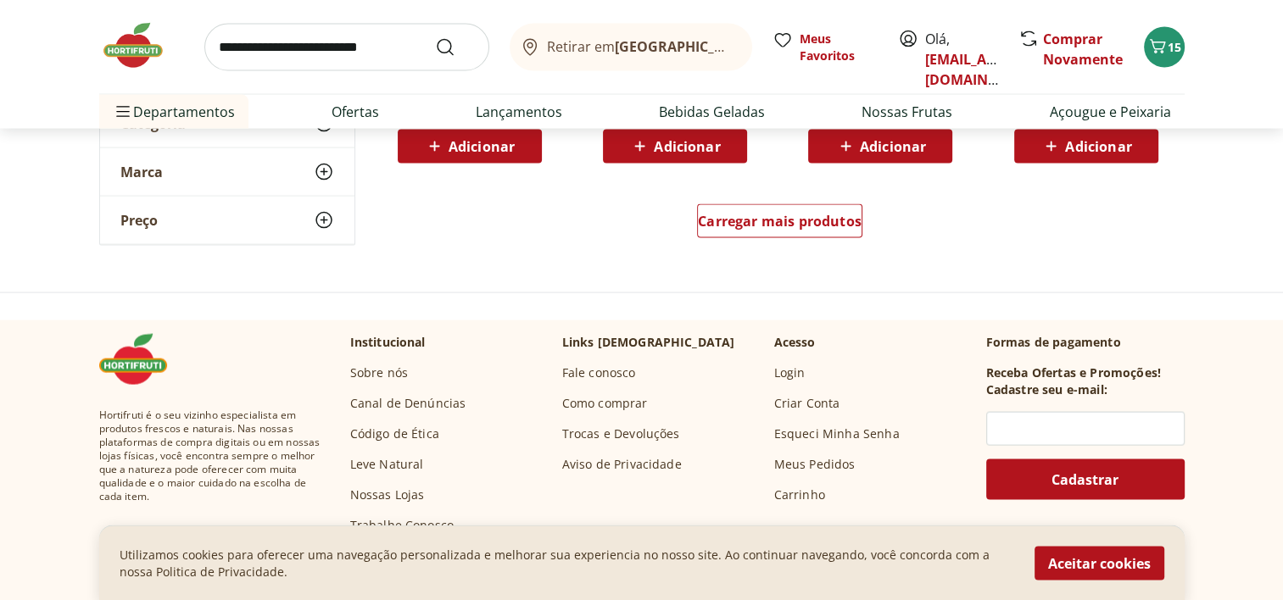
scroll to position [3435, 0]
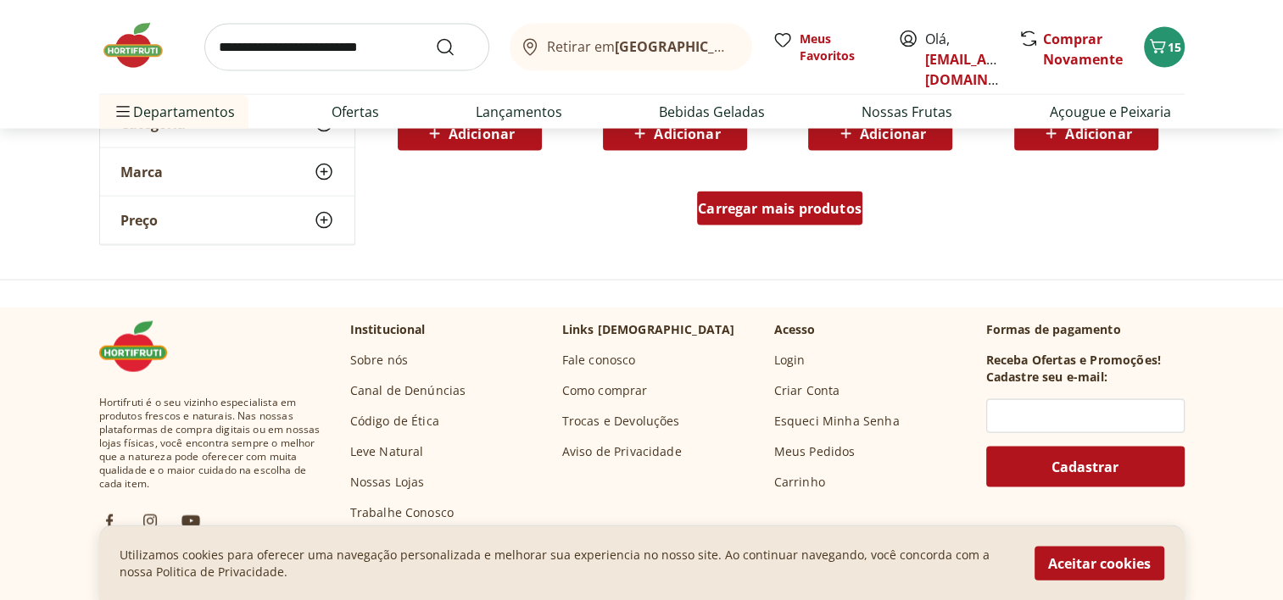
click at [766, 206] on span "Carregar mais produtos" at bounding box center [780, 209] width 164 height 14
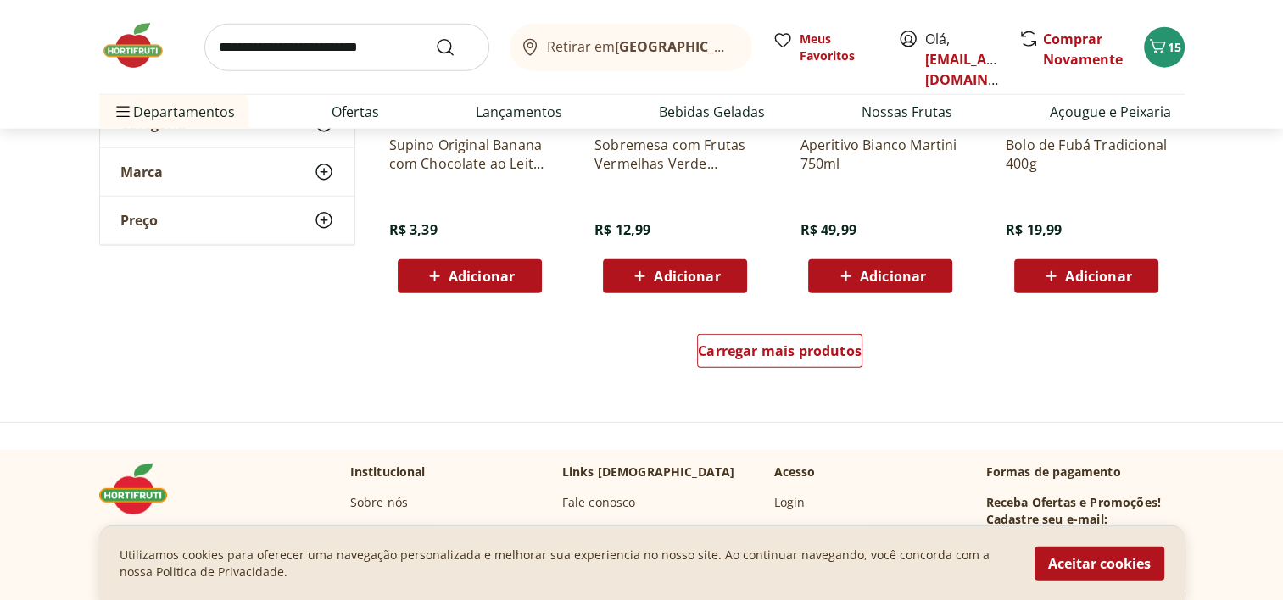
scroll to position [4421, 0]
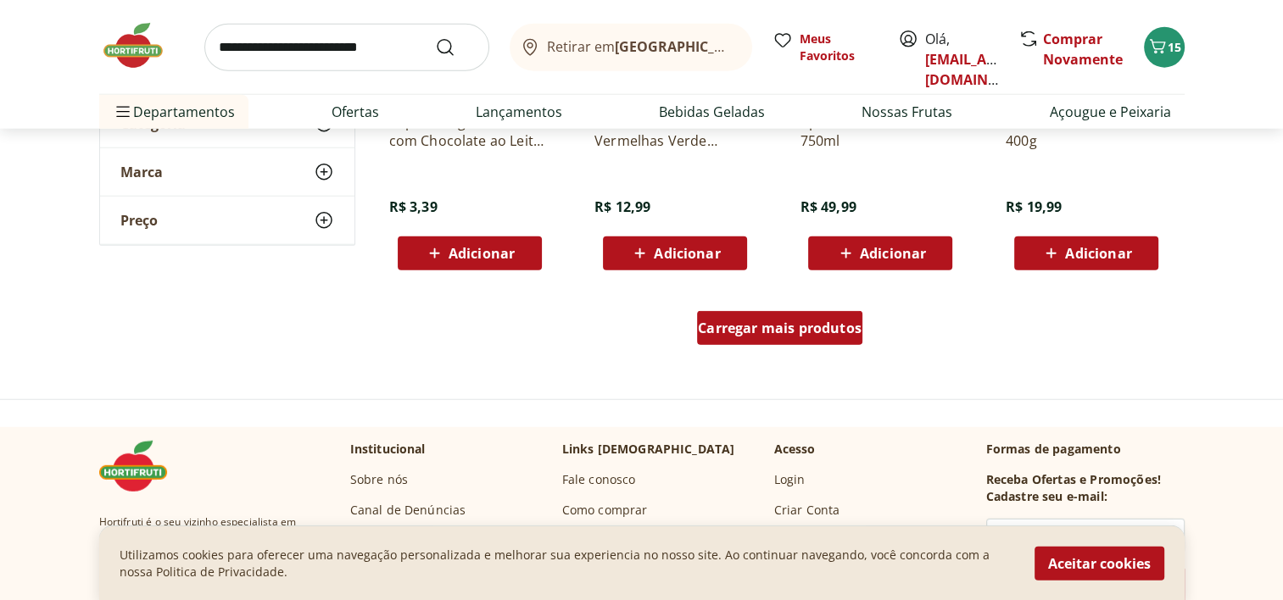
click at [797, 344] on div "Carregar mais produtos" at bounding box center [779, 328] width 165 height 34
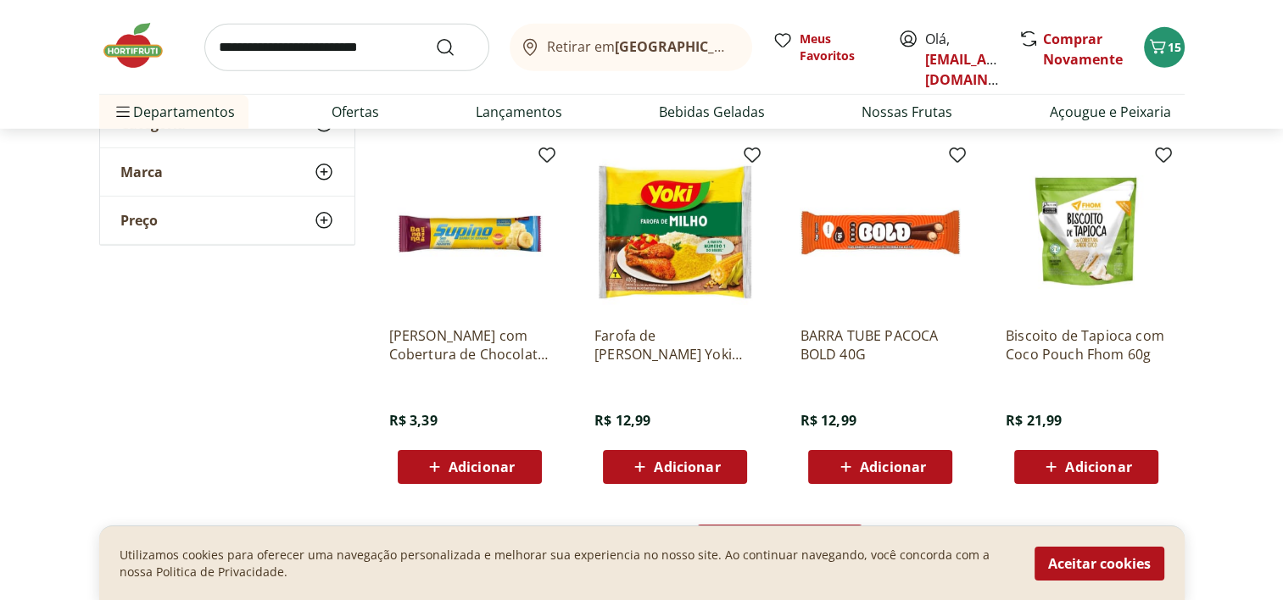
scroll to position [5340, 0]
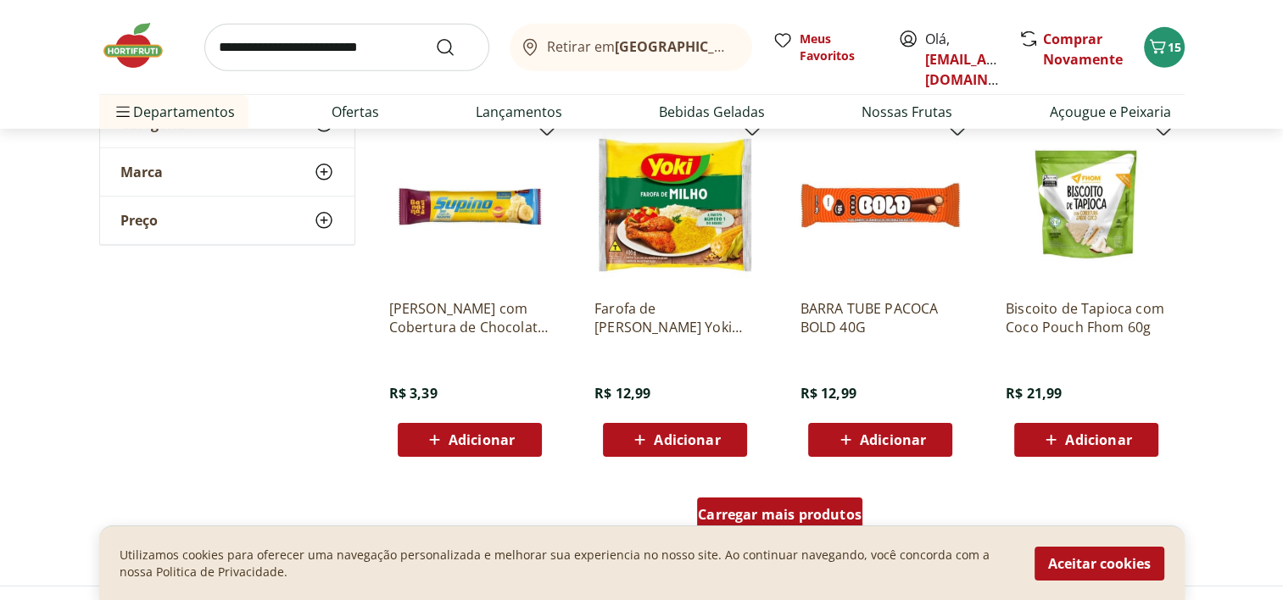
click at [838, 511] on span "Carregar mais produtos" at bounding box center [780, 515] width 164 height 14
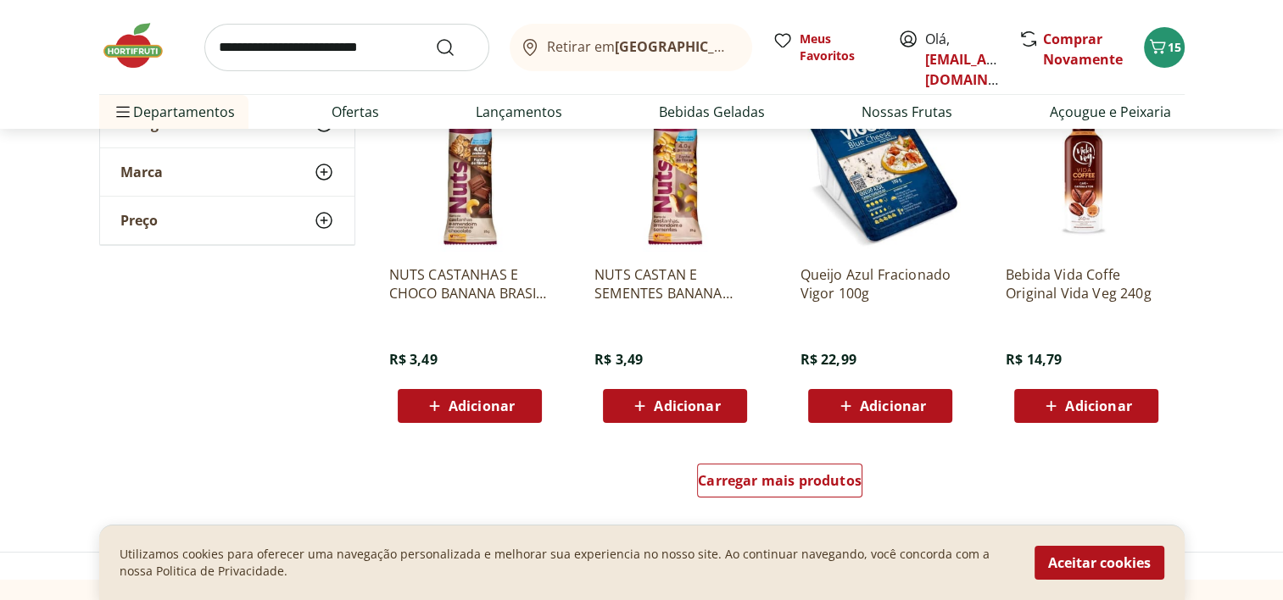
scroll to position [6510, 0]
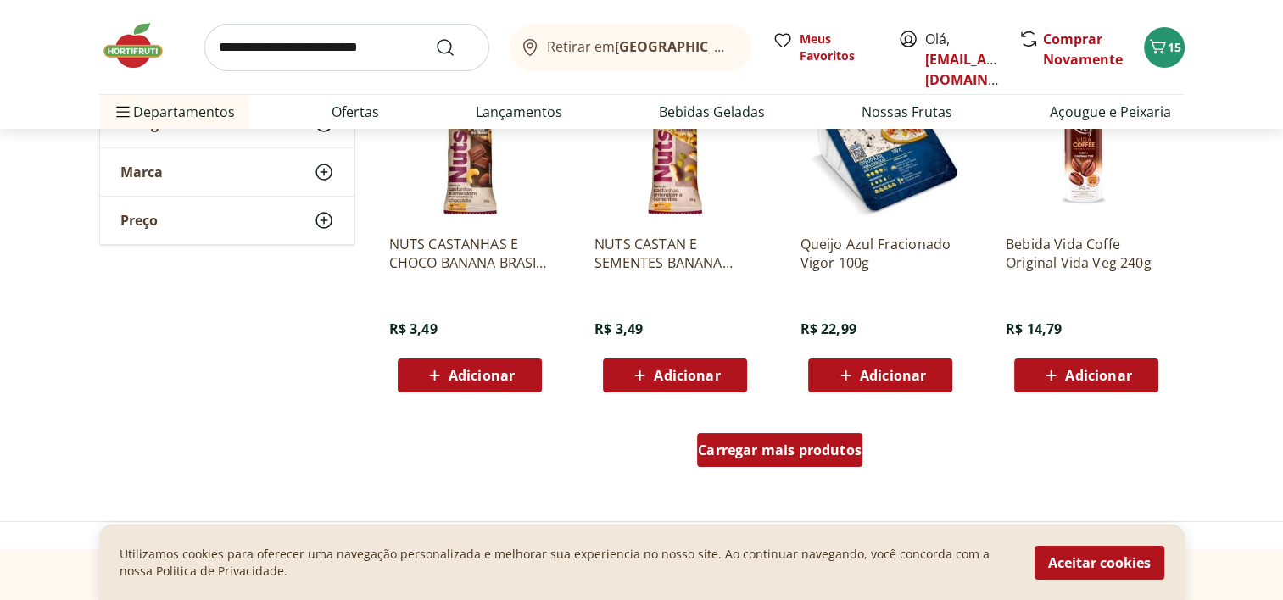
click at [798, 448] on span "Carregar mais produtos" at bounding box center [780, 450] width 164 height 14
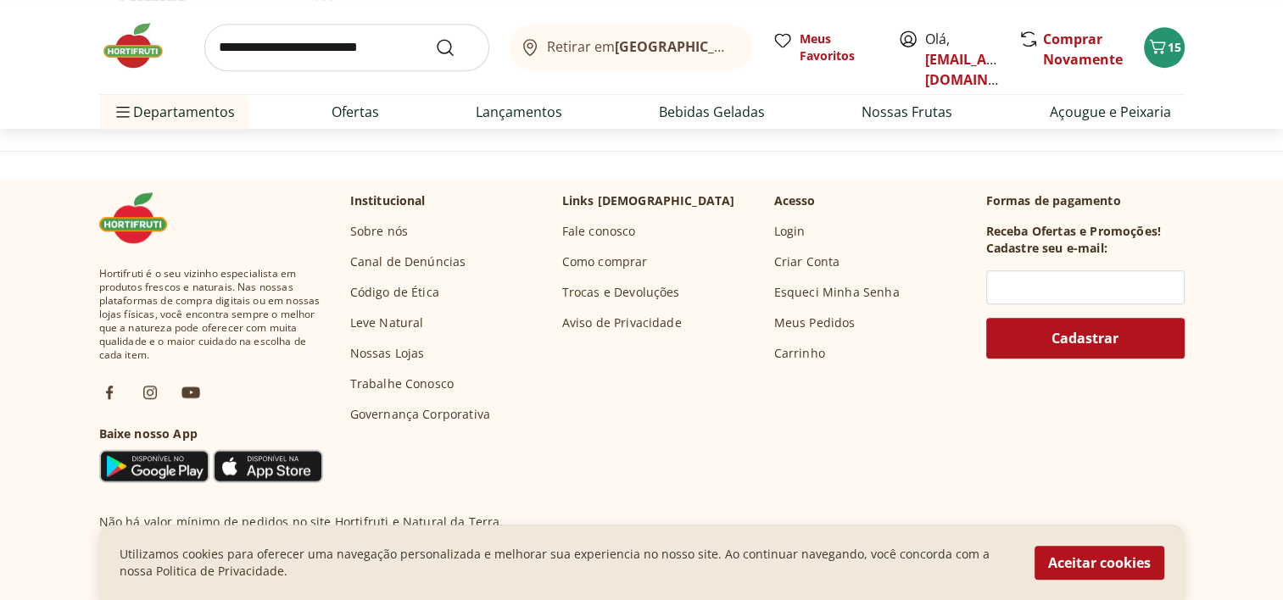
scroll to position [7536, 0]
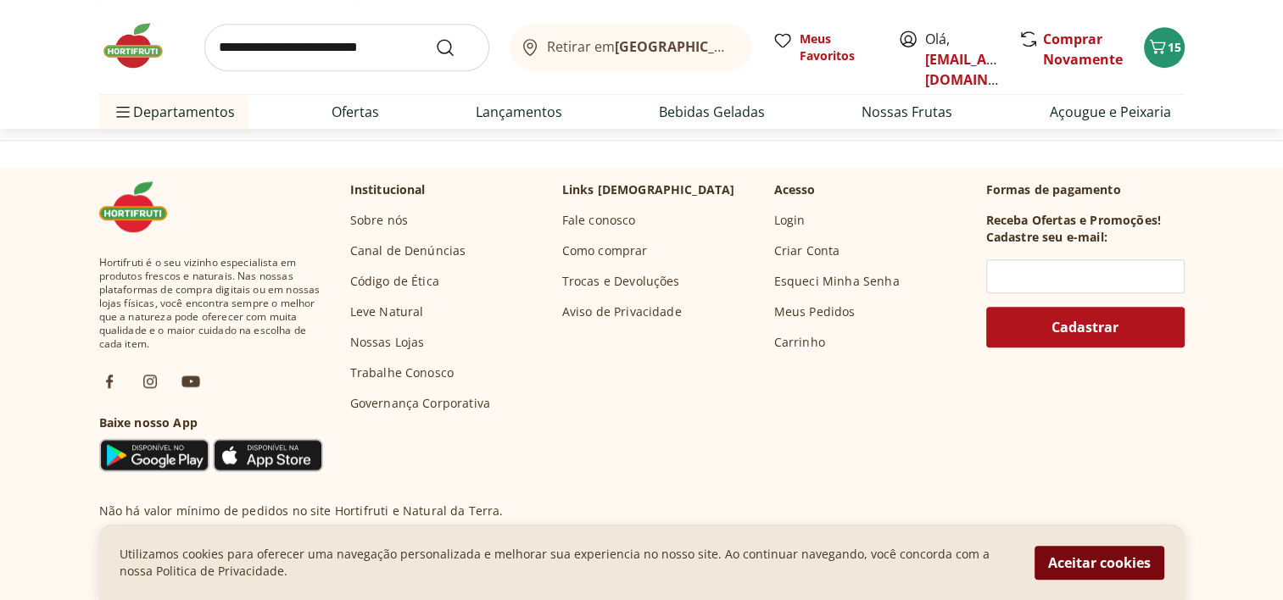
click at [1068, 566] on button "Aceitar cookies" at bounding box center [1099, 563] width 130 height 34
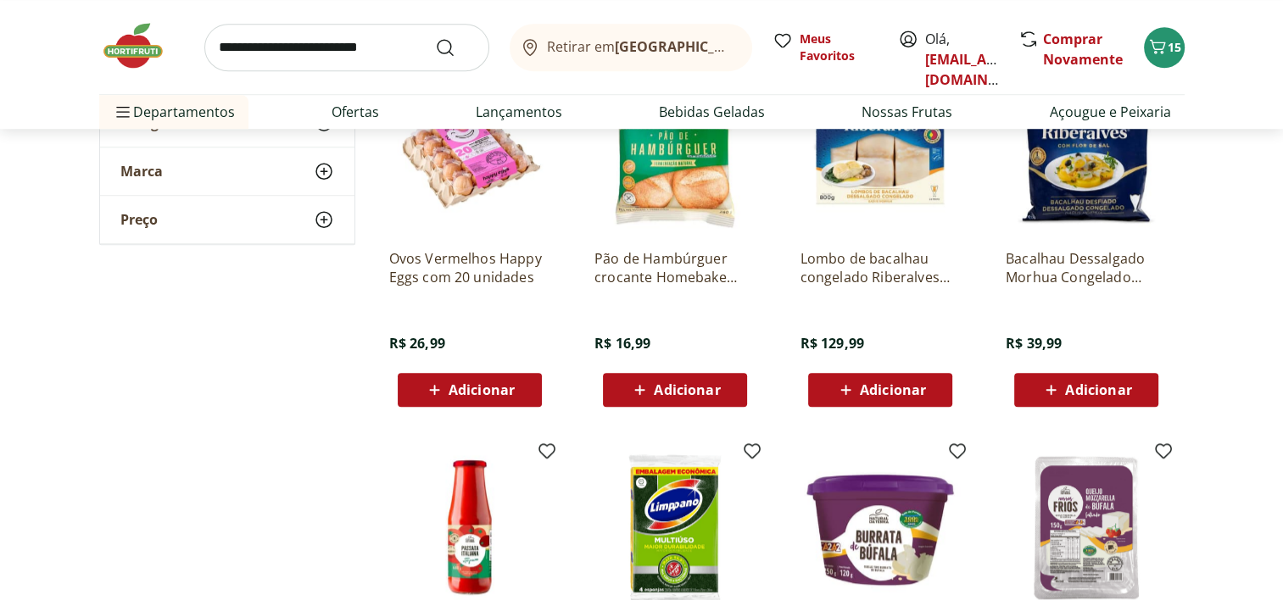
scroll to position [47, 0]
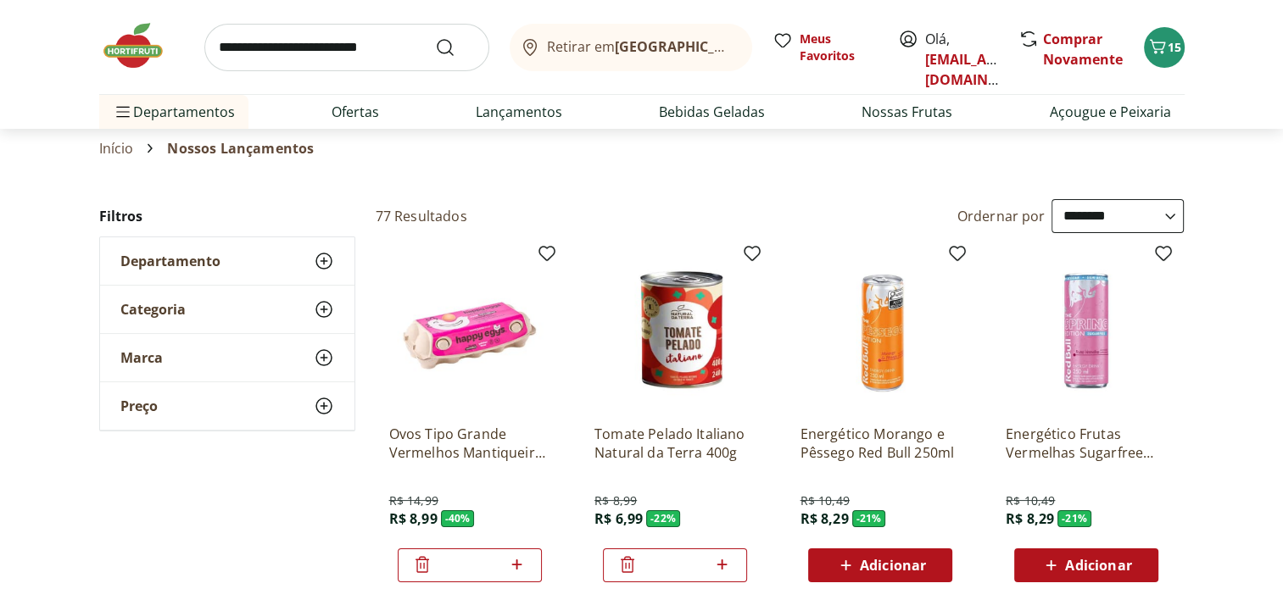
click at [318, 259] on icon at bounding box center [324, 261] width 20 height 20
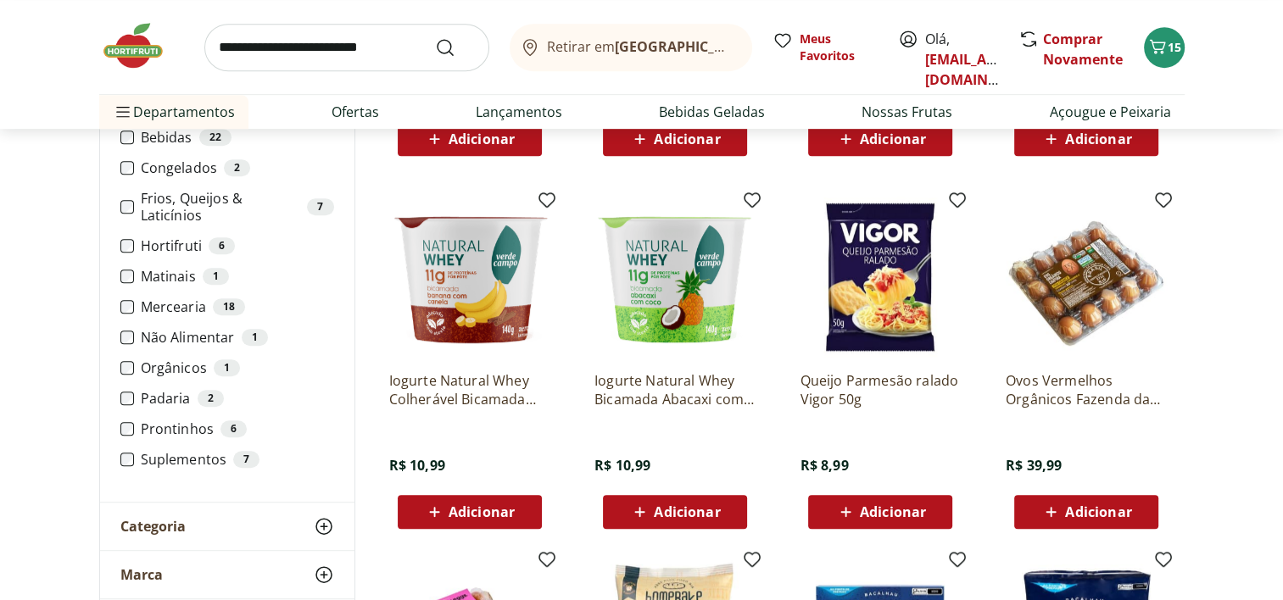
scroll to position [900, 0]
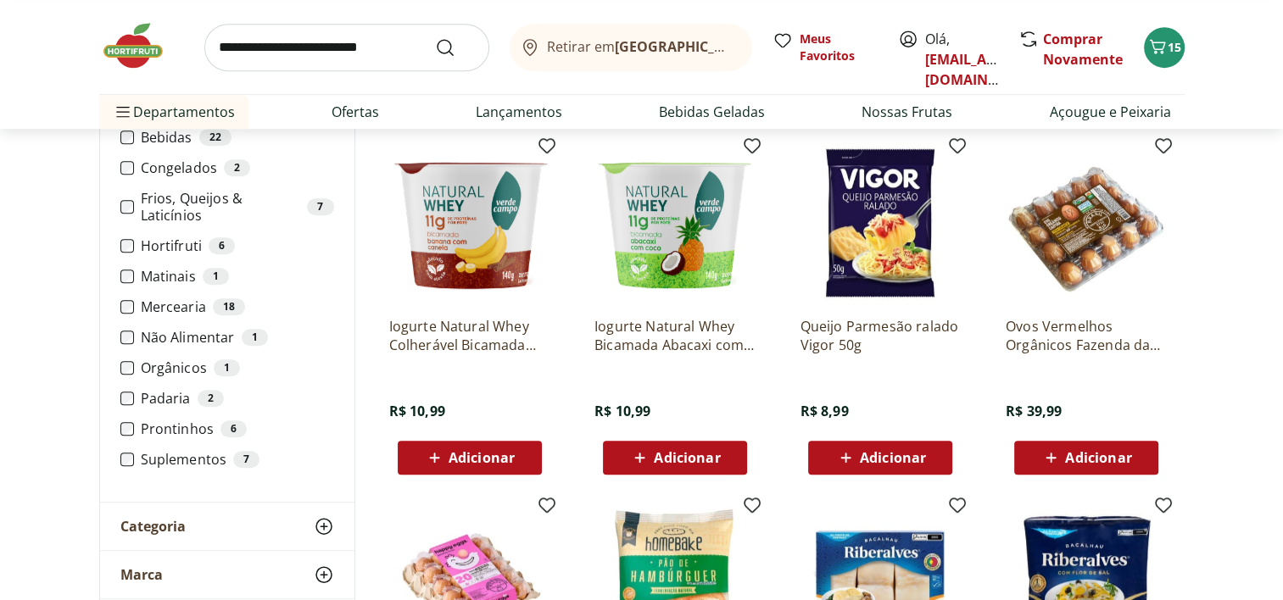
click at [321, 532] on icon at bounding box center [324, 527] width 20 height 20
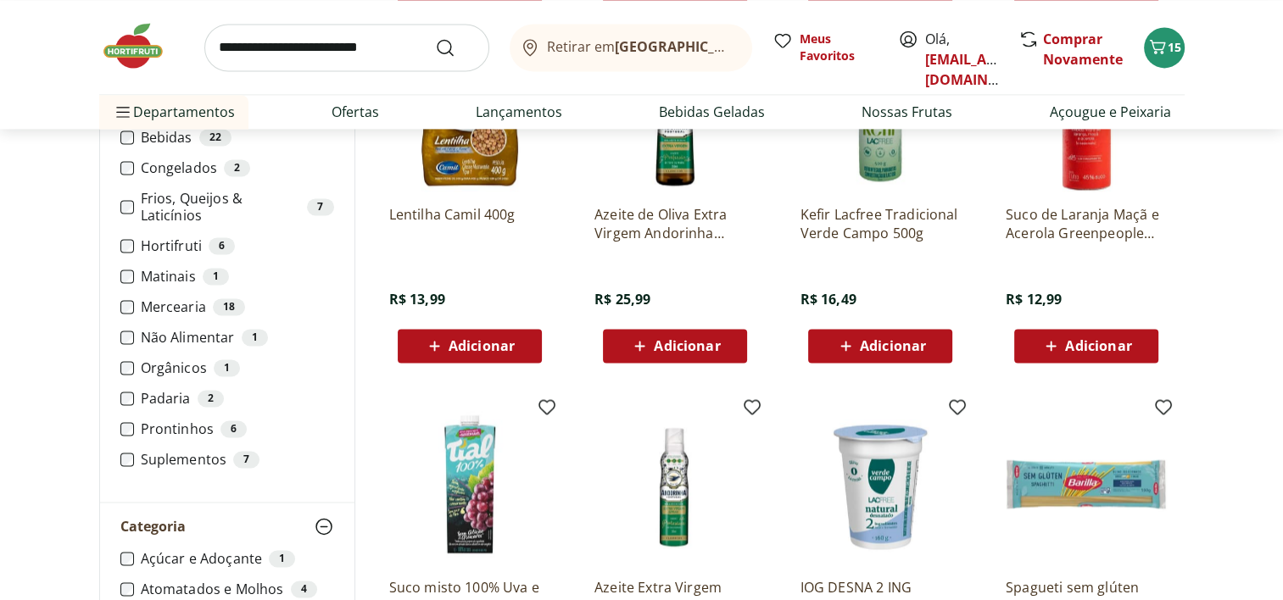
scroll to position [2521, 0]
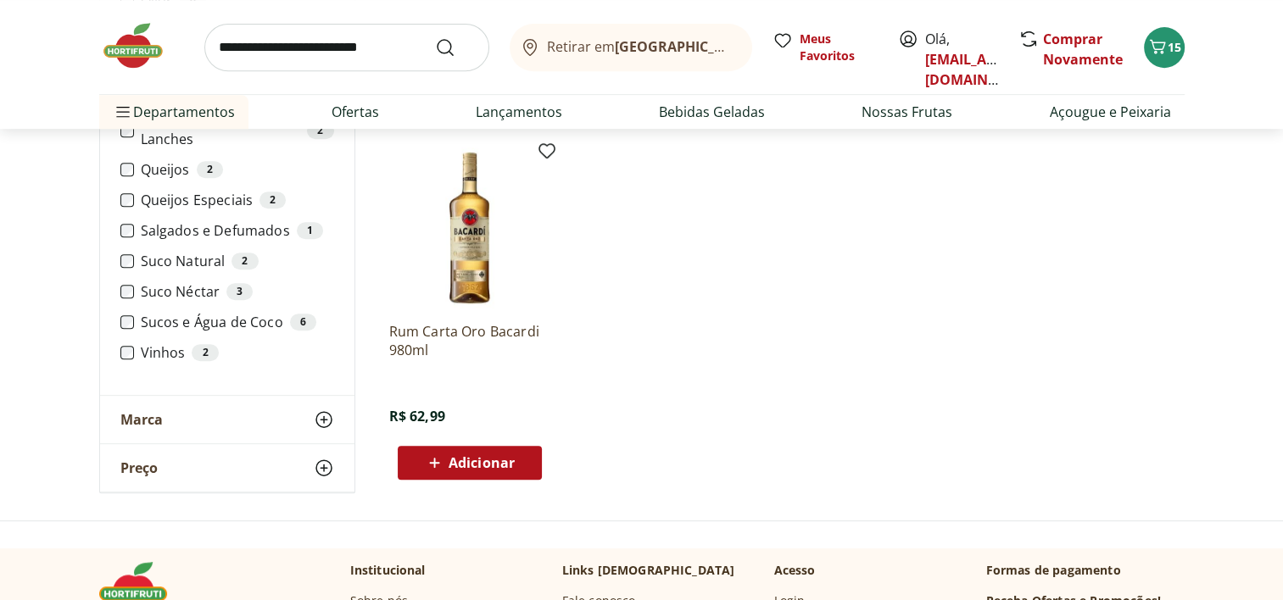
scroll to position [7231, 0]
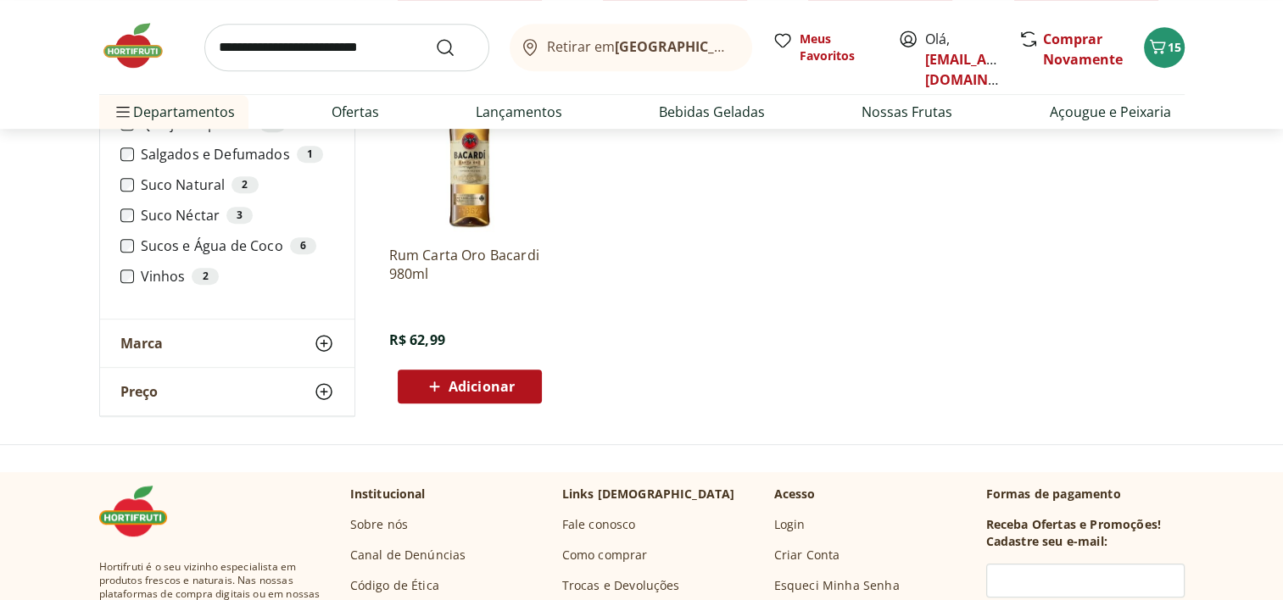
click at [323, 346] on use at bounding box center [324, 343] width 20 height 20
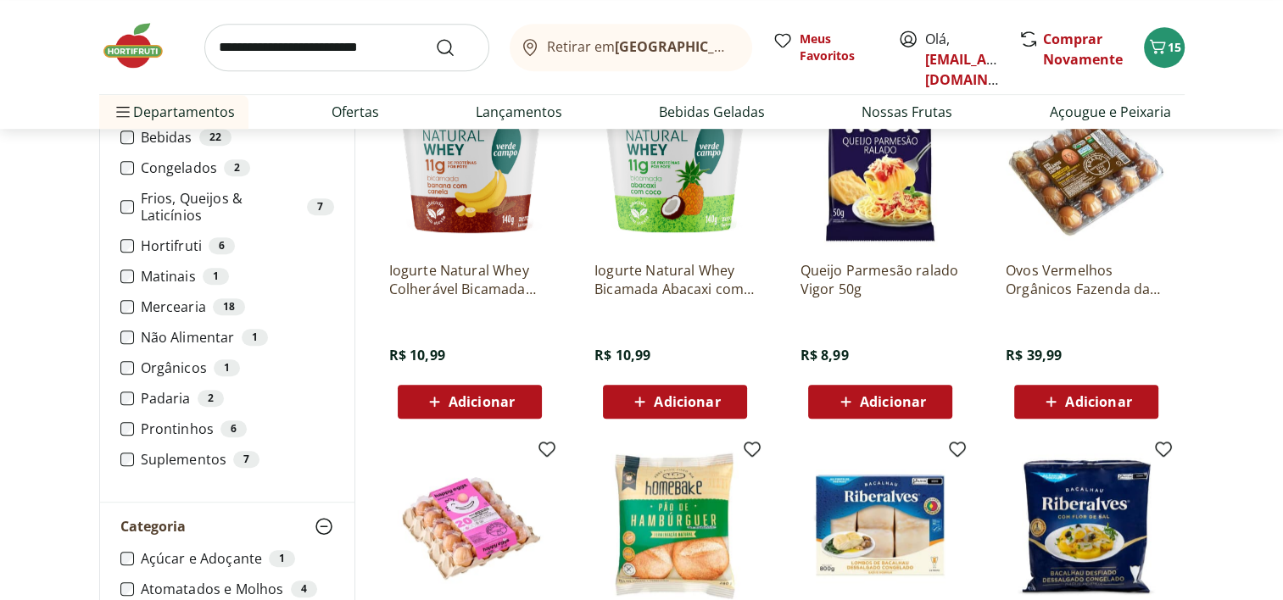
scroll to position [0, 0]
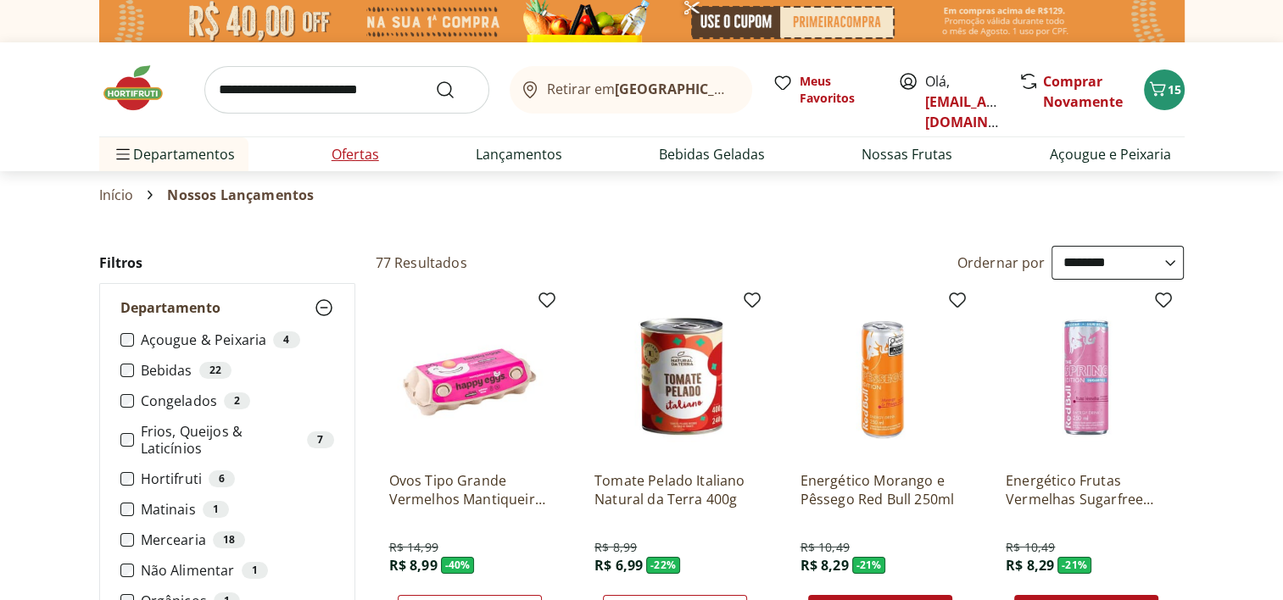
click at [356, 153] on link "Ofertas" at bounding box center [354, 154] width 47 height 20
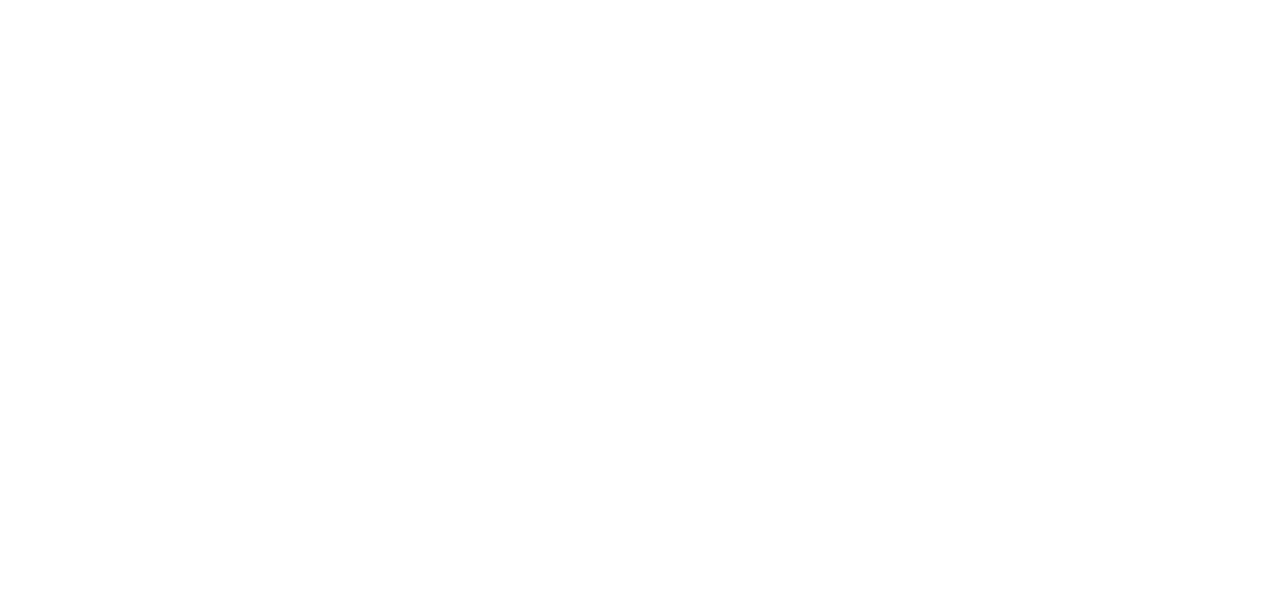
select select "**********"
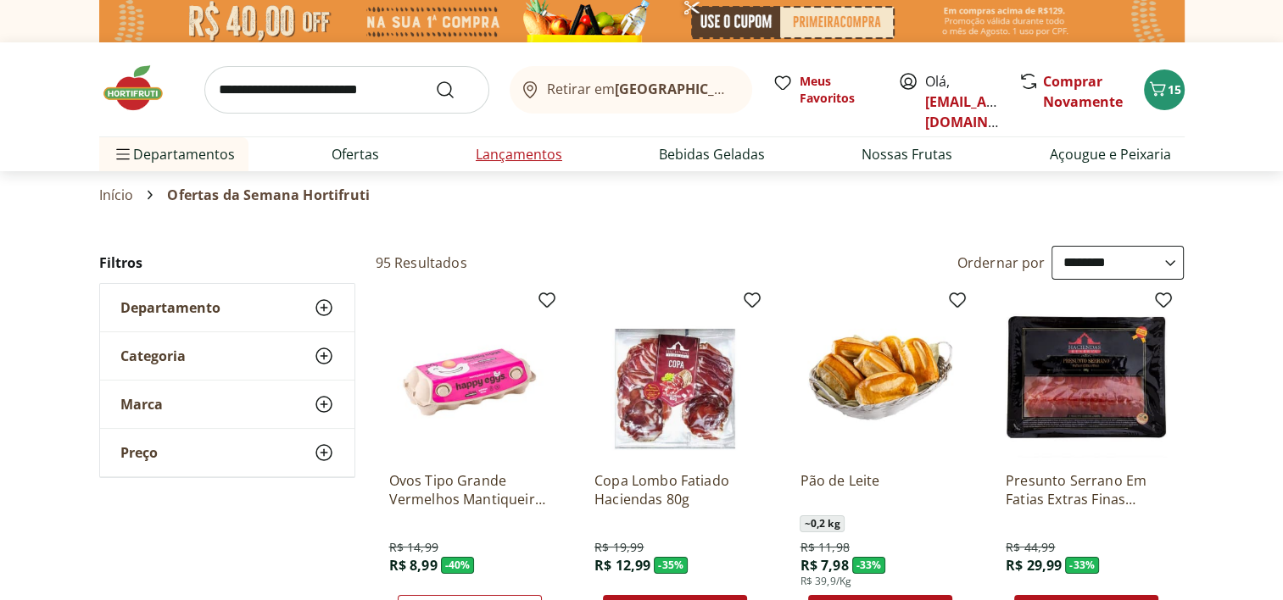
click at [517, 166] on li "Lançamentos" at bounding box center [519, 154] width 114 height 34
click at [538, 153] on link "Lançamentos" at bounding box center [519, 154] width 86 height 20
select select "**********"
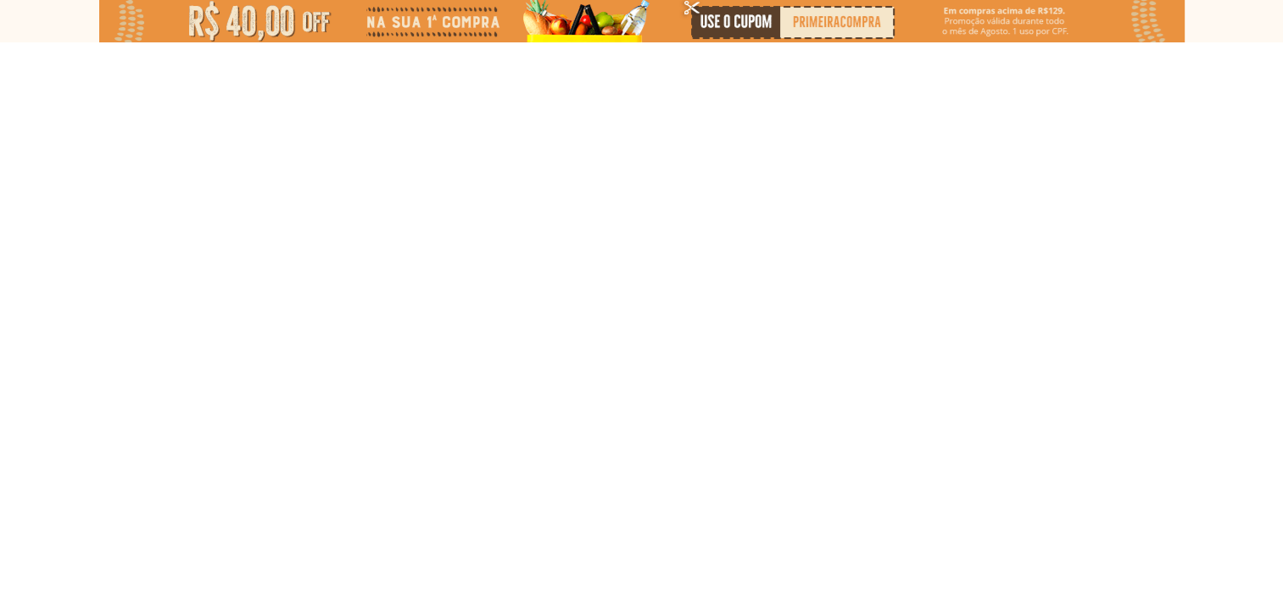
type input "*"
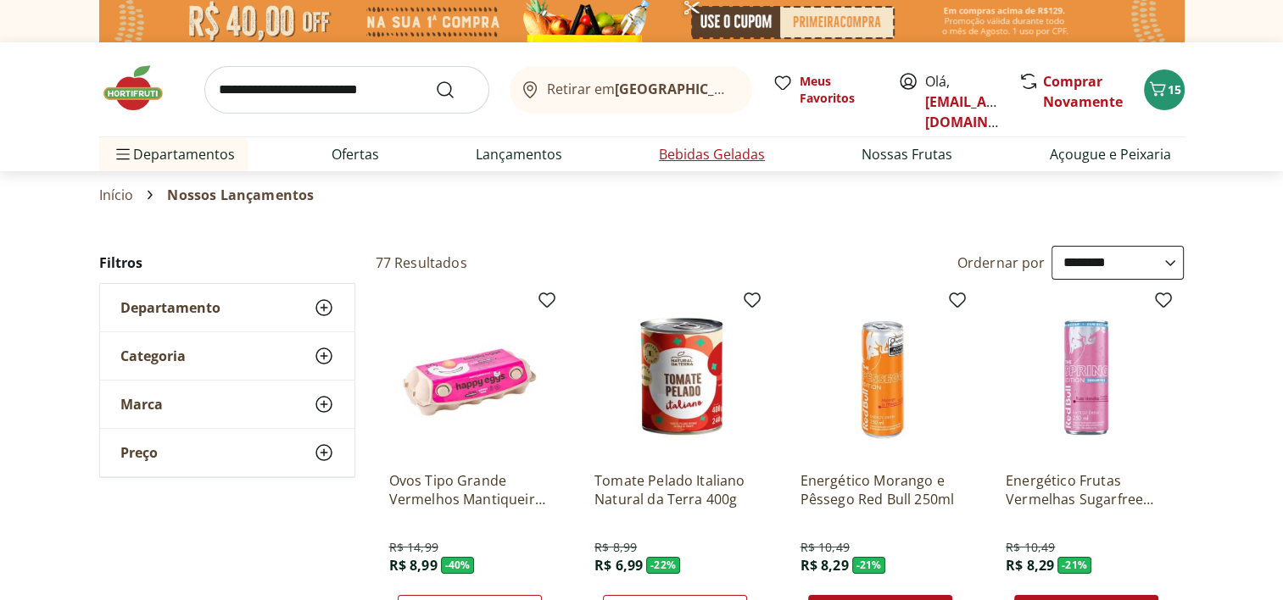
click at [726, 146] on link "Bebidas Geladas" at bounding box center [712, 154] width 106 height 20
select select "**********"
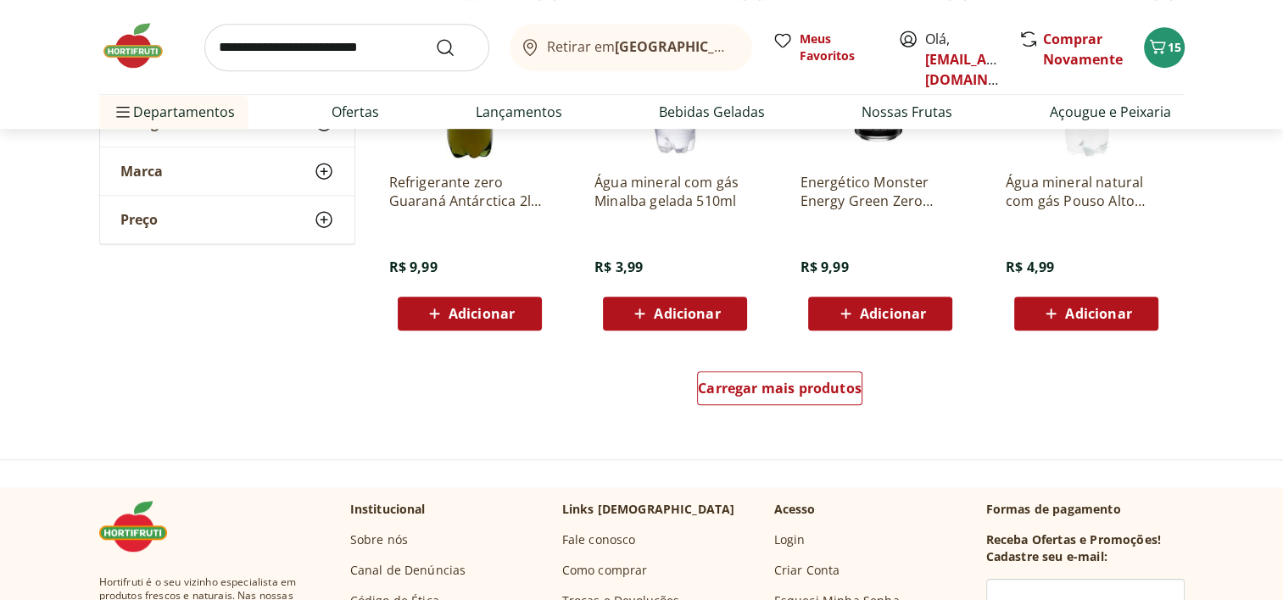
scroll to position [1048, 0]
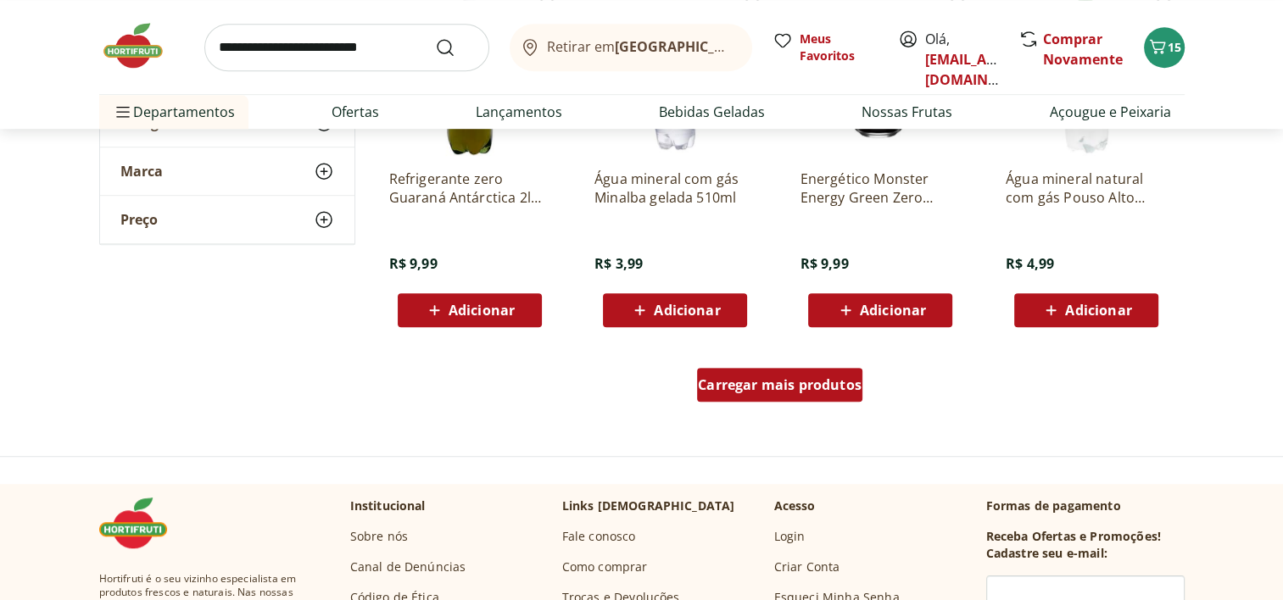
click at [764, 390] on span "Carregar mais produtos" at bounding box center [780, 385] width 164 height 14
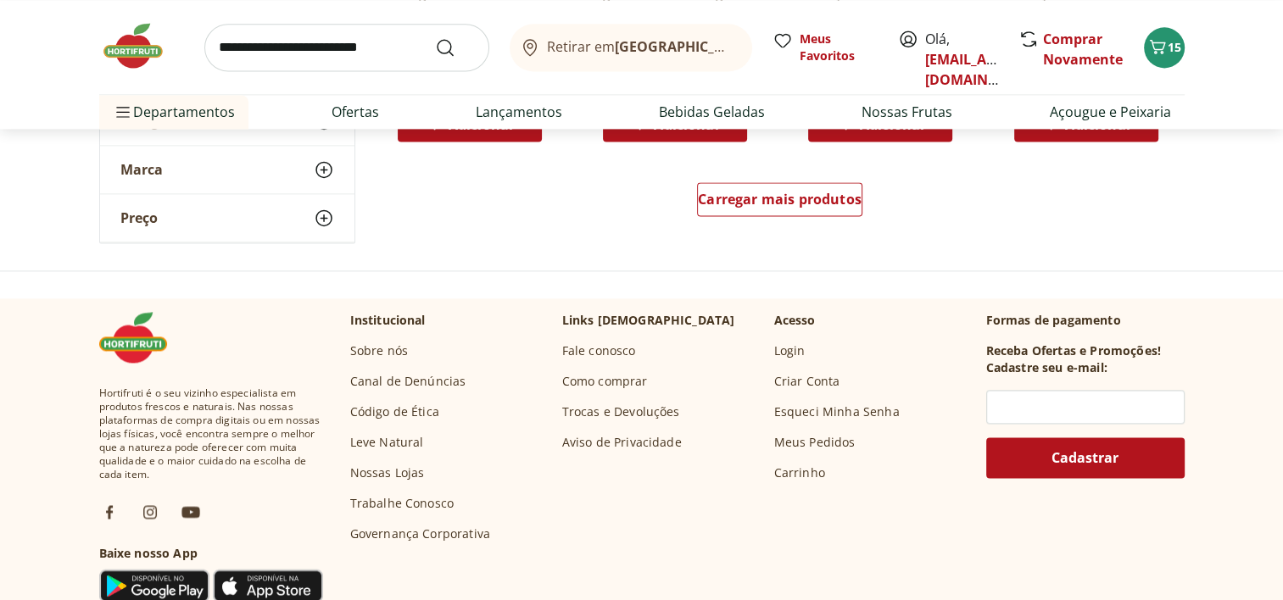
scroll to position [2319, 0]
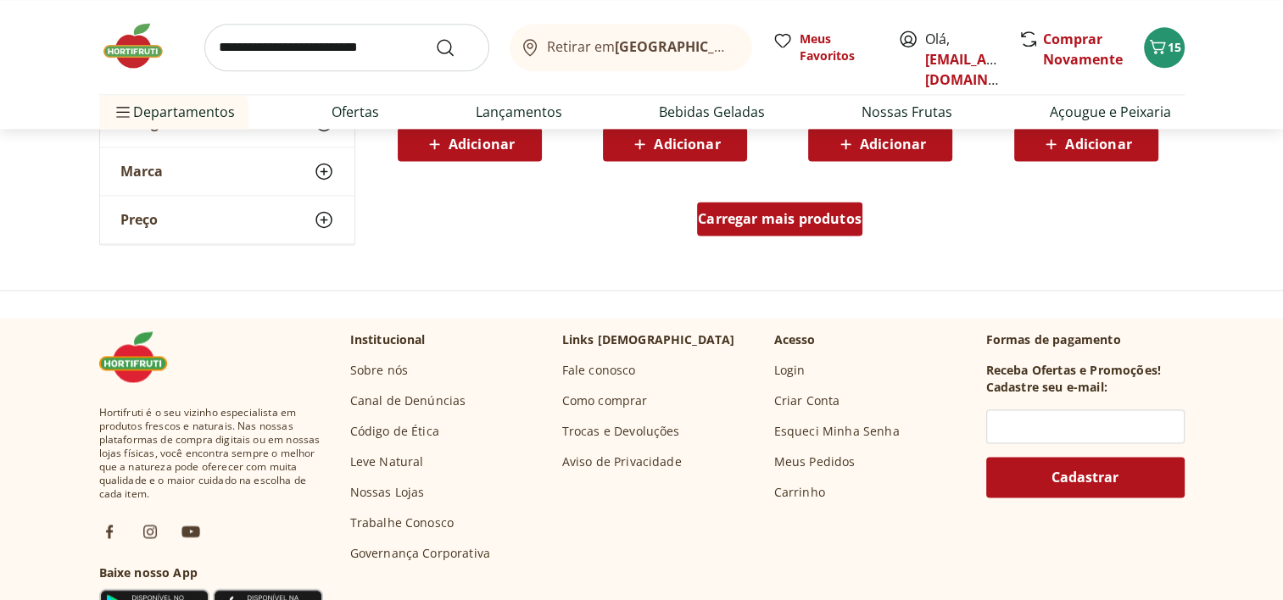
click at [796, 209] on div "Carregar mais produtos" at bounding box center [779, 219] width 165 height 34
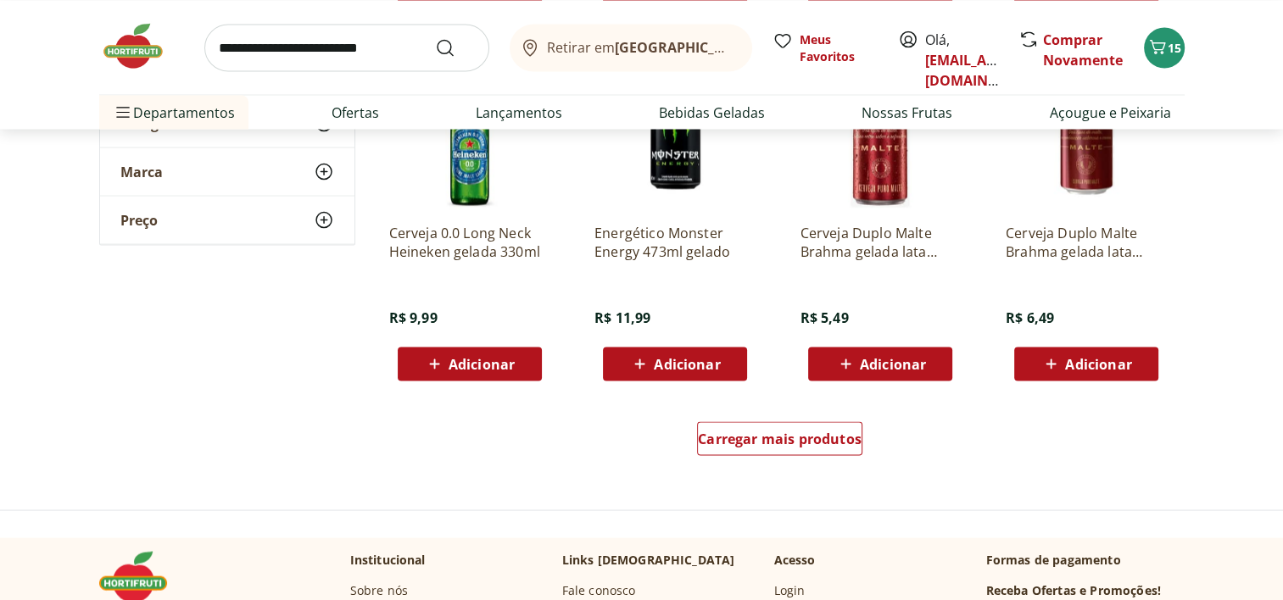
scroll to position [3224, 0]
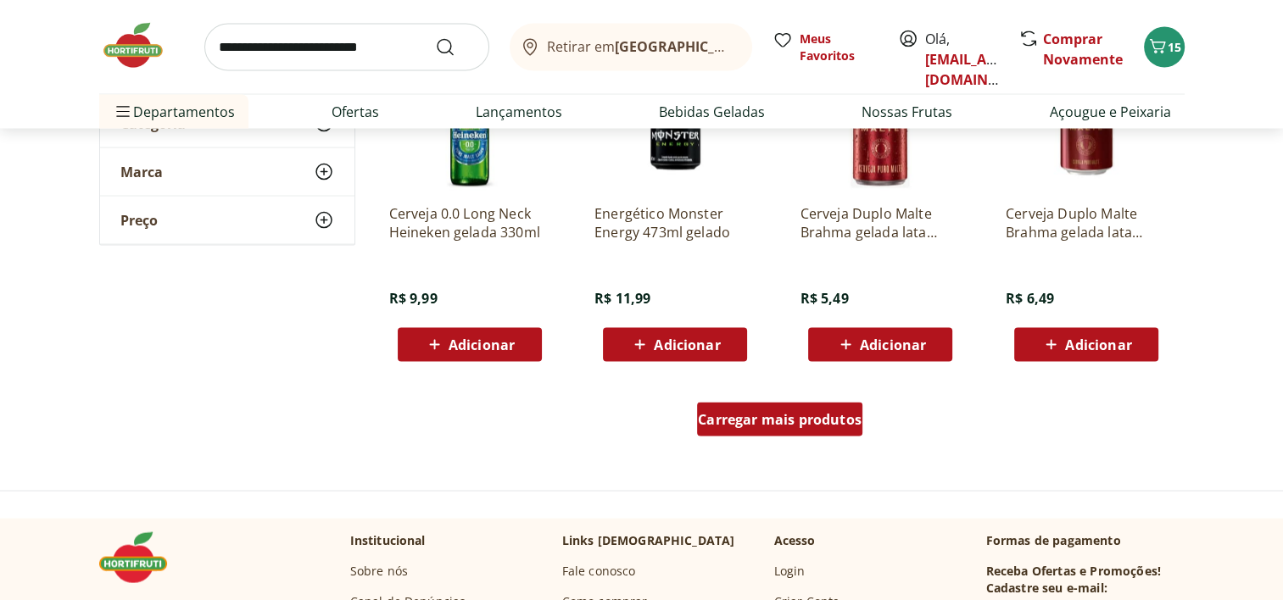
click at [764, 418] on span "Carregar mais produtos" at bounding box center [780, 420] width 164 height 14
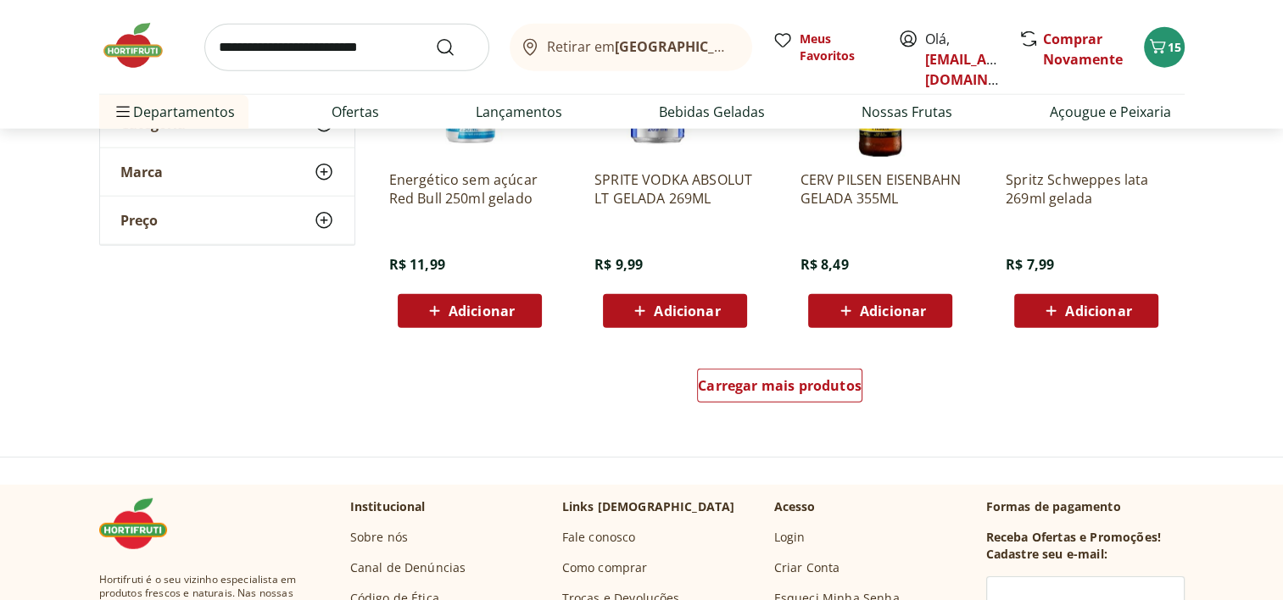
scroll to position [4371, 0]
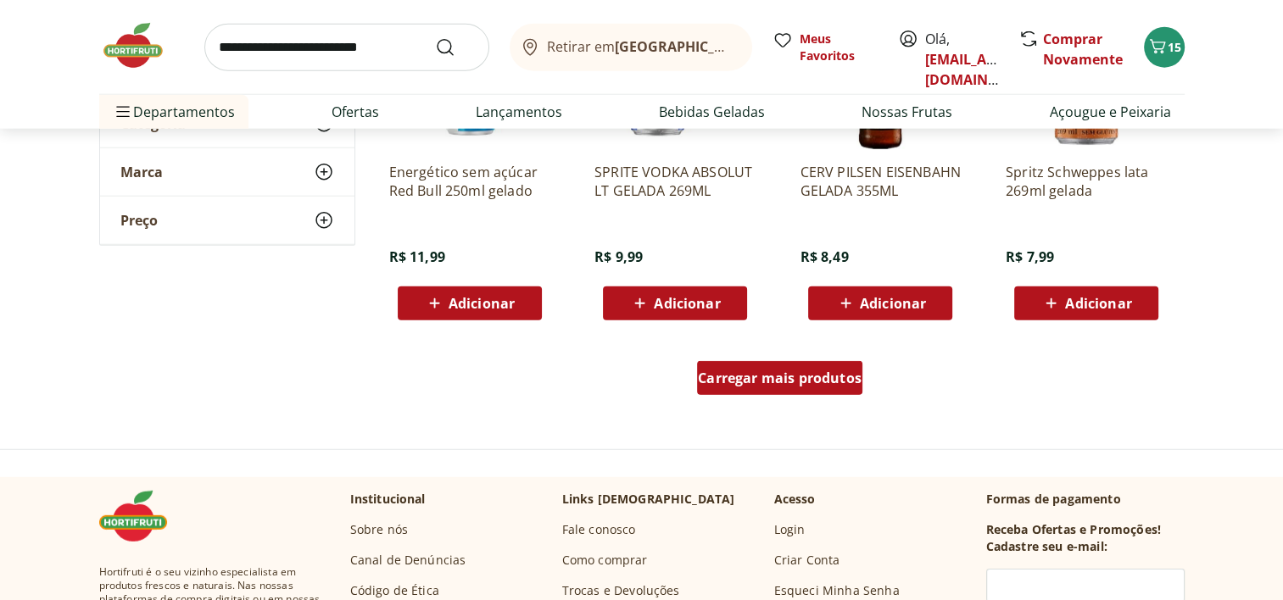
click at [745, 367] on div "Carregar mais produtos" at bounding box center [779, 378] width 165 height 34
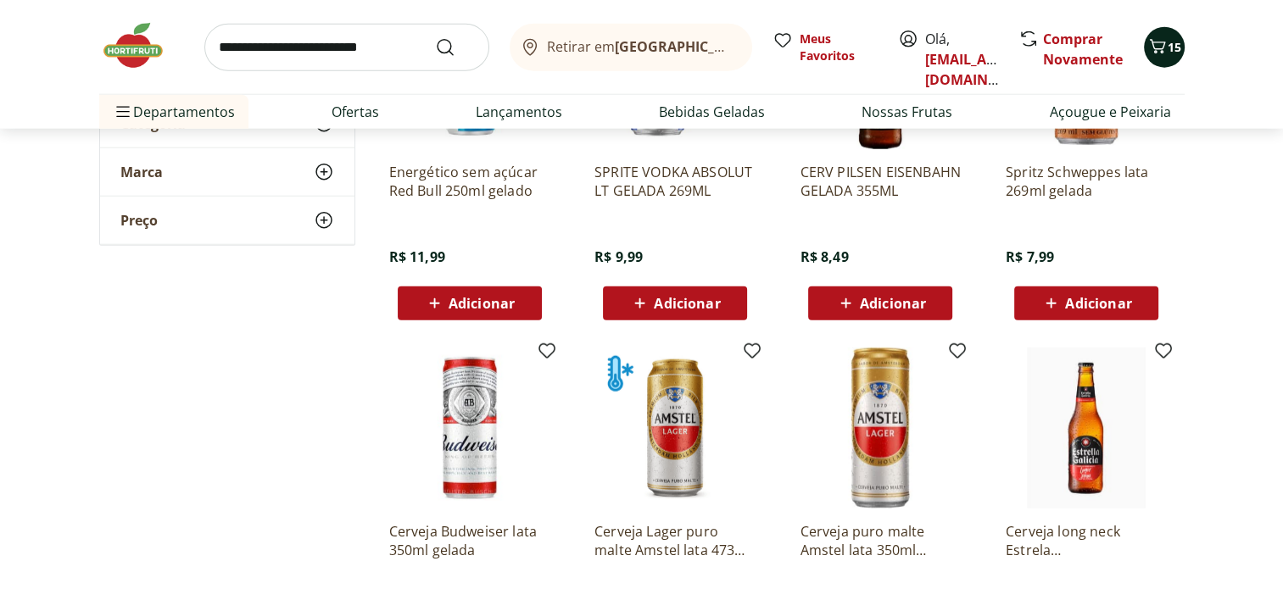
click at [1177, 48] on span "15" at bounding box center [1174, 47] width 14 height 16
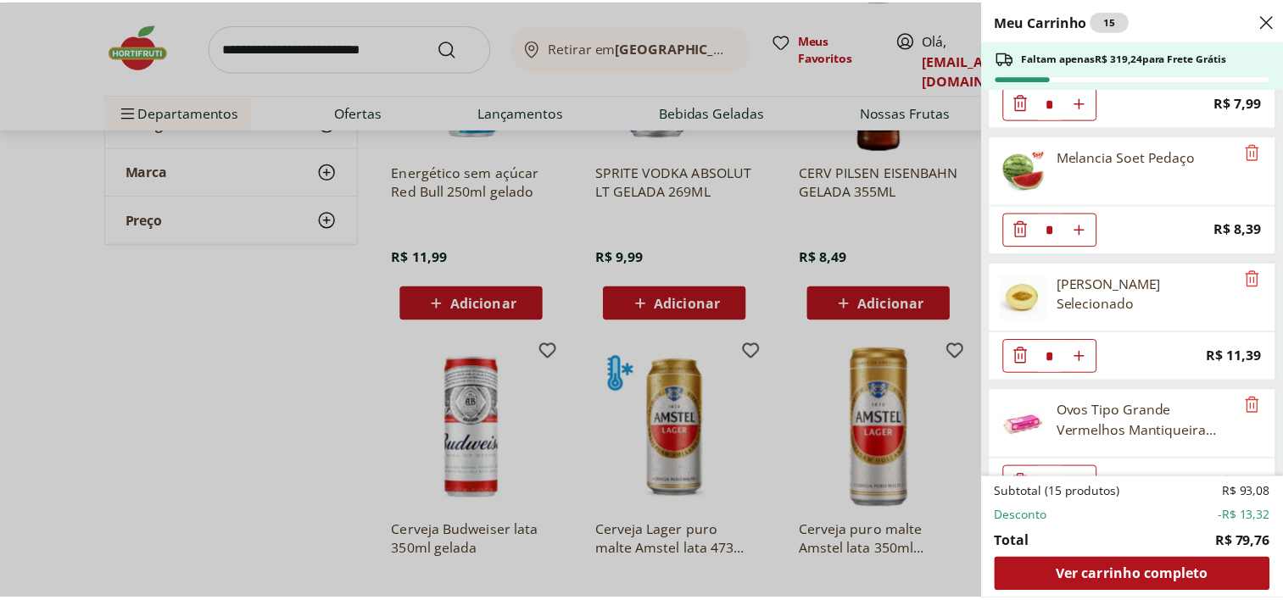
scroll to position [878, 0]
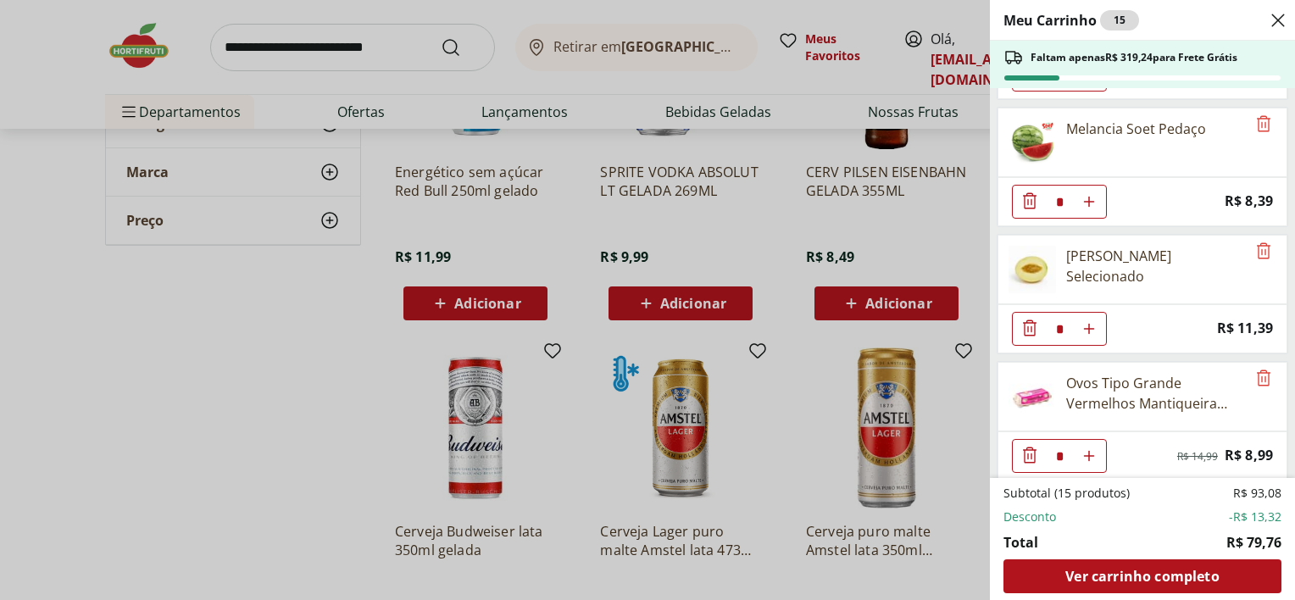
click at [340, 458] on div "Meu Carrinho 15 Faltam apenas R$ 319,24 para Frete Grátis Bife de Fígado Resfri…" at bounding box center [647, 300] width 1295 height 600
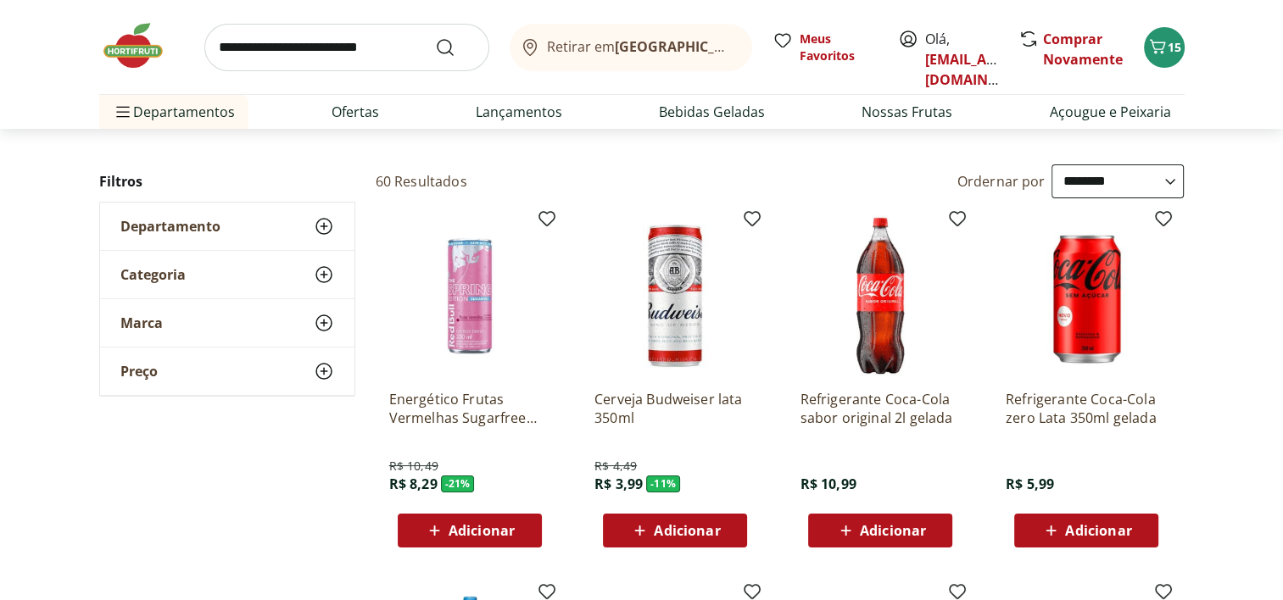
scroll to position [0, 0]
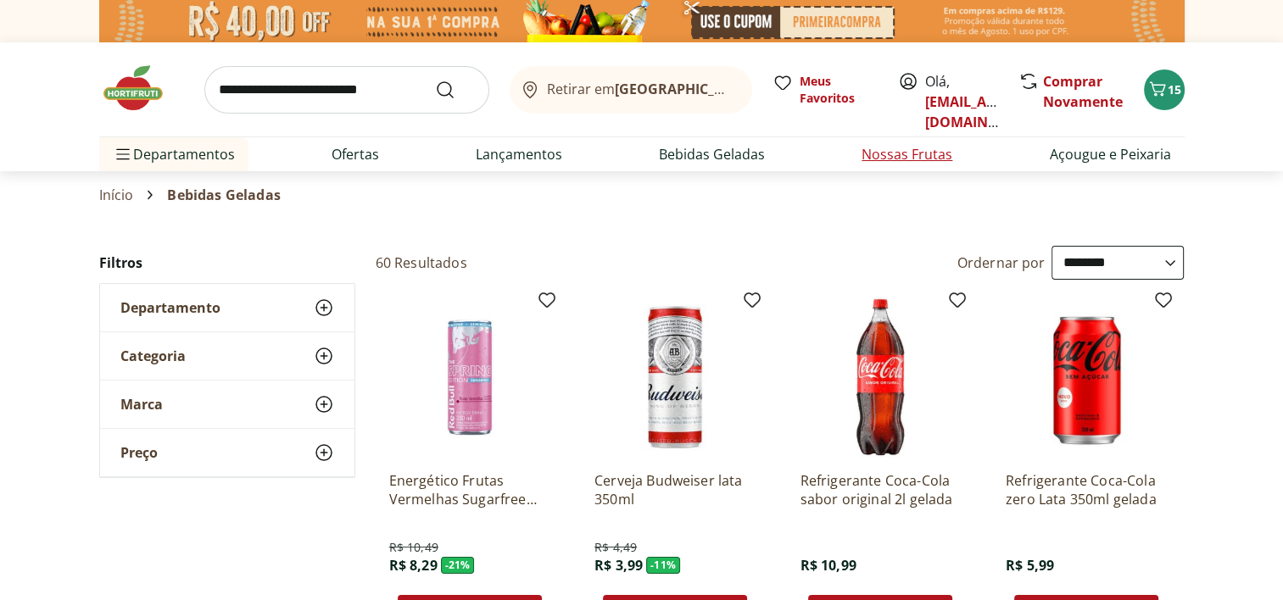
click at [883, 152] on link "Nossas Frutas" at bounding box center [906, 154] width 91 height 20
select select "**********"
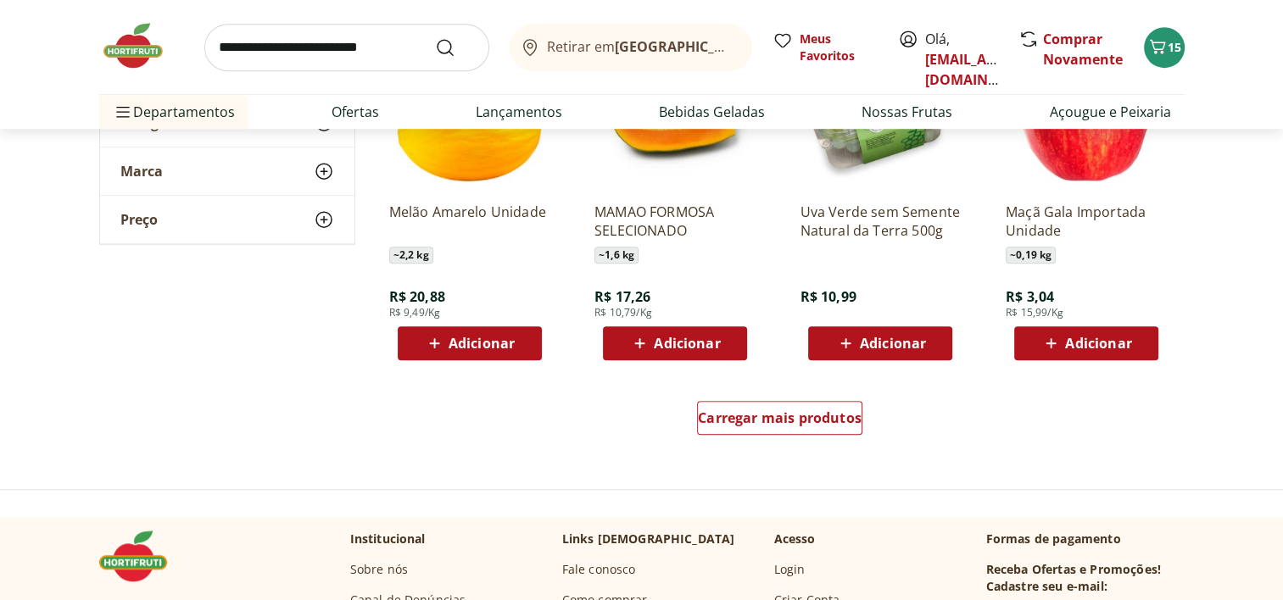
scroll to position [1032, 0]
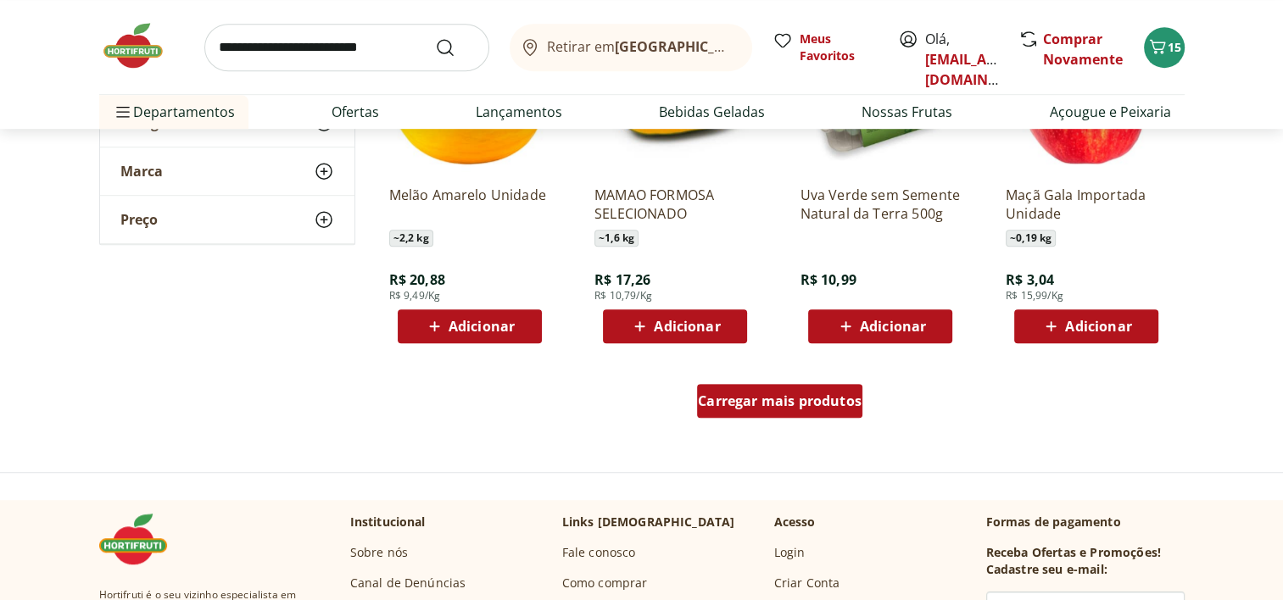
click at [787, 403] on span "Carregar mais produtos" at bounding box center [780, 401] width 164 height 14
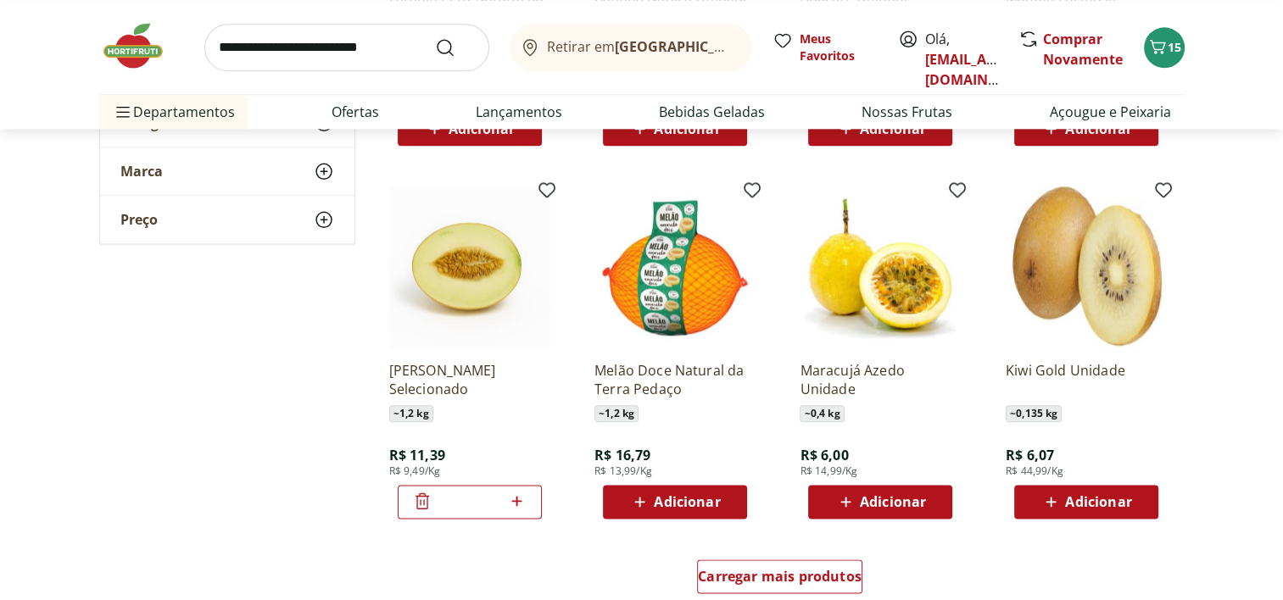
scroll to position [1991, 0]
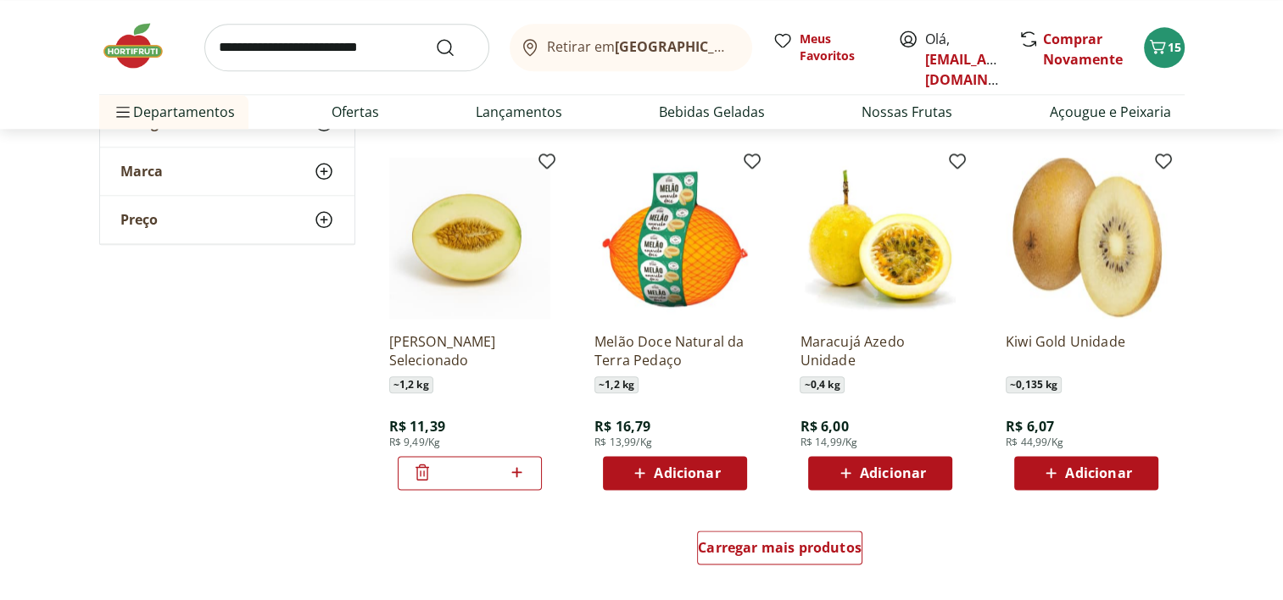
click at [1082, 482] on span "Adicionar" at bounding box center [1085, 473] width 91 height 20
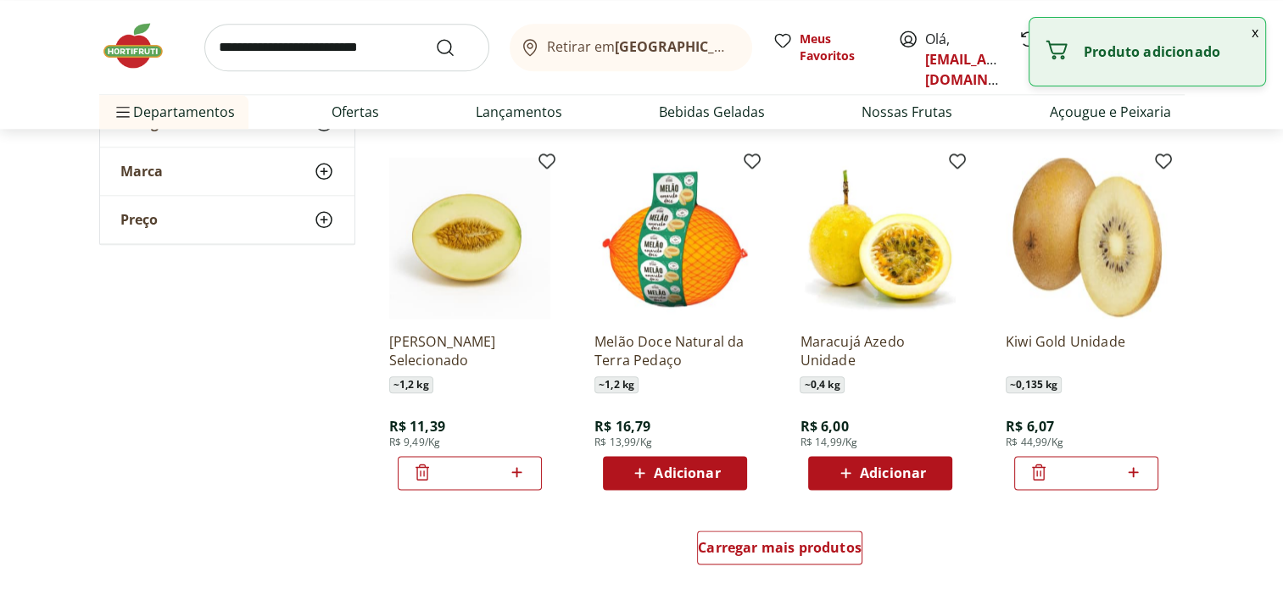
click at [1129, 468] on icon at bounding box center [1132, 472] width 21 height 20
type input "*"
click at [760, 546] on span "Carregar mais produtos" at bounding box center [780, 548] width 164 height 14
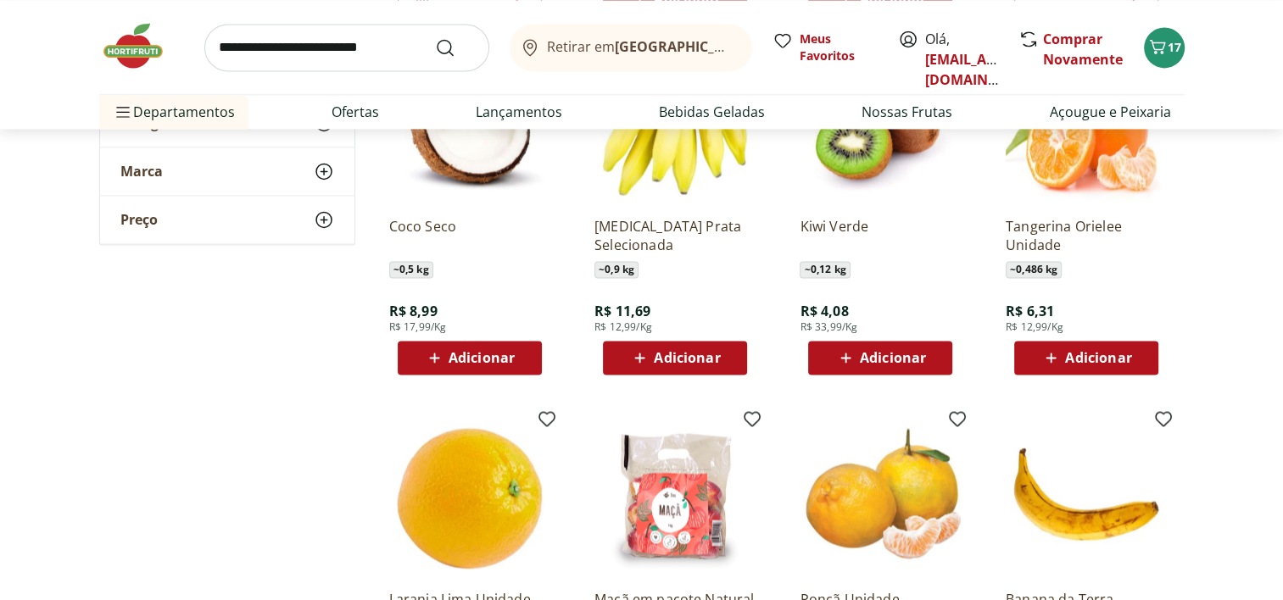
scroll to position [2409, 0]
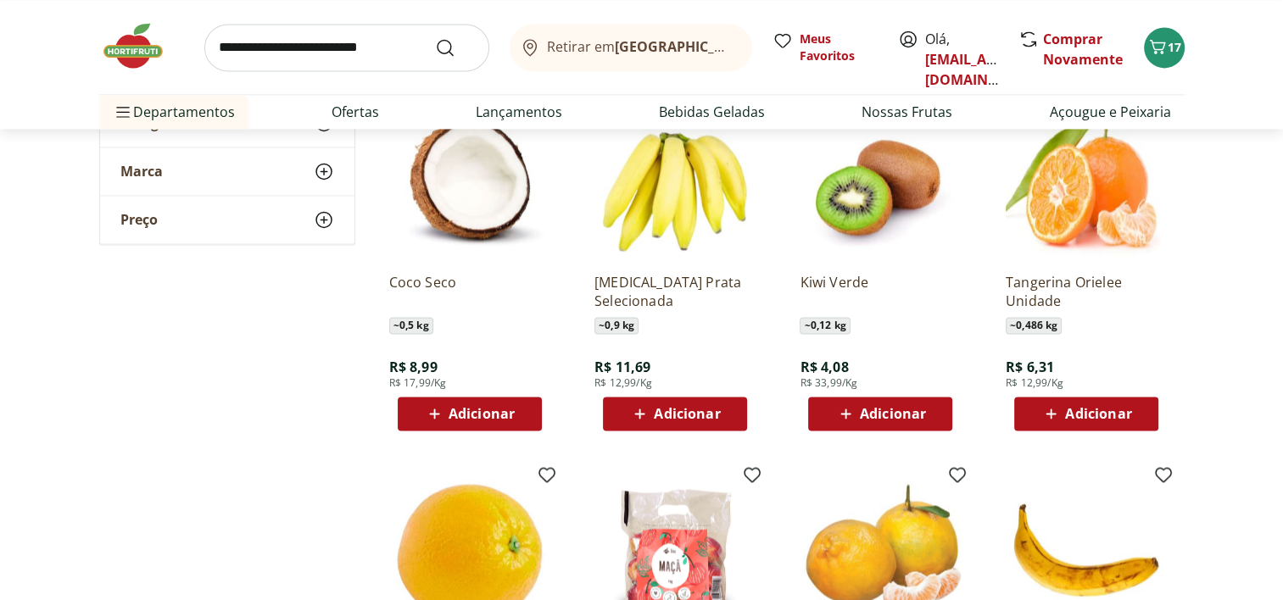
click at [692, 423] on span "Adicionar" at bounding box center [674, 414] width 91 height 20
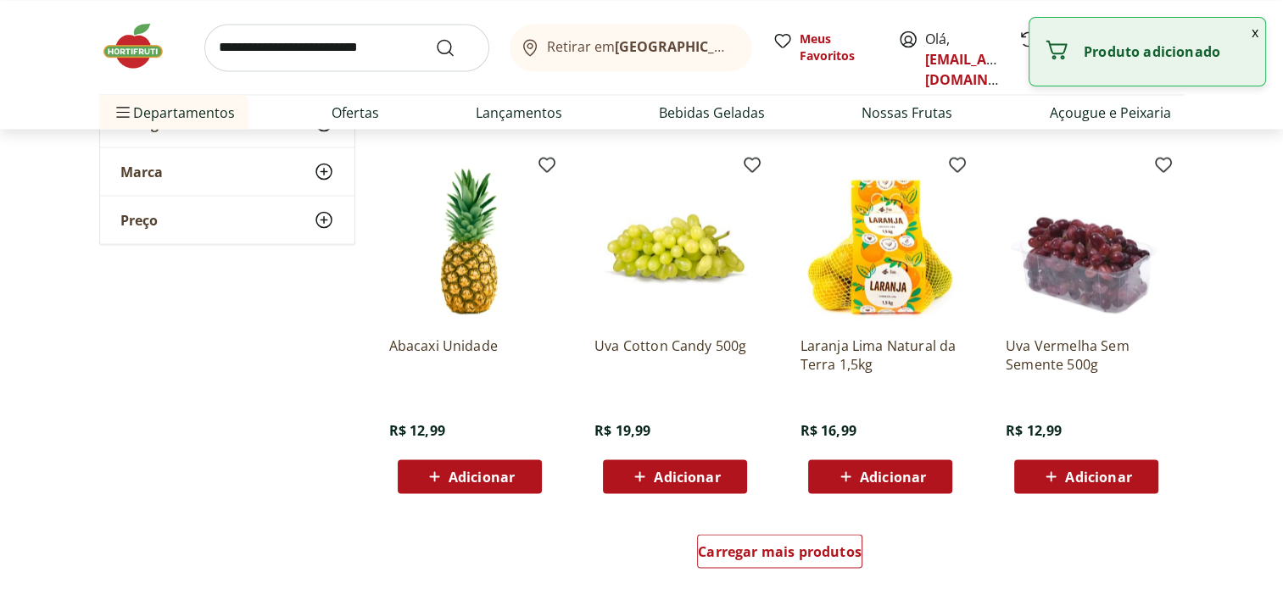
scroll to position [3104, 0]
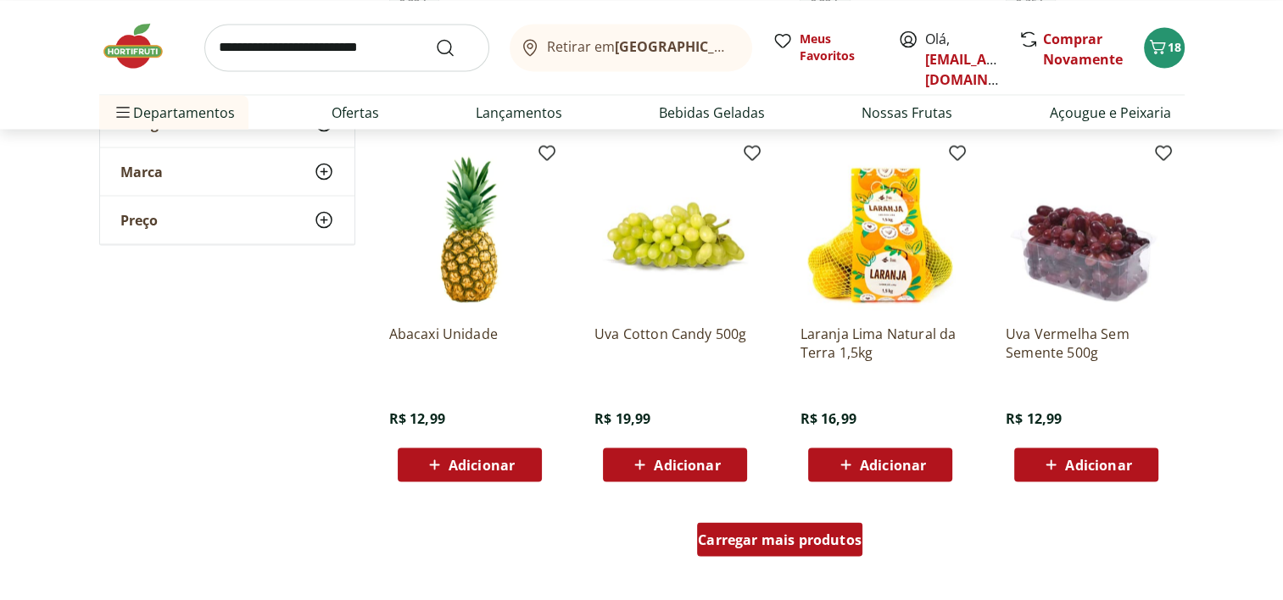
click at [814, 541] on span "Carregar mais produtos" at bounding box center [780, 539] width 164 height 14
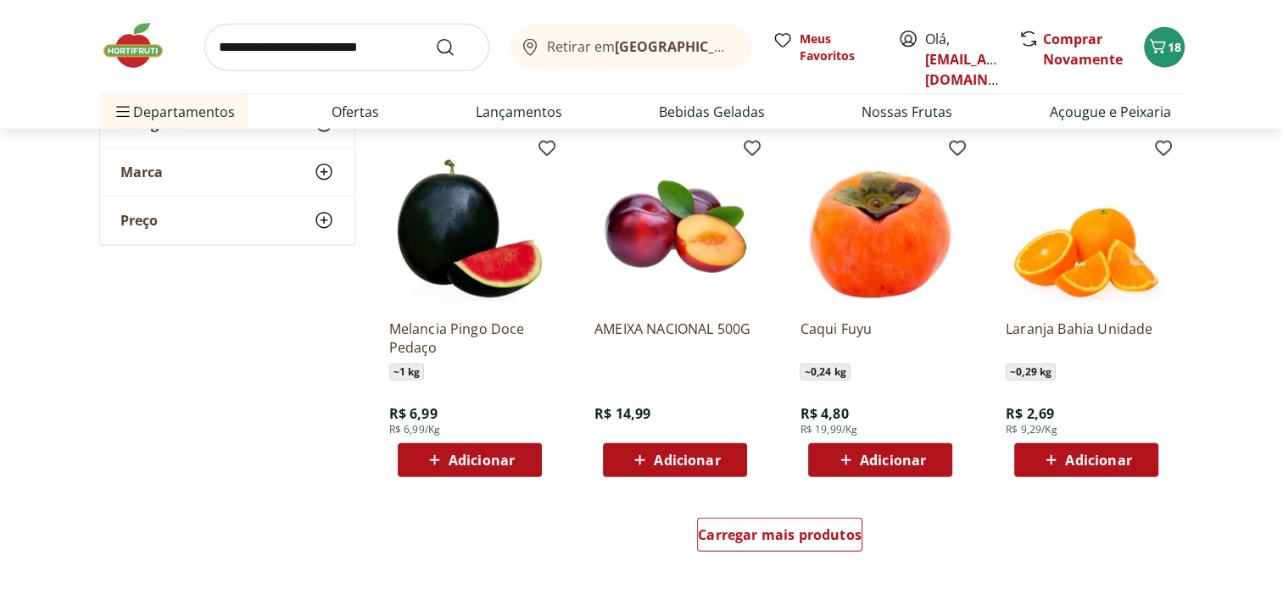
scroll to position [4259, 0]
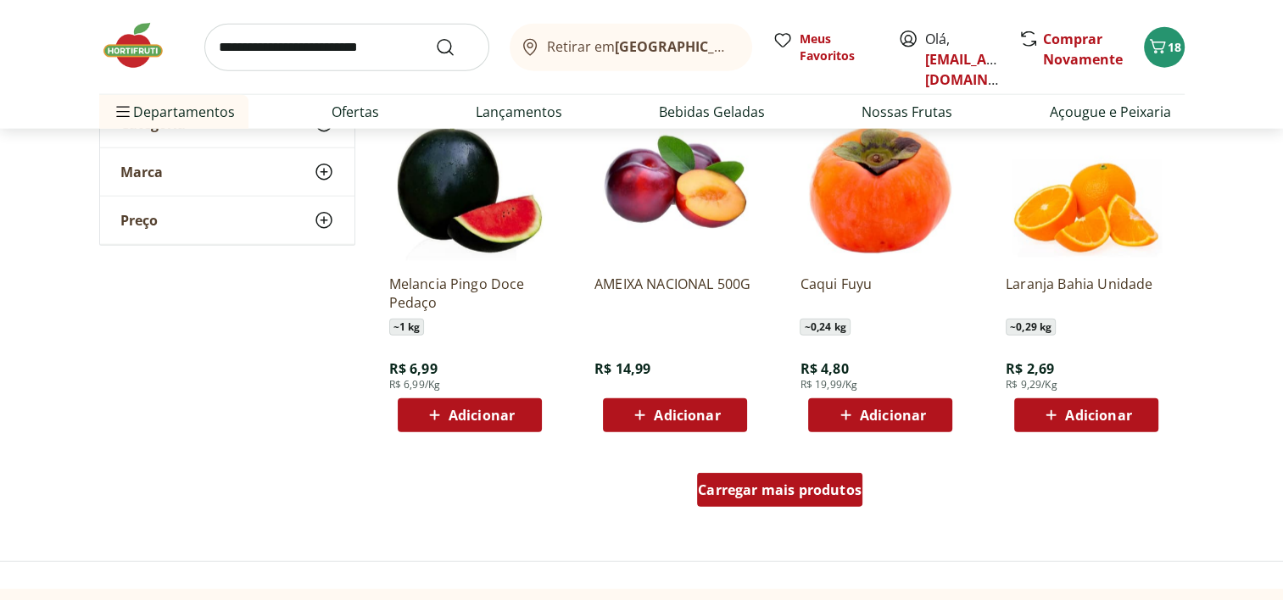
click at [810, 504] on div "Carregar mais produtos" at bounding box center [779, 490] width 165 height 34
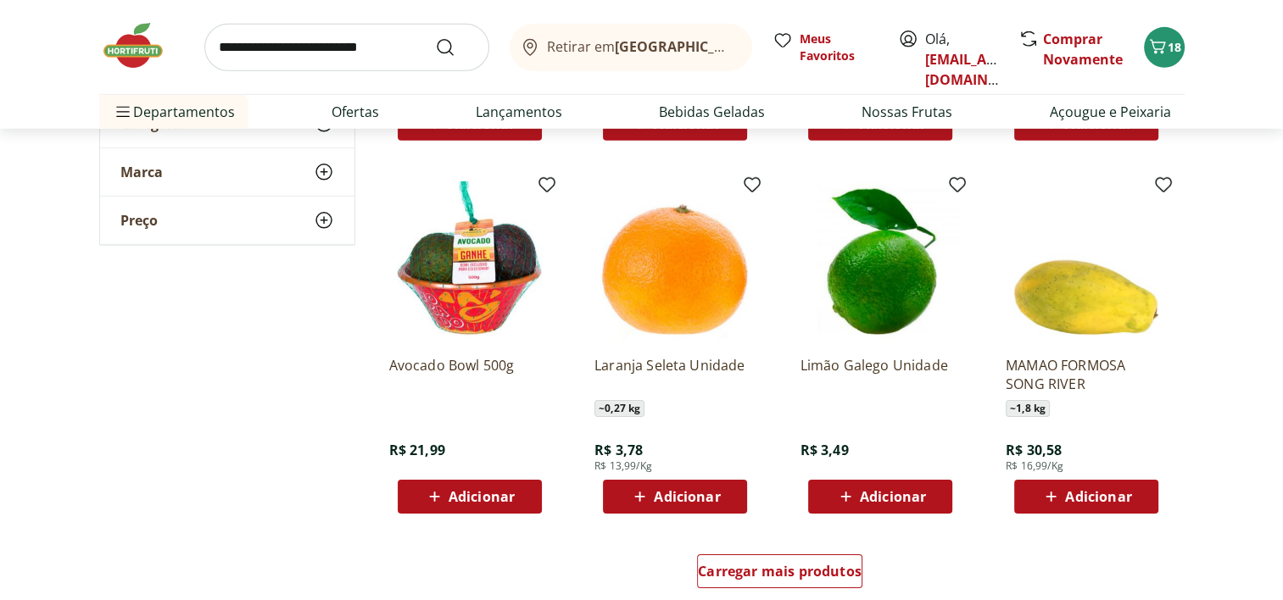
scroll to position [5301, 0]
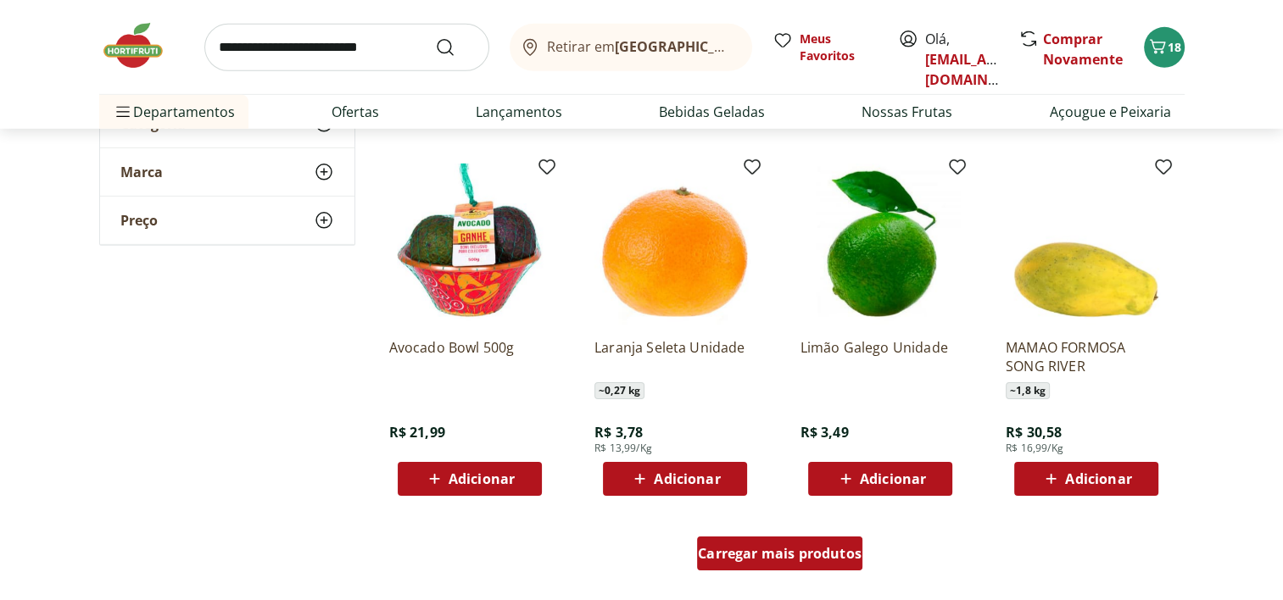
click at [810, 551] on span "Carregar mais produtos" at bounding box center [780, 554] width 164 height 14
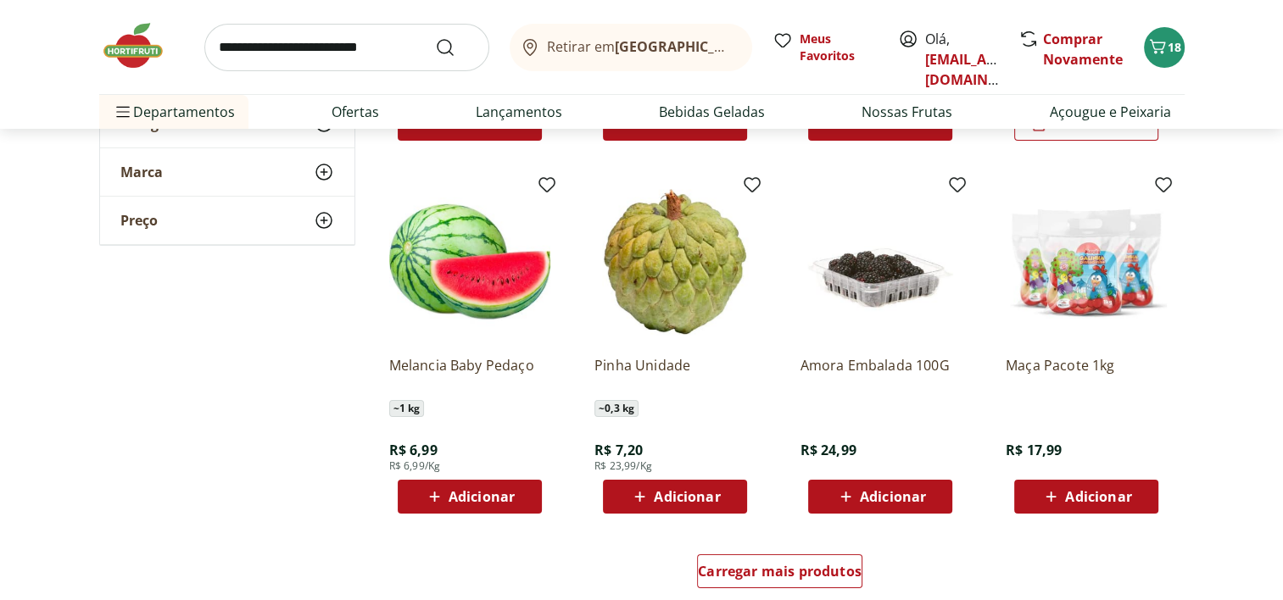
scroll to position [6429, 0]
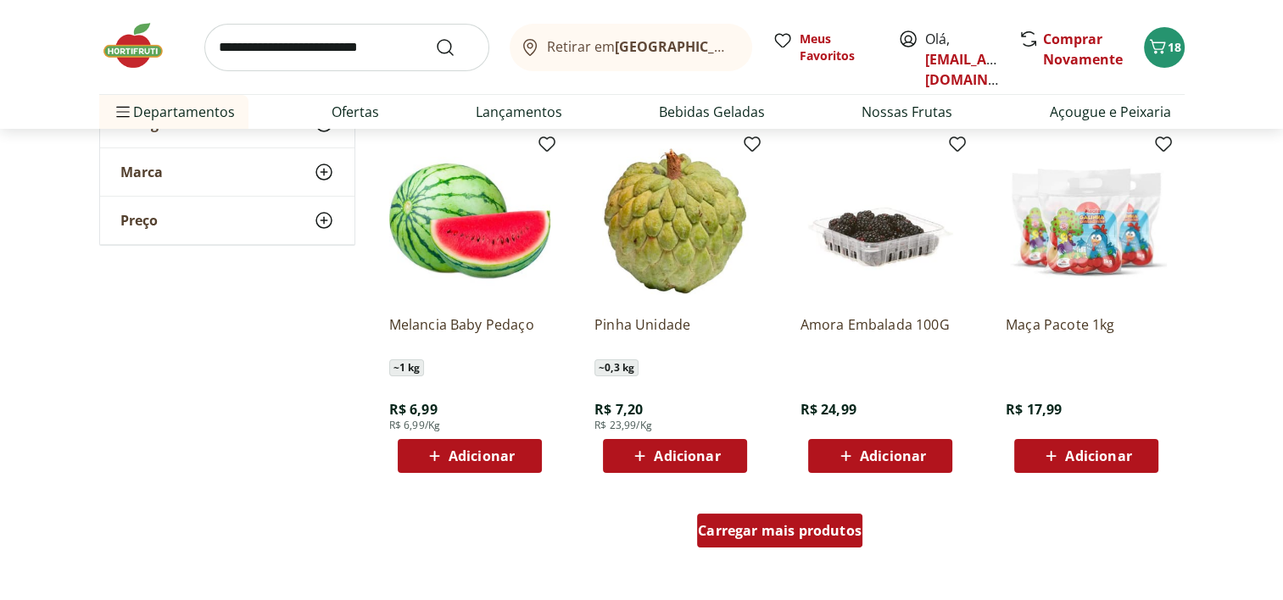
click at [771, 524] on span "Carregar mais produtos" at bounding box center [780, 531] width 164 height 14
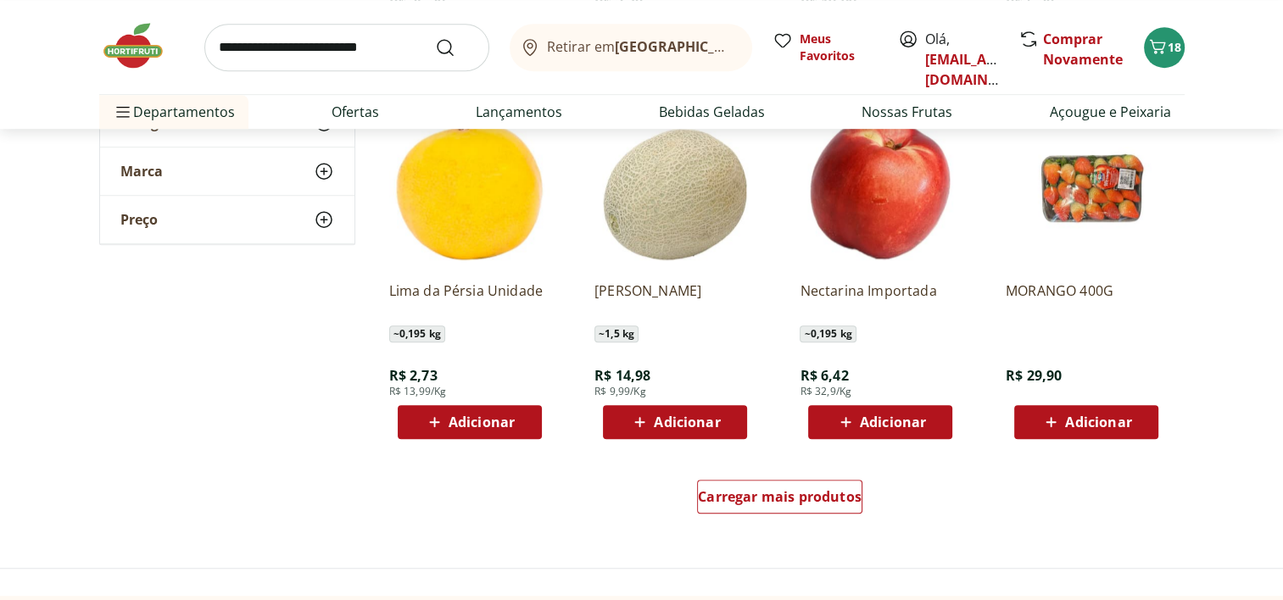
scroll to position [7580, 0]
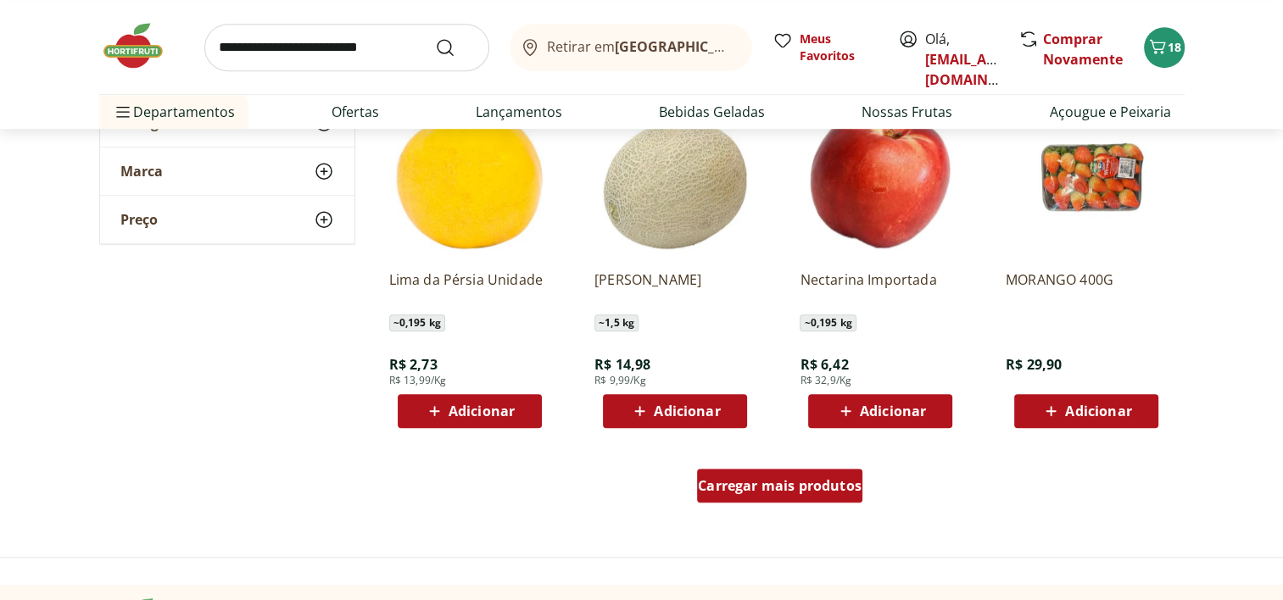
click at [778, 484] on span "Carregar mais produtos" at bounding box center [780, 486] width 164 height 14
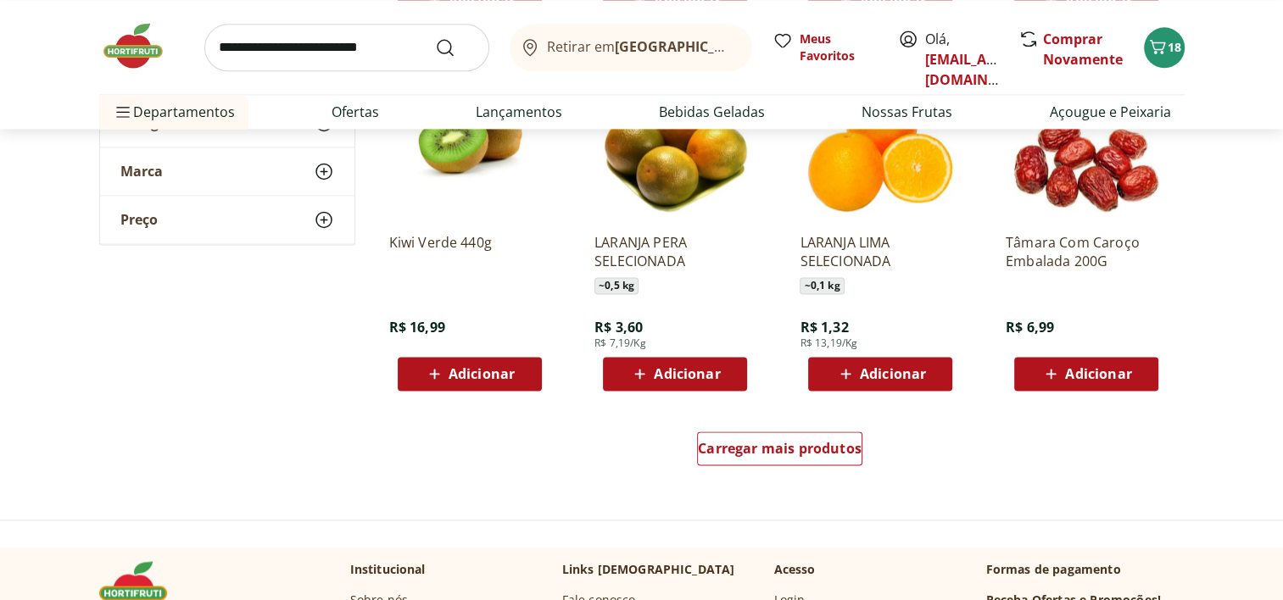
scroll to position [8735, 0]
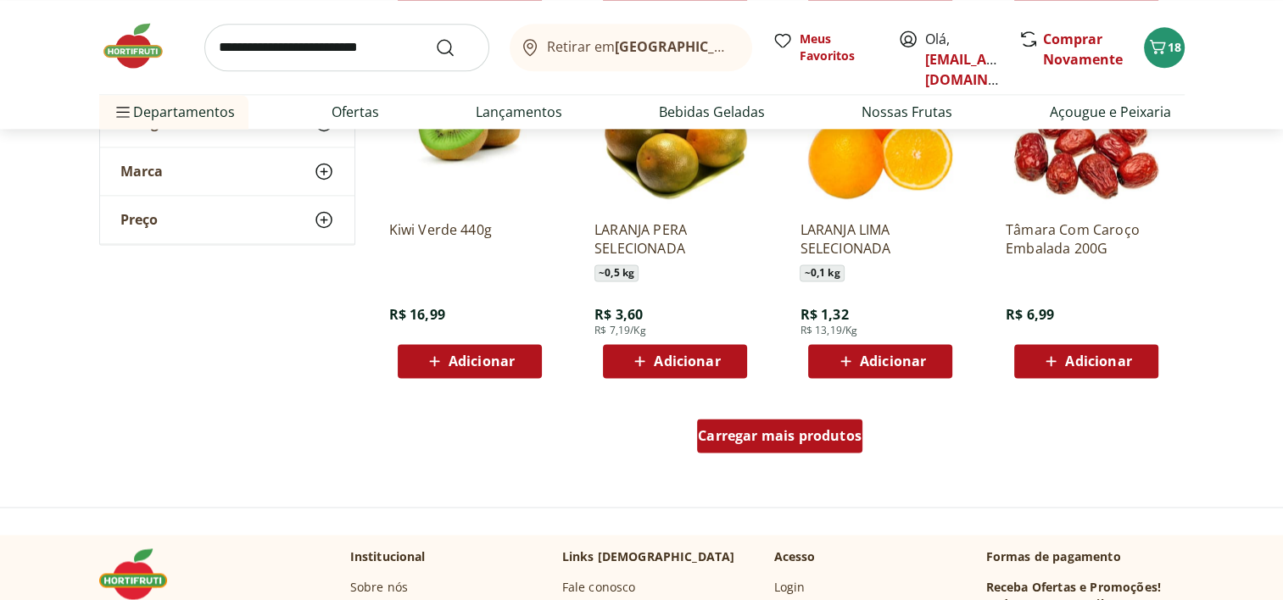
click at [837, 435] on span "Carregar mais produtos" at bounding box center [780, 436] width 164 height 14
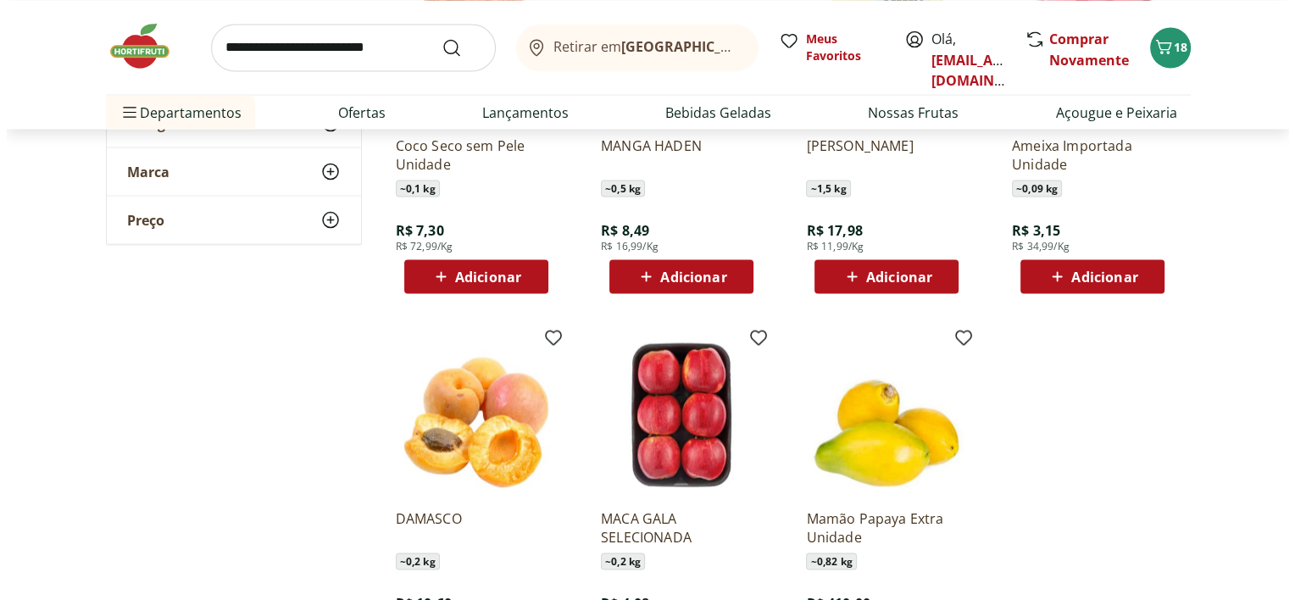
scroll to position [9792, 0]
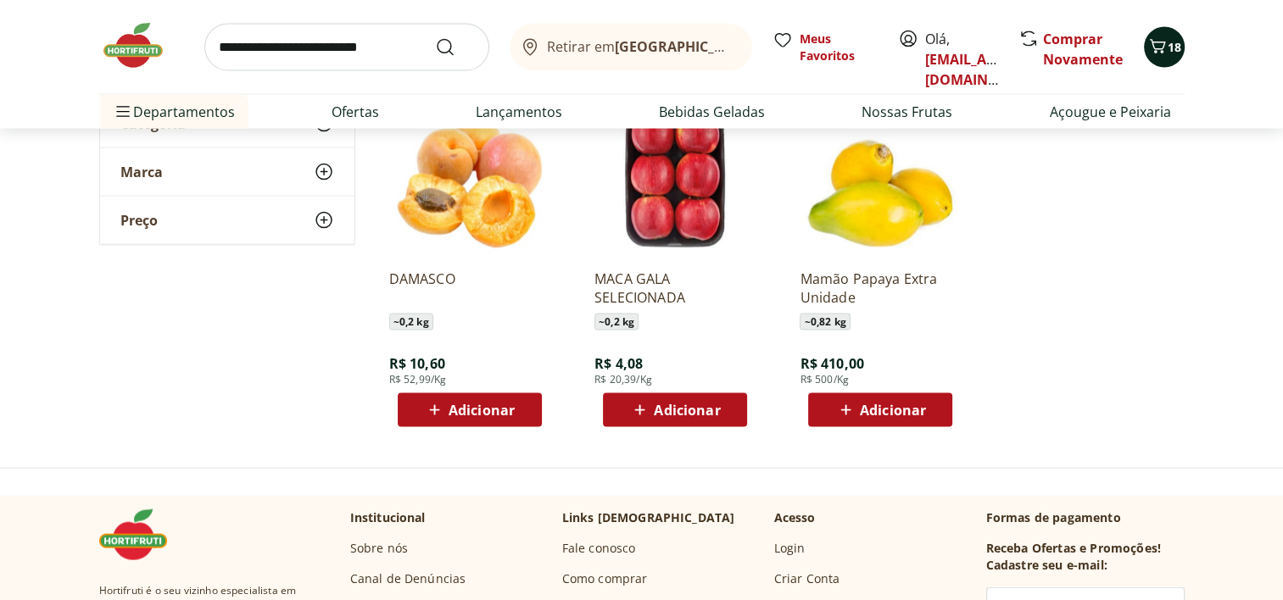
click at [1161, 47] on icon "Carrinho" at bounding box center [1157, 46] width 16 height 14
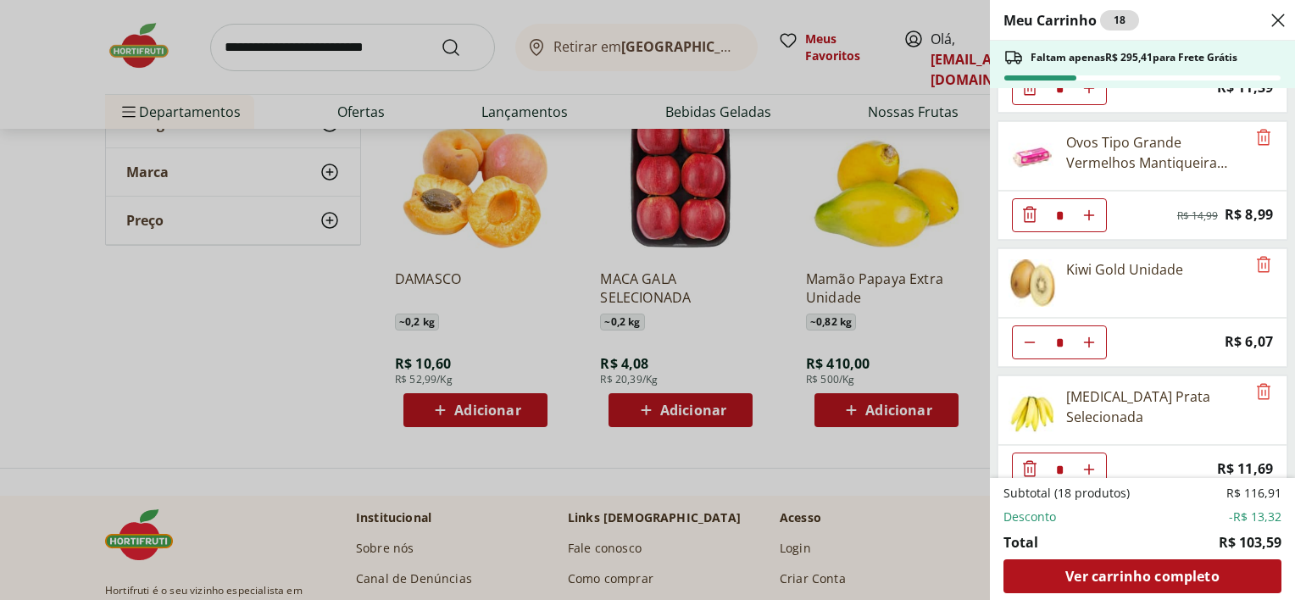
scroll to position [1130, 0]
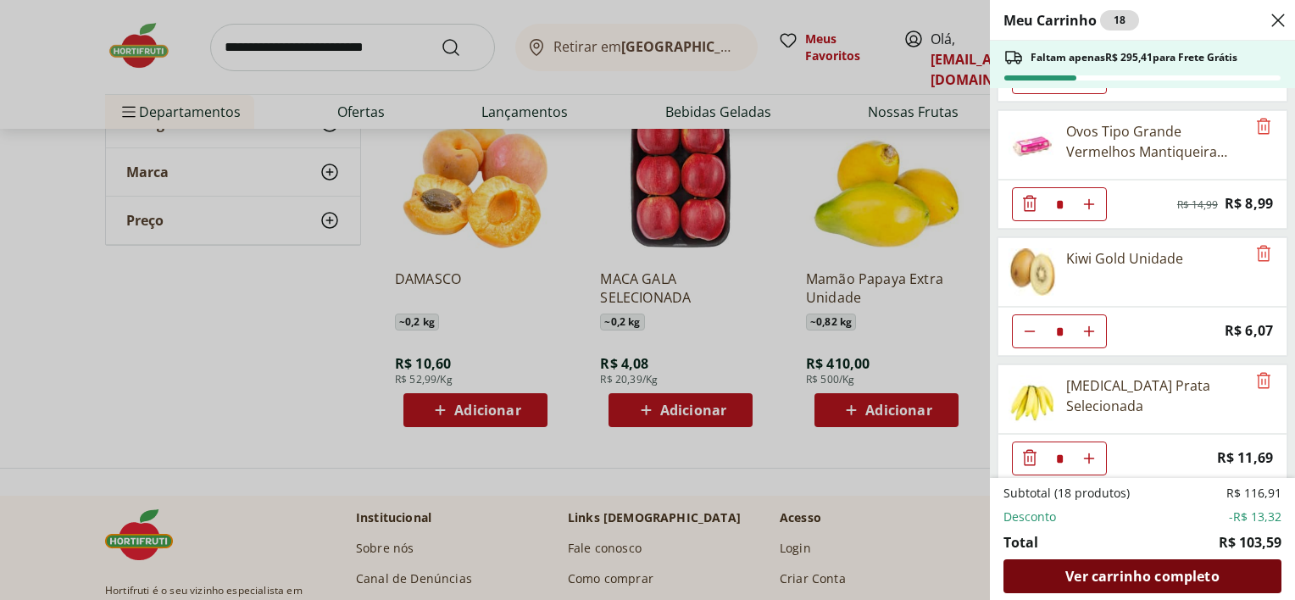
click at [1113, 573] on span "Ver carrinho completo" at bounding box center [1142, 577] width 153 height 14
